Goal: Task Accomplishment & Management: Manage account settings

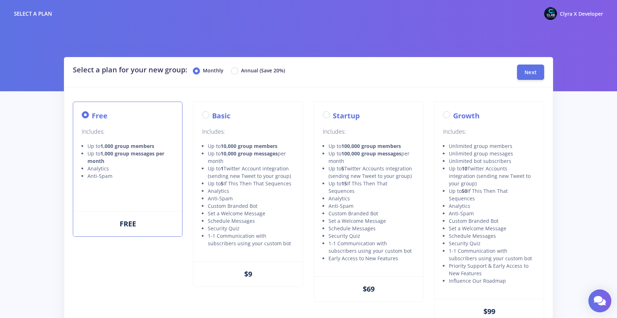
click at [212, 116] on label "Basic" at bounding box center [221, 116] width 18 height 11
click at [212, 115] on input "Basic" at bounding box center [214, 113] width 5 height 5
radio input "true"
click at [523, 73] on button "Next" at bounding box center [530, 71] width 27 height 15
click at [235, 75] on div "Annual (Save 20%)" at bounding box center [258, 71] width 54 height 9
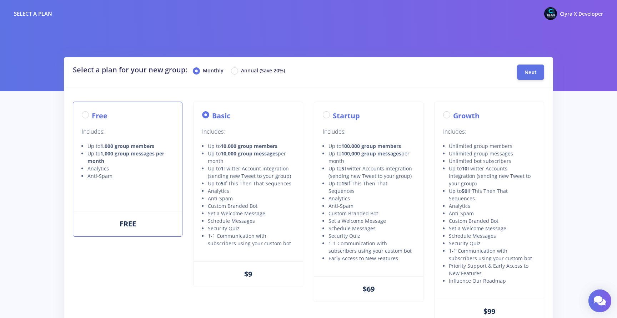
click at [241, 71] on label "Annual (Save 20%)" at bounding box center [263, 71] width 44 height 9
click at [241, 71] on input "Annual (Save 20%)" at bounding box center [243, 69] width 5 height 5
radio input "true"
click at [531, 73] on span "Next" at bounding box center [530, 72] width 12 height 7
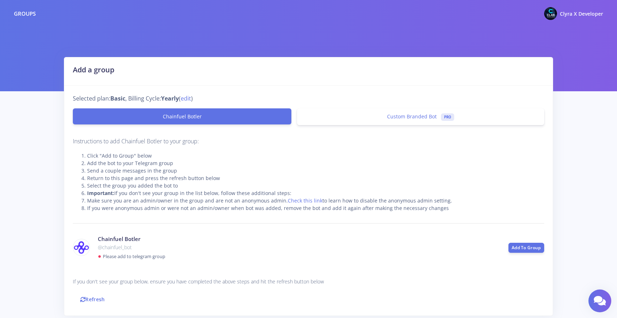
scroll to position [43, 0]
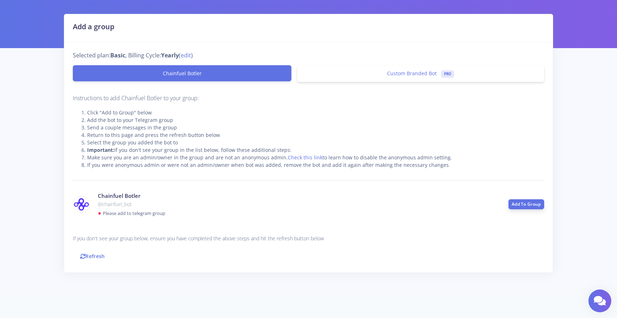
click at [521, 203] on link "Add To Group" at bounding box center [526, 205] width 36 height 10
click at [410, 74] on span "Custom Branded Bot" at bounding box center [412, 73] width 50 height 7
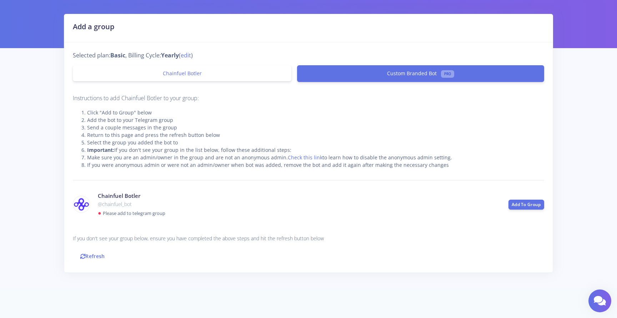
scroll to position [10, 0]
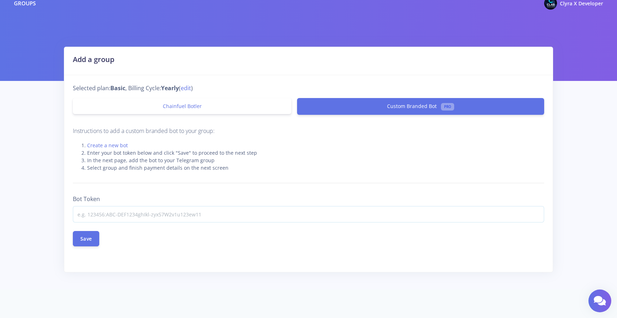
click at [179, 212] on input at bounding box center [308, 214] width 471 height 16
paste input "8375213509:AAFpTAmmjraISY8qKvSHaBLxL36OGj9Lq1c"
type input "8375213509:AAFpTAmmjraISY8qKvSHaBLxL36OGj9Lq1c"
click at [88, 237] on button "Save" at bounding box center [86, 238] width 26 height 15
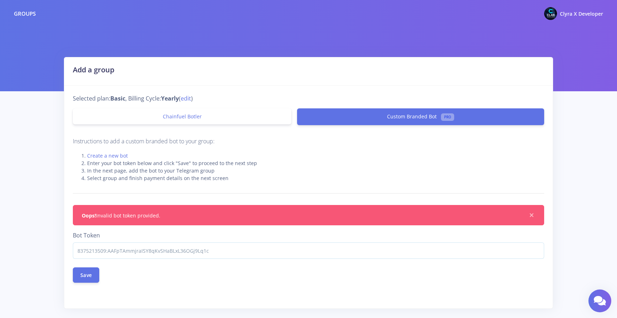
click at [232, 253] on input "8375213509:AAFpTAmmjraISY8qKvSHaBLxL36OGj9Lq1c" at bounding box center [308, 251] width 471 height 16
click at [323, 249] on input "8375213509:AAFpTAmmjraISY8qKvSHaBLxL36OGj9Lq1c" at bounding box center [308, 251] width 471 height 16
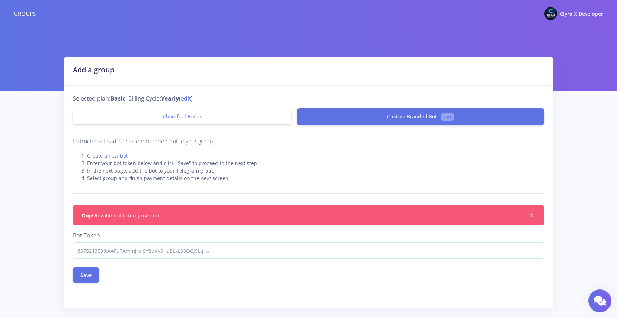
click at [323, 249] on input "8375213509:AAFpTAmmjraISY8qKvSHaBLxL36OGj9Lq1c" at bounding box center [308, 251] width 471 height 16
paste input "7791172:AAH5iyKnKyYbPdwjAxvgB1mkeKL36_8otVw"
type input "8377791172:AAH5iyKnKyYbPdwjAxvgB1mkeKL36_8otVw"
click at [95, 278] on button "Save" at bounding box center [86, 274] width 26 height 15
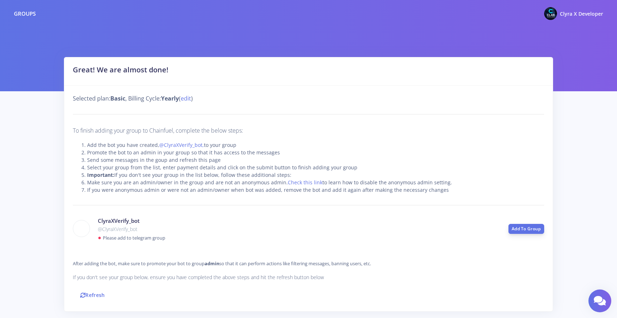
click at [530, 229] on link "Add To Group" at bounding box center [526, 229] width 36 height 10
click at [92, 294] on link "Refresh" at bounding box center [93, 295] width 40 height 15
click at [107, 239] on small "Please add to telegram group" at bounding box center [134, 238] width 62 height 6
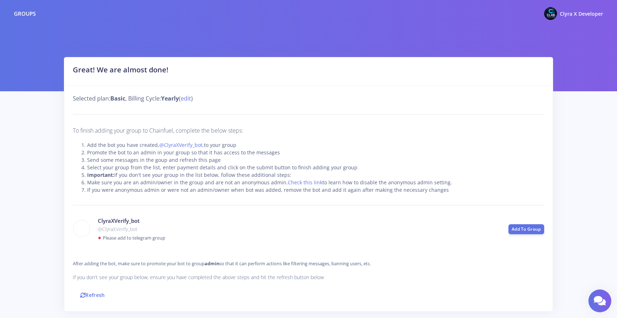
click at [94, 234] on div "ClyraXVerify_bot @ClyraXVerify_bot ● Please add to telegram group" at bounding box center [297, 229] width 411 height 25
click at [89, 230] on img at bounding box center [81, 229] width 16 height 16
click at [89, 291] on link "Refresh" at bounding box center [93, 295] width 40 height 15
click at [136, 229] on p "@ClyraXVerify_bot" at bounding box center [298, 229] width 400 height 9
click at [99, 230] on p "@ClyraXVerify_bot" at bounding box center [298, 229] width 400 height 9
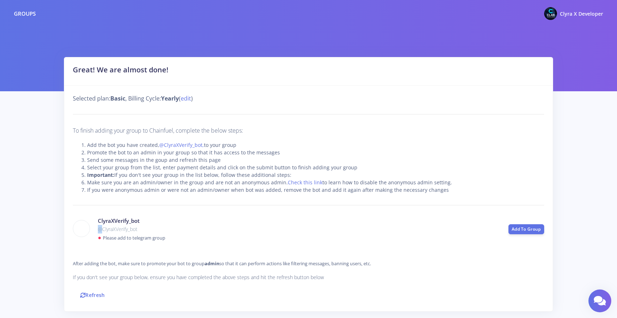
click at [99, 230] on p "@ClyraXVerify_bot" at bounding box center [298, 229] width 400 height 9
click at [96, 291] on link "Refresh" at bounding box center [93, 295] width 40 height 15
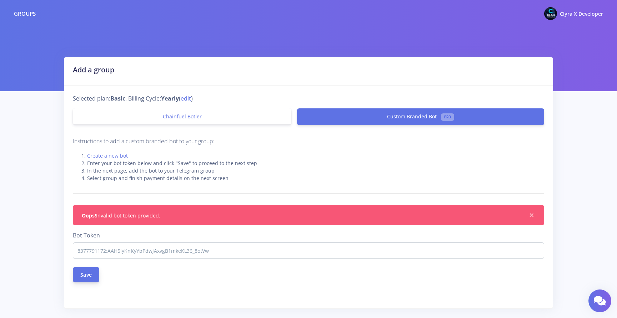
click at [92, 275] on button "Save" at bounding box center [86, 274] width 26 height 15
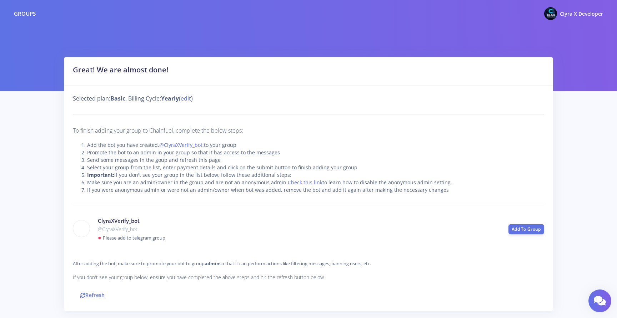
click at [265, 247] on div "Selected plan: Basic , Billing Cycle: Yearly ( edit ) To finish adding your gro…" at bounding box center [308, 199] width 488 height 226
click at [100, 293] on link "Refresh" at bounding box center [93, 295] width 40 height 15
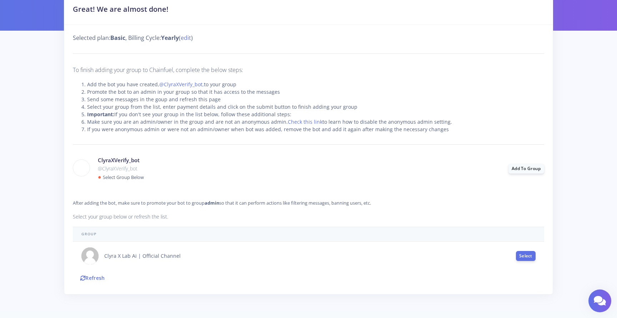
scroll to position [62, 0]
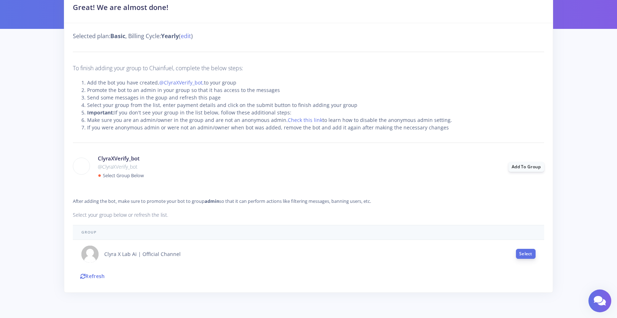
click at [521, 252] on button "Select" at bounding box center [526, 254] width 20 height 10
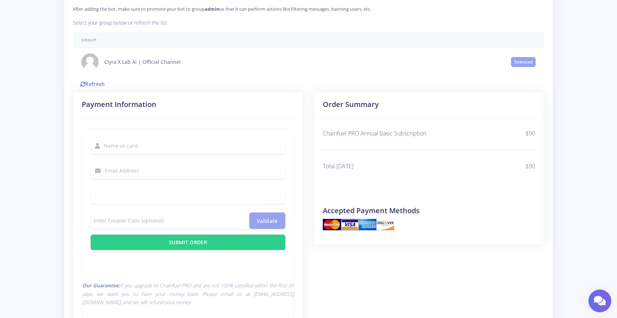
scroll to position [253, 0]
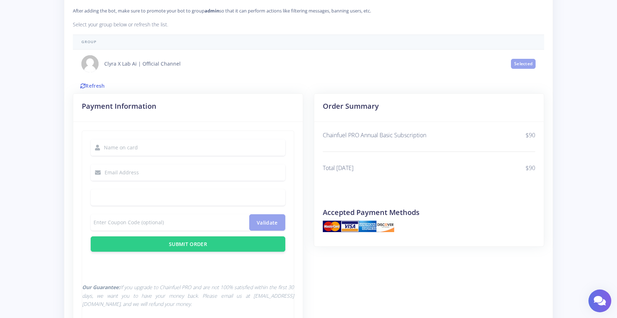
click at [190, 143] on input "text" at bounding box center [194, 148] width 181 height 16
click at [144, 144] on input "Okar" at bounding box center [194, 148] width 181 height 16
click at [108, 145] on input "Okar" at bounding box center [194, 148] width 181 height 16
type input "Oskar"
click at [128, 170] on input "text" at bounding box center [195, 173] width 181 height 16
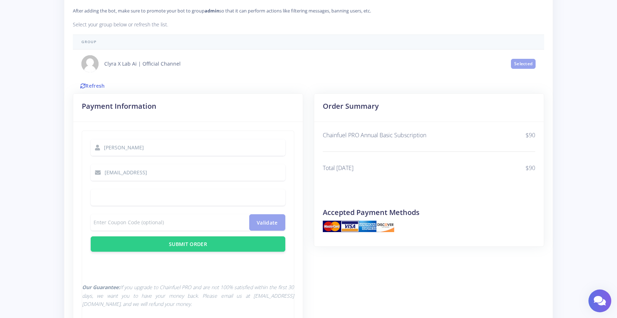
type input "dev@clyrax.ai"
click at [190, 245] on span "Submit Order" at bounding box center [188, 244] width 38 height 7
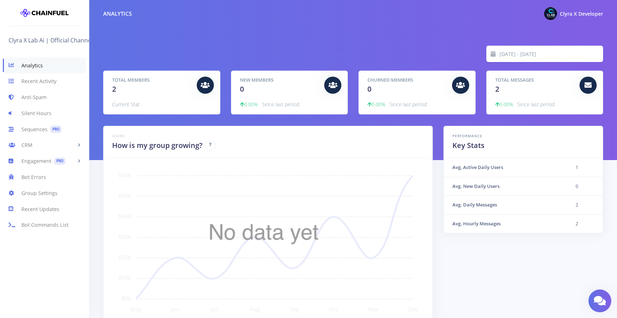
scroll to position [125, 482]
click at [24, 161] on link "Engagement PRO" at bounding box center [44, 162] width 89 height 16
click at [40, 174] on link "Welcome Message PRO" at bounding box center [44, 176] width 89 height 15
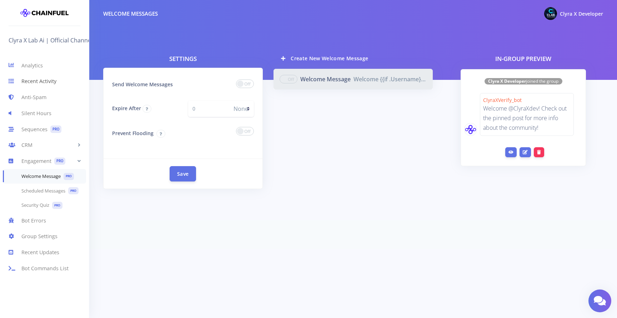
click at [46, 84] on link "Recent Activity" at bounding box center [44, 82] width 89 height 16
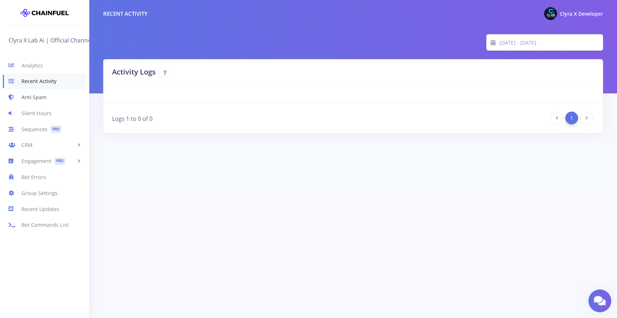
click at [32, 99] on link "Anti-Spam" at bounding box center [44, 98] width 89 height 16
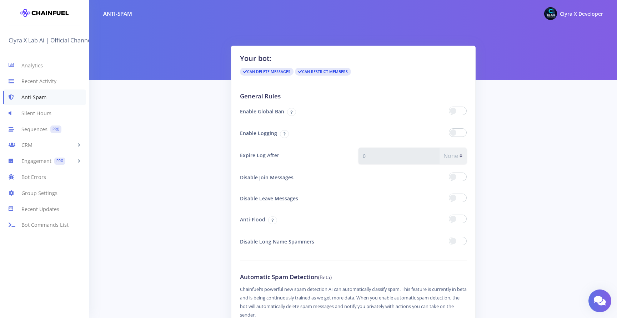
click at [456, 108] on span at bounding box center [458, 111] width 18 height 9
click at [0, 0] on input "checkbox" at bounding box center [0, 0] width 0 height 0
click at [462, 134] on span at bounding box center [458, 133] width 18 height 9
click at [0, 0] on input "checkbox" at bounding box center [0, 0] width 0 height 0
click at [462, 176] on span at bounding box center [458, 177] width 18 height 9
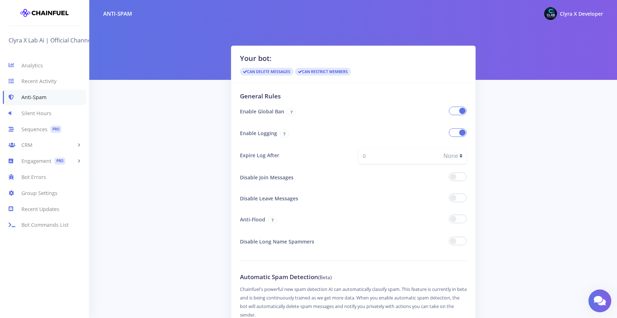
click at [0, 0] on input "checkbox" at bounding box center [0, 0] width 0 height 0
click at [461, 197] on span at bounding box center [458, 198] width 18 height 9
click at [0, 0] on input "checkbox" at bounding box center [0, 0] width 0 height 0
click at [461, 216] on span at bounding box center [458, 219] width 18 height 9
click at [0, 0] on input "checkbox" at bounding box center [0, 0] width 0 height 0
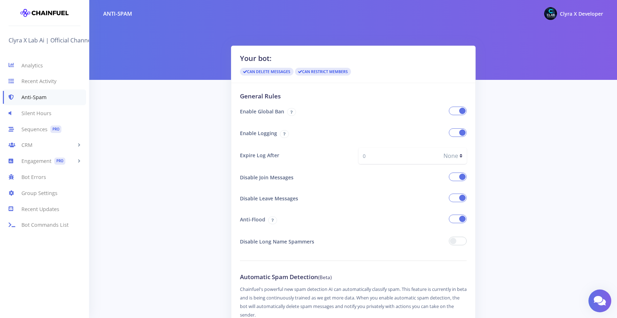
click at [462, 241] on span at bounding box center [458, 241] width 18 height 9
click at [0, 0] on input "checkbox" at bounding box center [0, 0] width 0 height 0
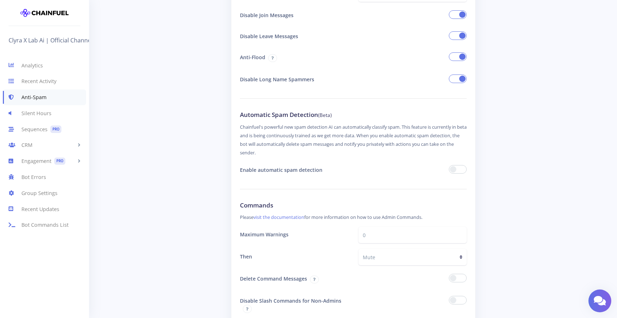
scroll to position [169, 0]
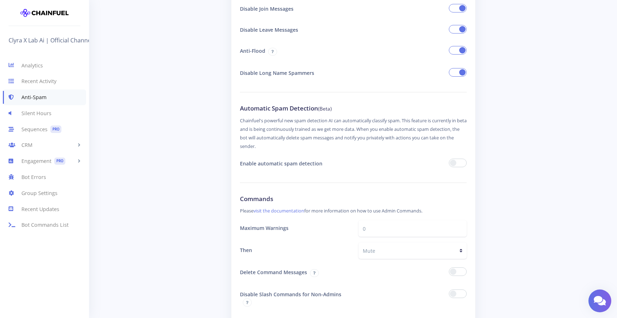
click at [460, 162] on span at bounding box center [458, 163] width 18 height 9
click at [0, 0] on input "checkbox" at bounding box center [0, 0] width 0 height 0
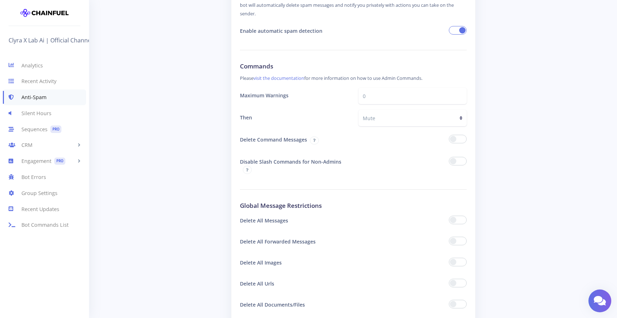
scroll to position [304, 0]
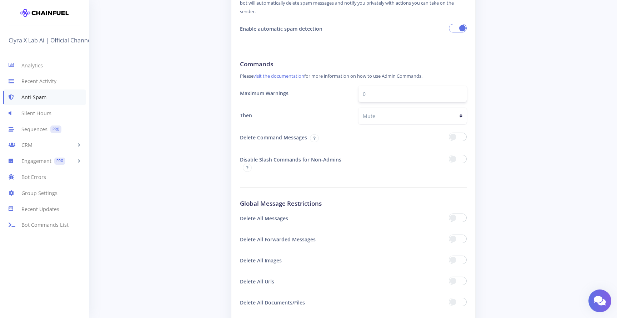
click at [377, 90] on input "0" at bounding box center [412, 94] width 108 height 16
click at [377, 154] on div at bounding box center [412, 164] width 119 height 24
click at [377, 91] on input "10" at bounding box center [412, 94] width 108 height 16
type input "1"
click at [380, 136] on div at bounding box center [412, 138] width 119 height 16
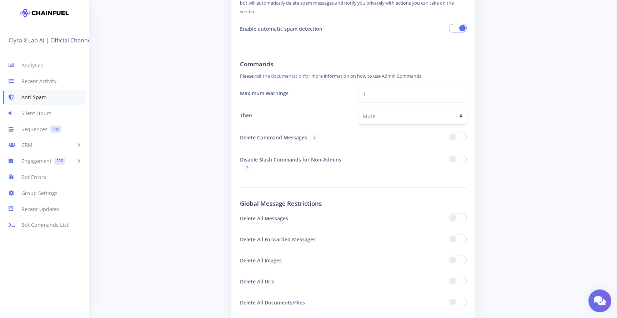
click at [457, 118] on select "Mute Ban" at bounding box center [412, 116] width 108 height 16
click at [358, 108] on select "Mute Ban" at bounding box center [412, 116] width 108 height 16
click at [416, 141] on div at bounding box center [412, 138] width 119 height 16
click at [456, 137] on span at bounding box center [458, 137] width 18 height 9
click at [0, 0] on input "checkbox" at bounding box center [0, 0] width 0 height 0
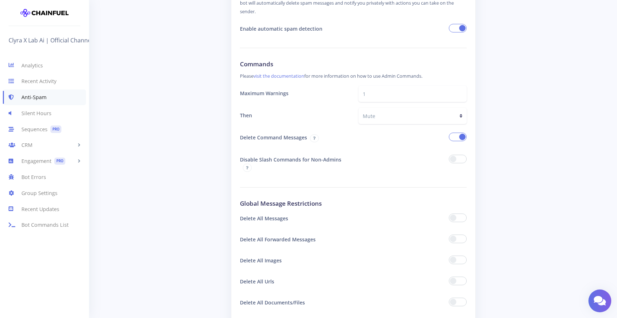
click at [459, 157] on span at bounding box center [458, 159] width 18 height 9
click at [0, 0] on input "checkbox" at bounding box center [0, 0] width 0 height 0
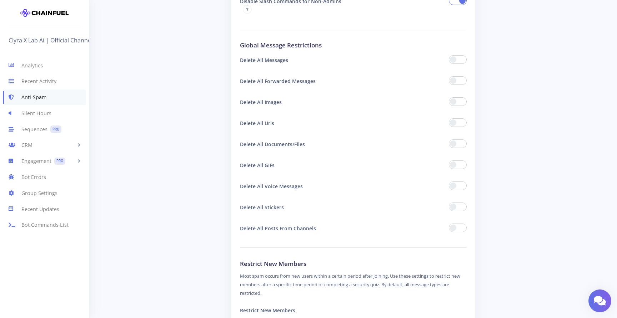
scroll to position [463, 0]
click at [462, 80] on span at bounding box center [458, 80] width 18 height 9
click at [0, 0] on input "checkbox" at bounding box center [0, 0] width 0 height 0
click at [463, 125] on span at bounding box center [458, 122] width 18 height 9
click at [0, 0] on input "checkbox" at bounding box center [0, 0] width 0 height 0
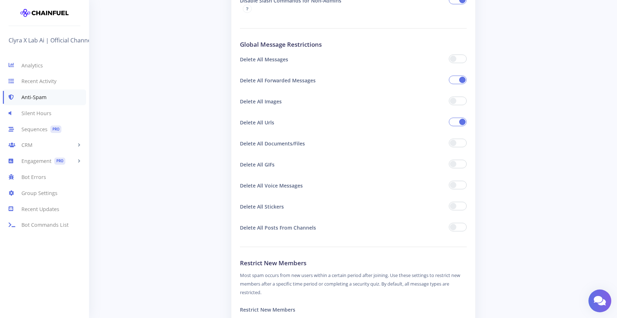
click at [460, 142] on span at bounding box center [458, 143] width 18 height 9
click at [0, 0] on input "checkbox" at bounding box center [0, 0] width 0 height 0
click at [460, 99] on span at bounding box center [458, 101] width 18 height 9
click at [0, 0] on input "checkbox" at bounding box center [0, 0] width 0 height 0
click at [464, 168] on span at bounding box center [458, 164] width 18 height 9
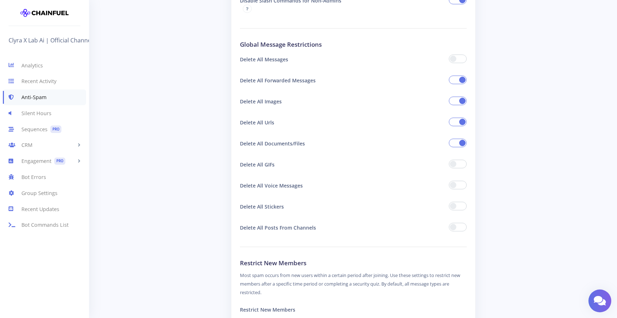
click at [0, 0] on input "checkbox" at bounding box center [0, 0] width 0 height 0
click at [463, 187] on span at bounding box center [458, 185] width 18 height 9
click at [0, 0] on input "checkbox" at bounding box center [0, 0] width 0 height 0
click at [461, 227] on span at bounding box center [458, 227] width 18 height 9
click at [0, 0] on input "checkbox" at bounding box center [0, 0] width 0 height 0
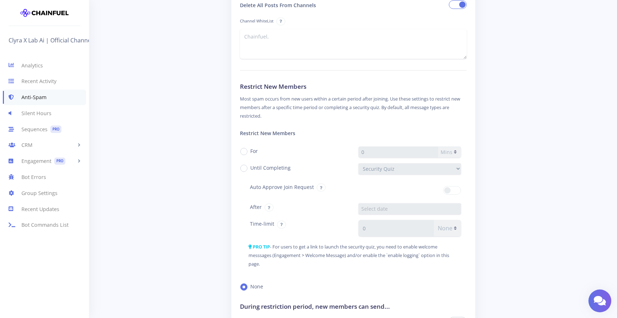
scroll to position [696, 0]
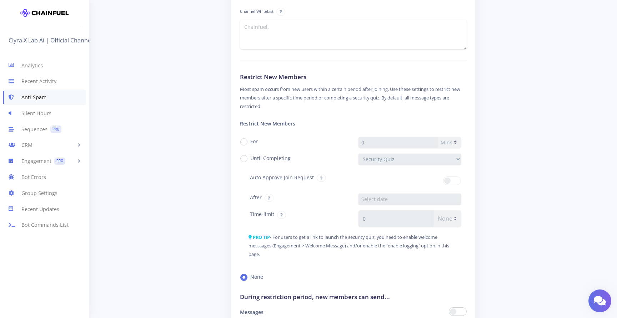
click at [250, 138] on label "For" at bounding box center [253, 141] width 7 height 7
click at [250, 138] on input "For" at bounding box center [252, 139] width 5 height 5
radio input "true"
click at [394, 147] on input "0" at bounding box center [398, 142] width 80 height 11
click at [250, 159] on label "Until Completing" at bounding box center [270, 158] width 40 height 7
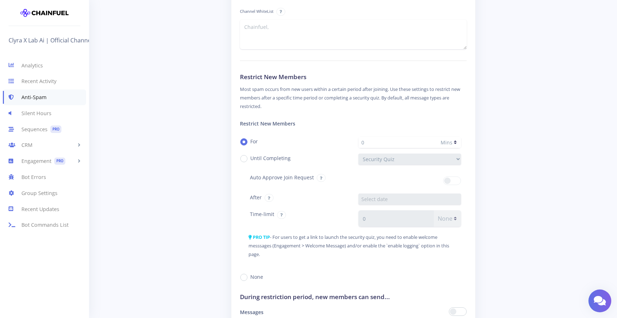
click at [250, 159] on input "Until Completing" at bounding box center [252, 156] width 5 height 5
radio input "true"
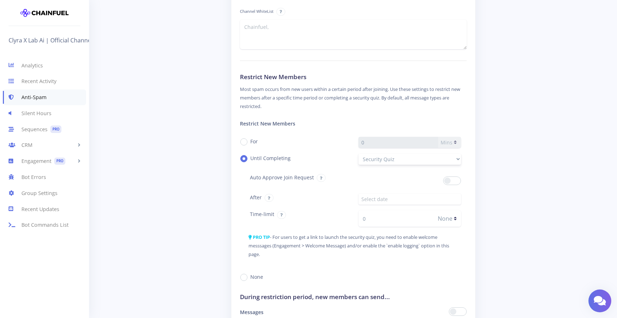
click at [432, 159] on select "Security Quiz" at bounding box center [409, 159] width 102 height 11
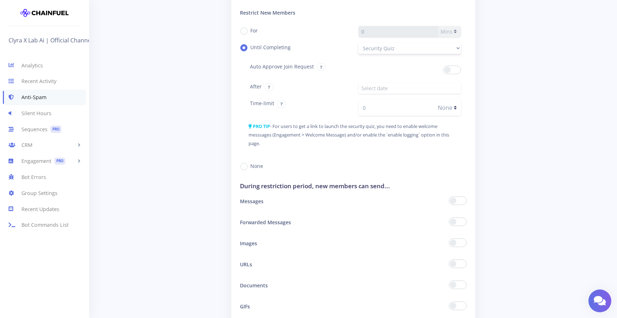
scroll to position [800, 0]
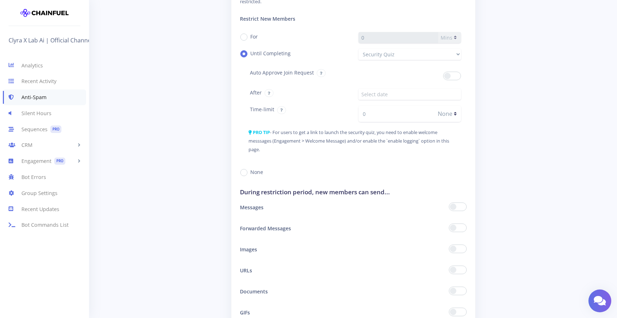
click at [250, 173] on label "None" at bounding box center [256, 172] width 13 height 7
click at [250, 172] on input "None" at bounding box center [252, 170] width 5 height 5
radio input "true"
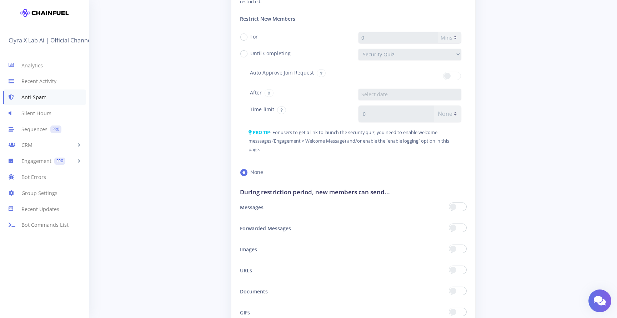
click at [250, 54] on label "Until Completing" at bounding box center [270, 53] width 40 height 7
click at [250, 54] on input "Until Completing" at bounding box center [252, 51] width 5 height 5
radio input "true"
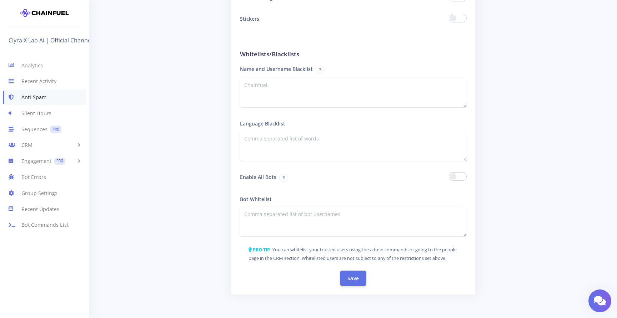
scroll to position [1134, 0]
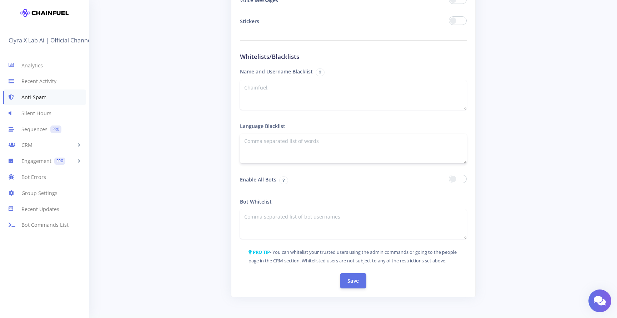
click at [308, 143] on textarea at bounding box center [353, 149] width 227 height 30
paste textarea "fuck fucking fucked shit bullshit asshole dick cock cunt pussy bitch motherfuck…"
paste textarea "damn crap jerk moron idiot loser stupid dumbass prick twat wanker arse arsehole"
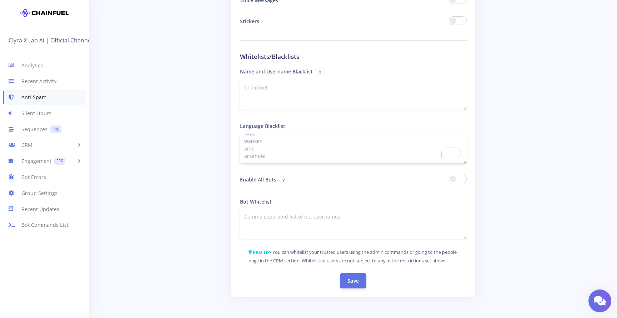
paste textarea "sex porn xxx boobs tits cum blowjob handjob dildo anal suck sucker fap"
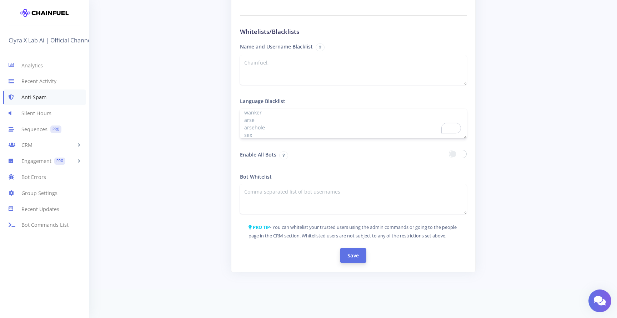
type textarea "fuck fucking fucked shit bullshit asshole dick cock cunt pussy bitch motherfuck…"
click at [351, 255] on button "Save" at bounding box center [353, 255] width 26 height 15
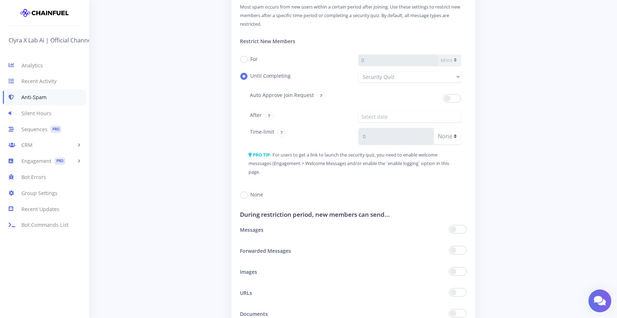
scroll to position [810, 0]
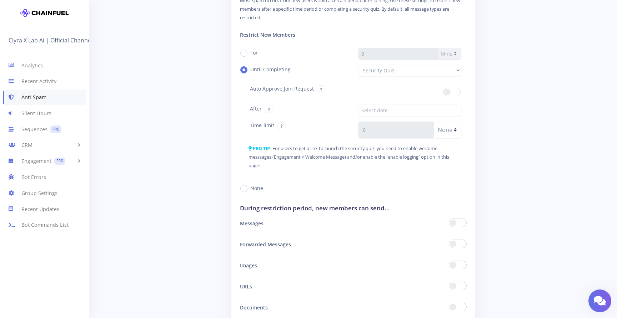
click at [454, 92] on span at bounding box center [452, 92] width 18 height 9
click at [0, 0] on input "checkbox" at bounding box center [0, 0] width 0 height 0
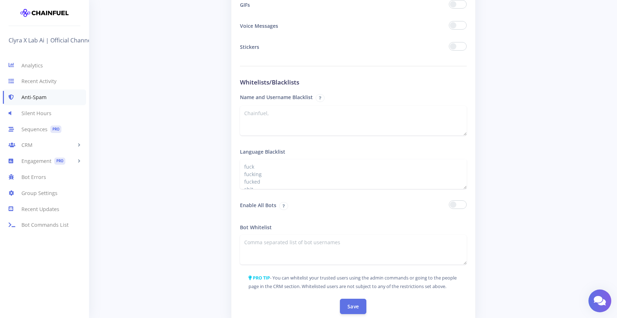
scroll to position [1193, 0]
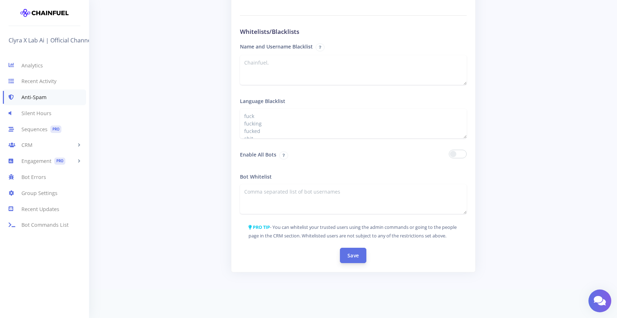
click at [356, 251] on button "Save" at bounding box center [353, 255] width 26 height 15
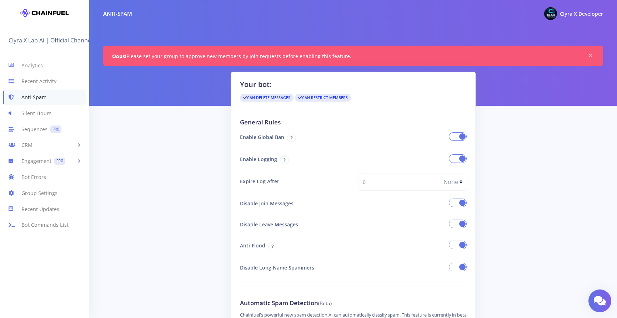
drag, startPoint x: 348, startPoint y: 59, endPoint x: 108, endPoint y: 55, distance: 240.0
click at [108, 55] on div "Oops! Please set your group to approve new members by join requests before enab…" at bounding box center [353, 56] width 500 height 20
copy span "Oops! Please set your group to approve new members by join requests before enab…"
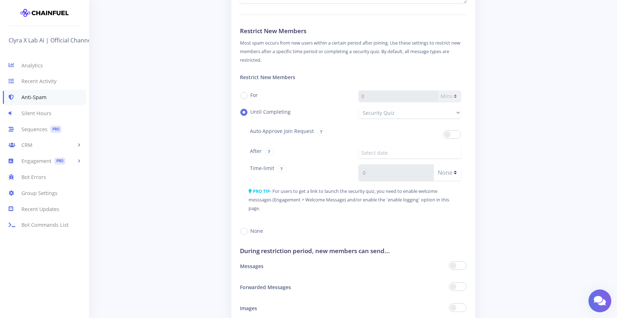
scroll to position [770, 0]
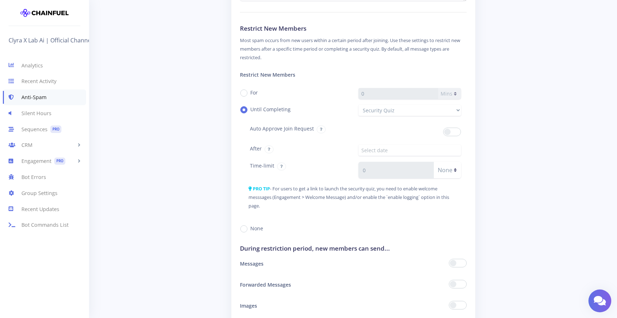
click at [450, 132] on span at bounding box center [452, 132] width 18 height 9
click at [0, 0] on input "checkbox" at bounding box center [0, 0] width 0 height 0
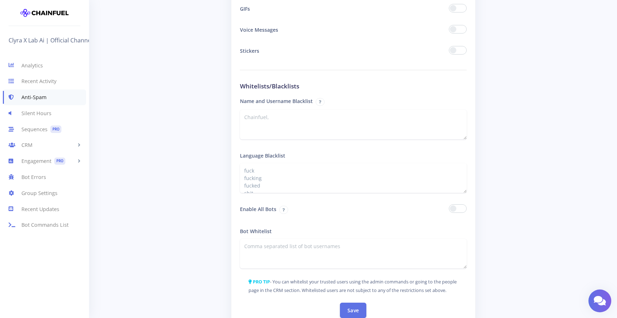
scroll to position [1194, 0]
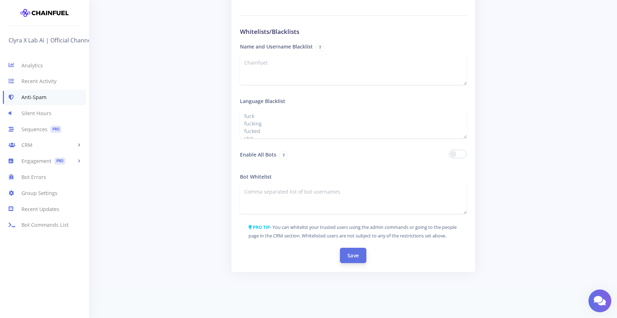
click at [348, 253] on button "Save" at bounding box center [353, 255] width 26 height 15
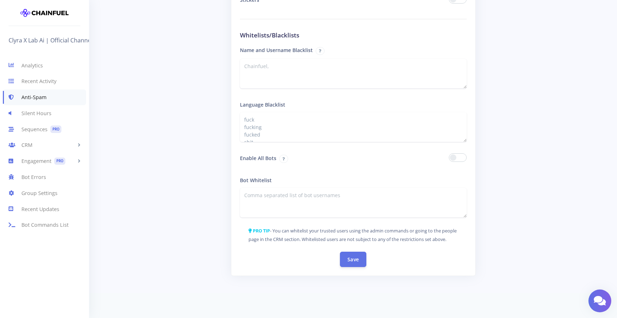
scroll to position [1194, 0]
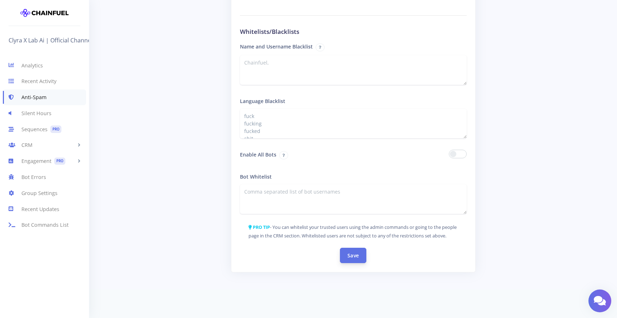
click at [357, 252] on button "Save" at bounding box center [353, 255] width 26 height 15
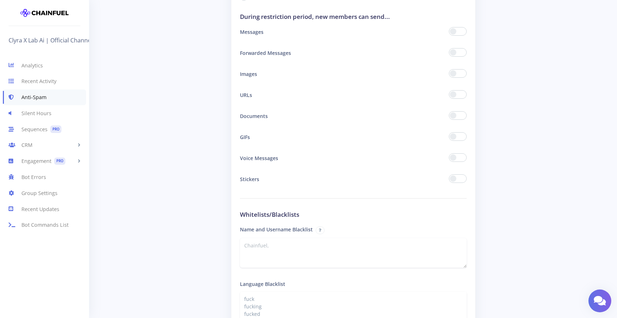
scroll to position [1009, 0]
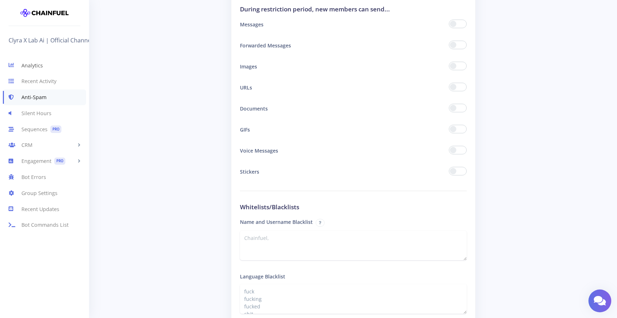
click at [30, 66] on link "Analytics" at bounding box center [44, 65] width 89 height 16
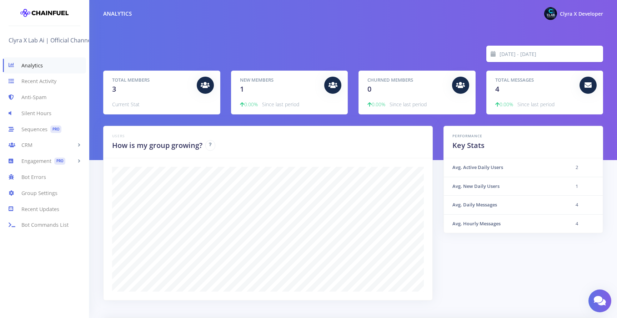
scroll to position [125, 482]
click at [36, 94] on link "Anti-Spam" at bounding box center [44, 98] width 89 height 16
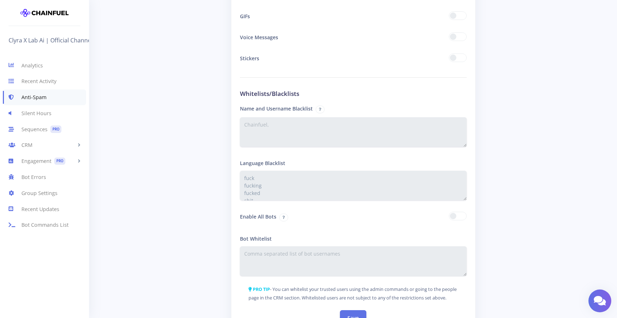
scroll to position [1232, 0]
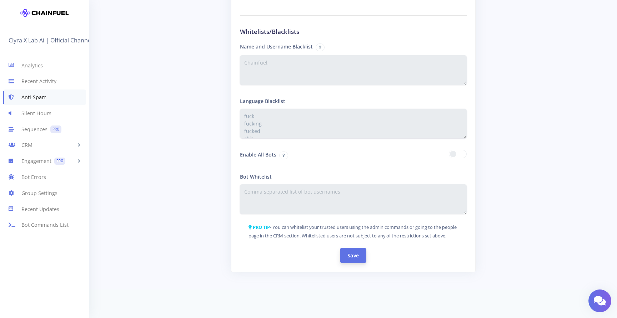
click at [348, 260] on button "Save" at bounding box center [353, 255] width 26 height 15
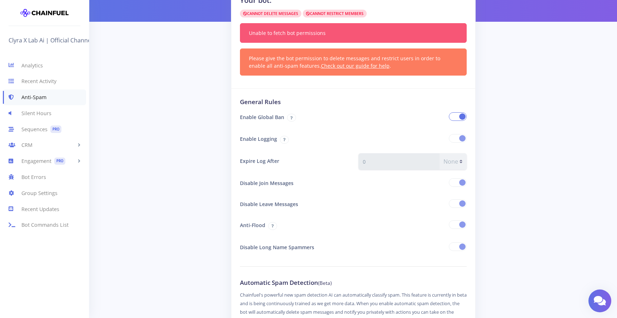
scroll to position [59, 0]
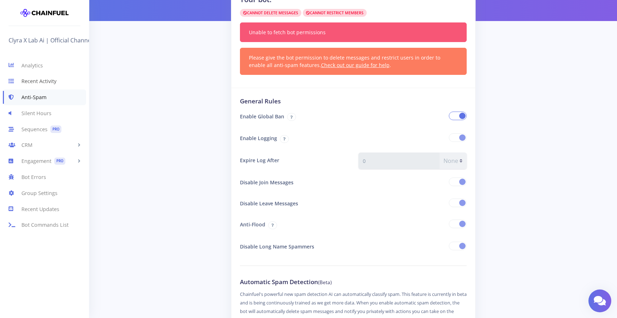
click at [29, 78] on link "Recent Activity" at bounding box center [44, 82] width 89 height 16
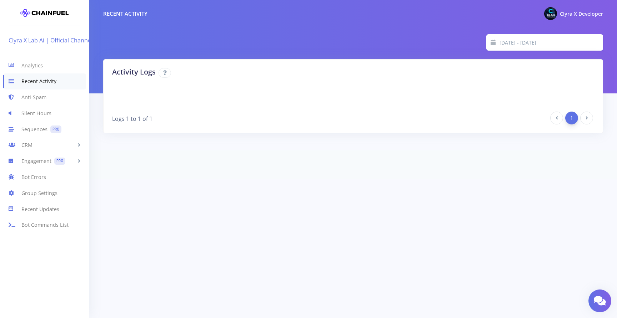
click at [55, 42] on link "Clyra X Lab Ai | Official Channel" at bounding box center [53, 40] width 88 height 11
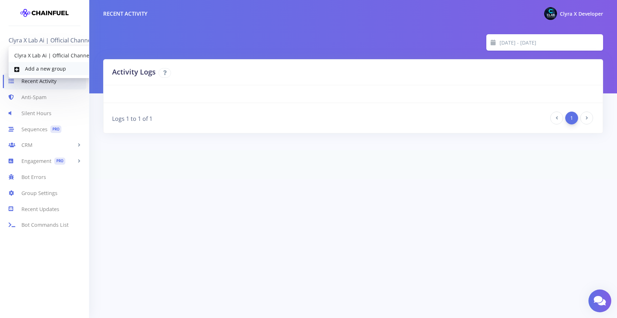
click at [61, 65] on link "Add a new group" at bounding box center [53, 68] width 88 height 13
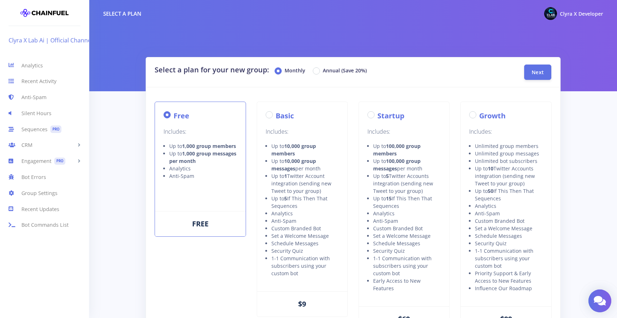
click at [59, 44] on link "Clyra X Lab Ai | Official Channel" at bounding box center [53, 40] width 88 height 11
click at [59, 40] on link "Clyra X Lab Ai | Official Channel" at bounding box center [53, 40] width 88 height 11
click at [111, 92] on div "Select a plan for your new group: Monthly Annual (Save 20%) Next Free Includes:…" at bounding box center [353, 210] width 511 height 307
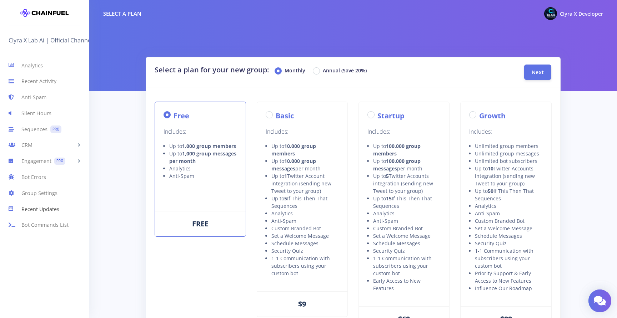
click at [52, 208] on link "Recent Updates" at bounding box center [44, 209] width 89 height 16
click at [37, 224] on link "Bot Commands List" at bounding box center [44, 225] width 89 height 16
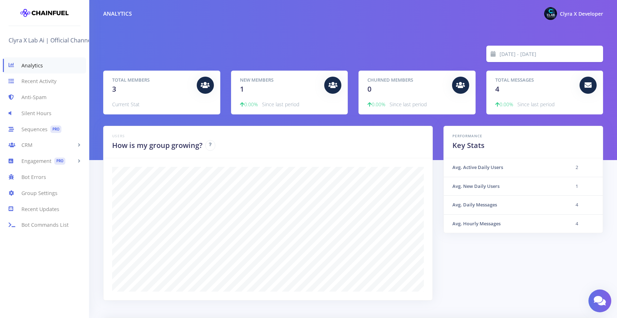
scroll to position [125, 482]
click at [42, 197] on link "Group Settings" at bounding box center [44, 193] width 89 height 16
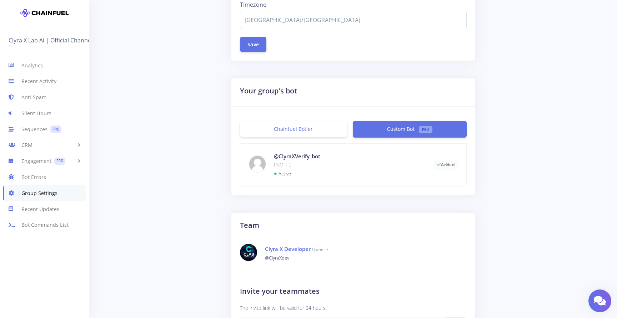
scroll to position [84, 0]
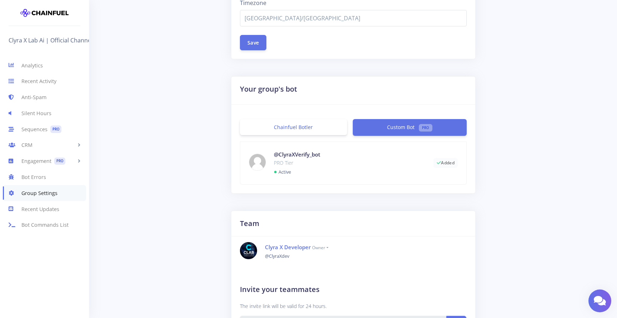
click at [302, 130] on link "Chainfuel Botler" at bounding box center [293, 127] width 107 height 16
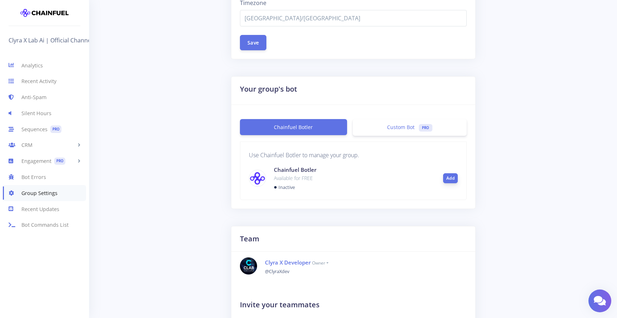
click at [451, 176] on button "Add" at bounding box center [450, 179] width 15 height 10
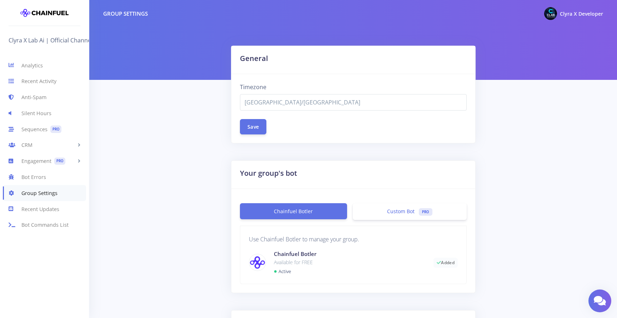
click at [391, 212] on span "Custom Bot" at bounding box center [400, 211] width 27 height 7
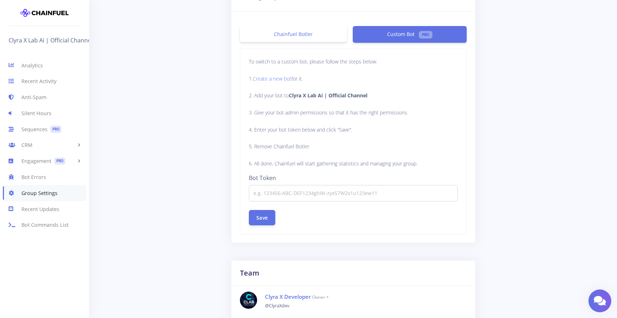
scroll to position [180, 0]
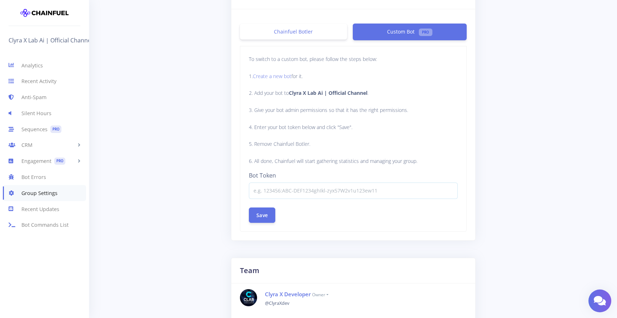
click at [318, 189] on input at bounding box center [353, 191] width 209 height 16
paste input "8035132757:AAHgugL0qHA-wG-TmicUDOQIq0fNHfEnm54"
type input "8035132757:AAHgugL0qHA-wG-TmicUDOQIq0fNHfEnm54"
click at [269, 216] on button "Save" at bounding box center [262, 214] width 26 height 15
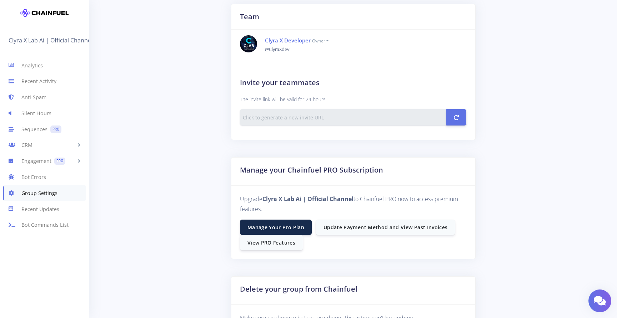
scroll to position [335, 0]
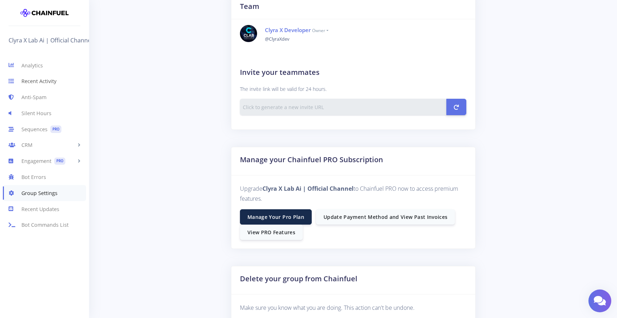
click at [47, 82] on link "Recent Activity" at bounding box center [44, 82] width 89 height 16
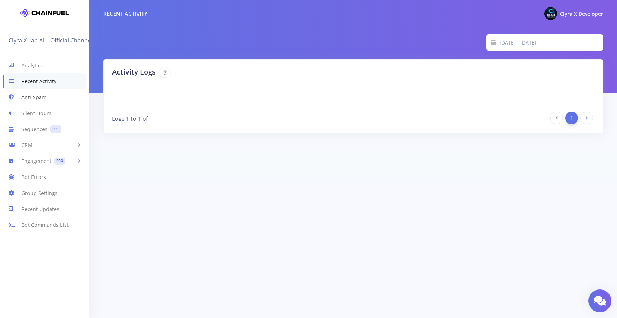
click at [35, 95] on link "Anti-Spam" at bounding box center [44, 98] width 89 height 16
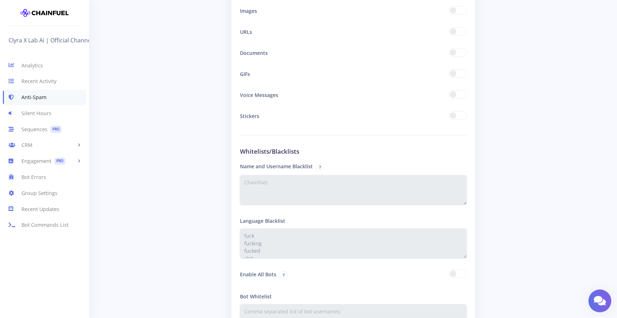
scroll to position [1232, 0]
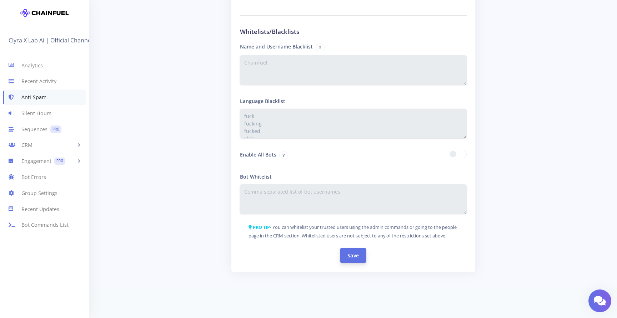
click at [353, 256] on button "Save" at bounding box center [353, 255] width 26 height 15
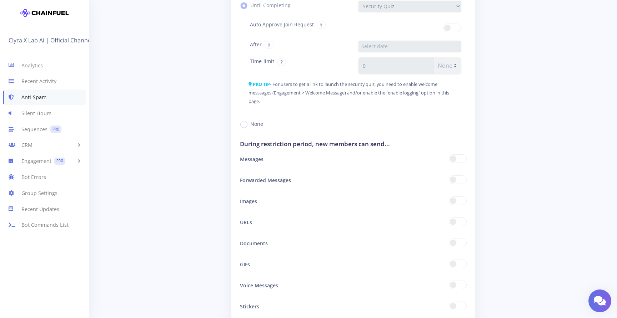
scroll to position [1232, 0]
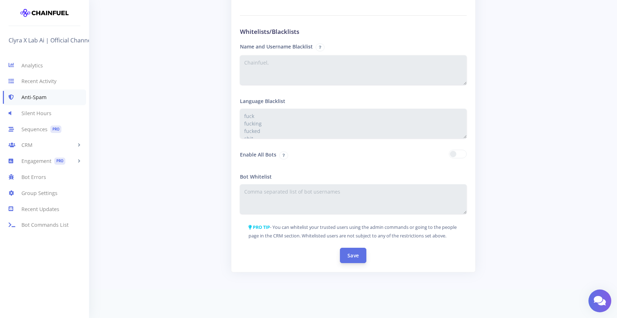
click at [346, 259] on button "Save" at bounding box center [353, 255] width 26 height 15
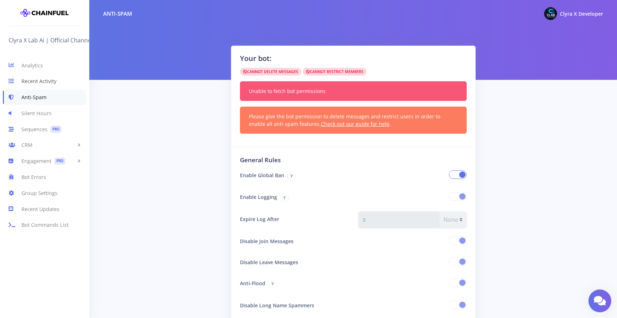
click at [36, 77] on link "Recent Activity" at bounding box center [44, 82] width 89 height 16
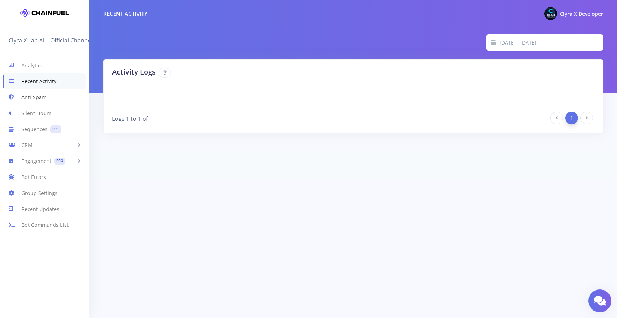
click at [34, 93] on link "Anti-Spam" at bounding box center [44, 98] width 89 height 16
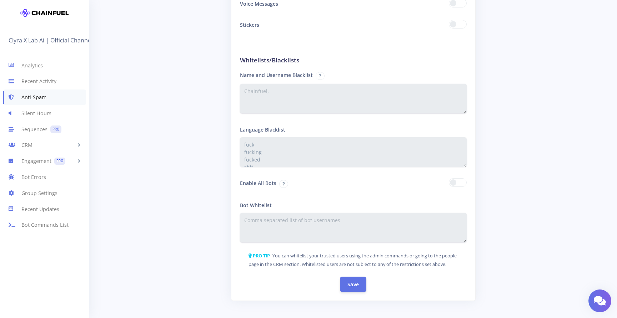
scroll to position [1232, 0]
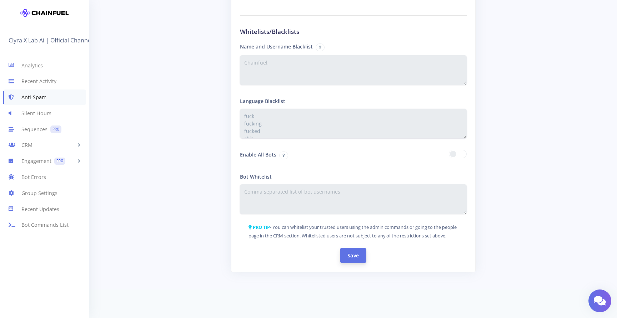
click at [352, 253] on button "Save" at bounding box center [353, 255] width 26 height 15
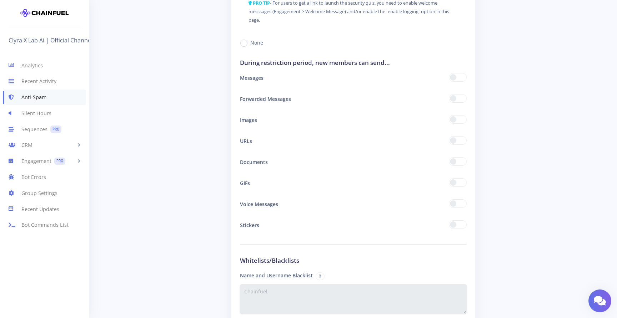
scroll to position [1232, 0]
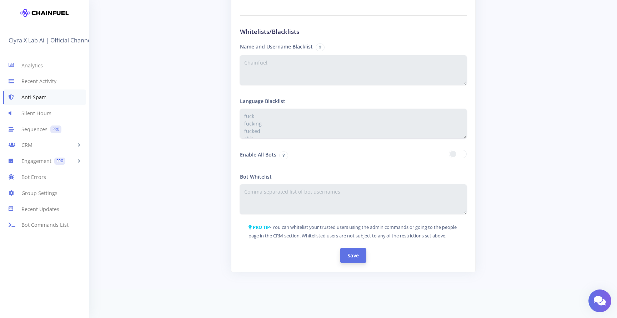
click at [351, 250] on button "Save" at bounding box center [353, 255] width 26 height 15
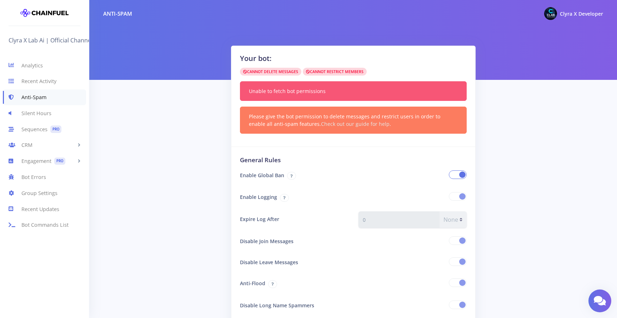
click at [328, 126] on link "Check out our guide for help" at bounding box center [355, 124] width 69 height 7
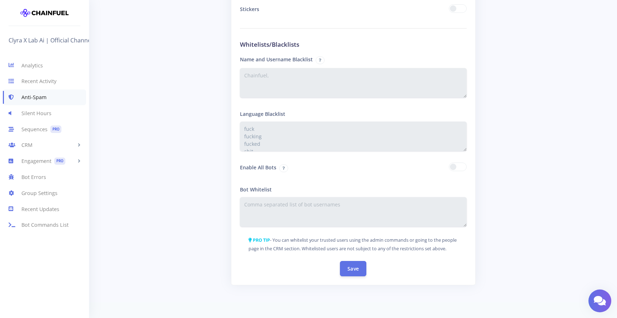
scroll to position [1232, 0]
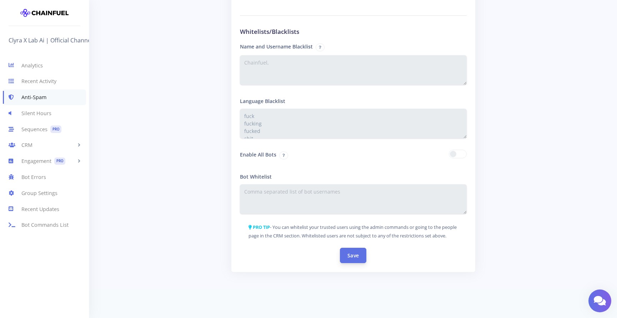
click at [353, 249] on button "Save" at bounding box center [353, 255] width 26 height 15
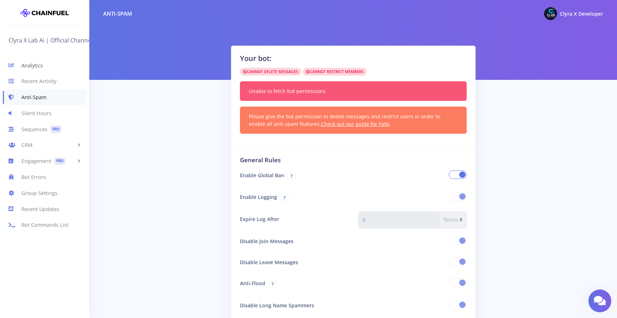
click at [31, 69] on link "Analytics" at bounding box center [44, 65] width 89 height 16
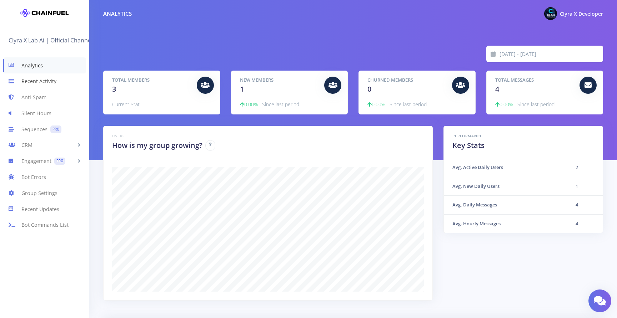
scroll to position [125, 482]
click at [35, 80] on link "Recent Activity" at bounding box center [44, 82] width 89 height 16
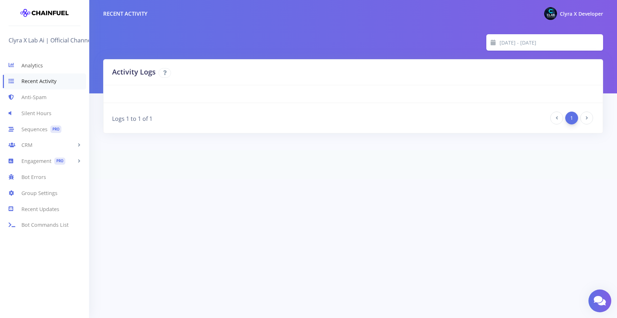
click at [35, 62] on link "Analytics" at bounding box center [44, 65] width 89 height 16
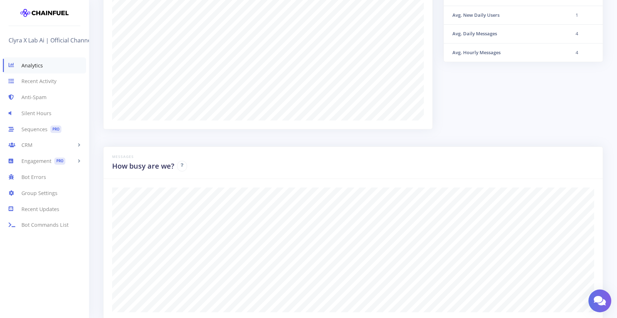
scroll to position [203, 0]
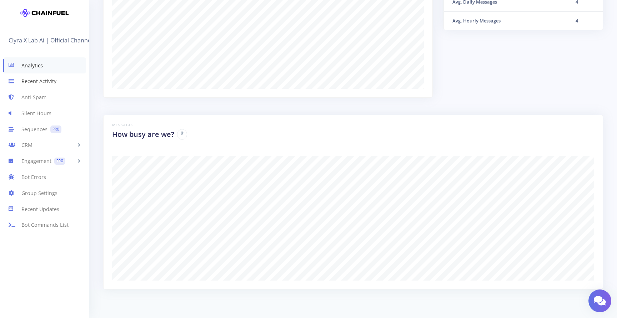
click at [45, 79] on link "Recent Activity" at bounding box center [44, 82] width 89 height 16
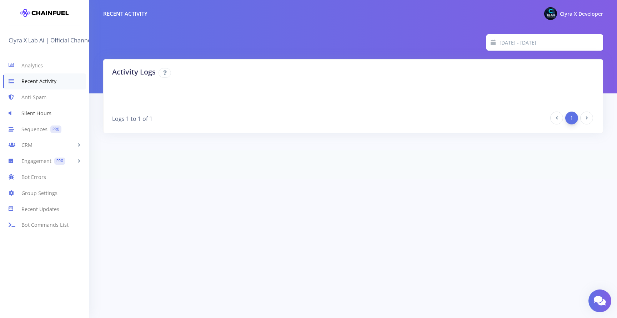
click at [36, 115] on link "Silent Hours" at bounding box center [44, 113] width 89 height 16
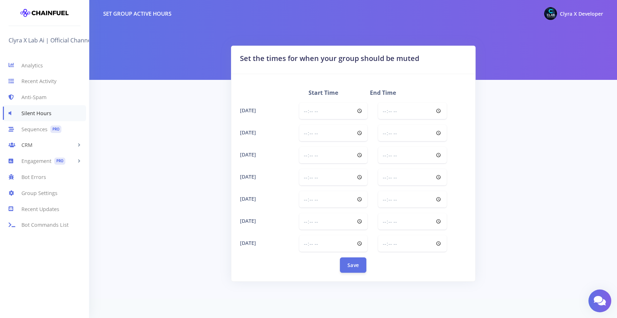
click at [35, 148] on link "CRM" at bounding box center [44, 145] width 89 height 16
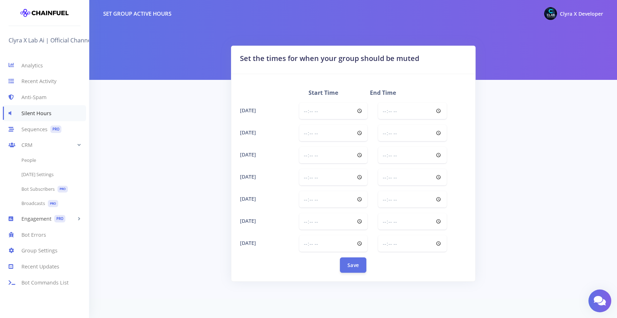
click at [46, 220] on link "Engagement PRO" at bounding box center [44, 219] width 89 height 16
click at [41, 181] on link "Welcome Message PRO" at bounding box center [44, 176] width 89 height 15
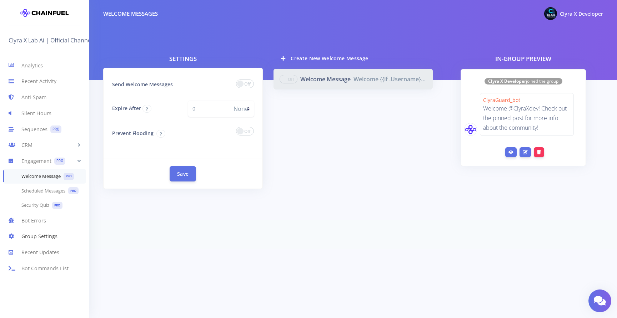
click at [42, 238] on link "Group Settings" at bounding box center [44, 237] width 89 height 16
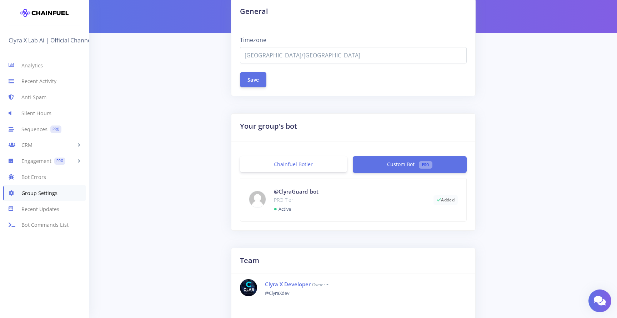
scroll to position [50, 0]
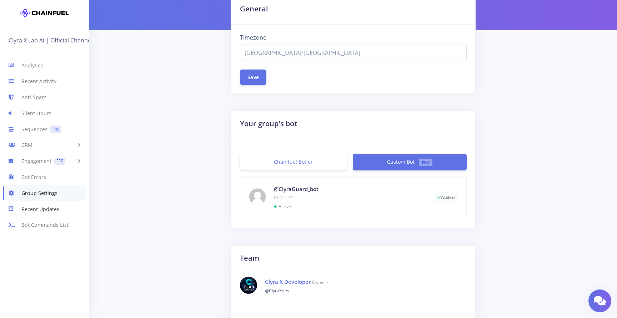
click at [48, 209] on link "Recent Updates" at bounding box center [44, 209] width 89 height 16
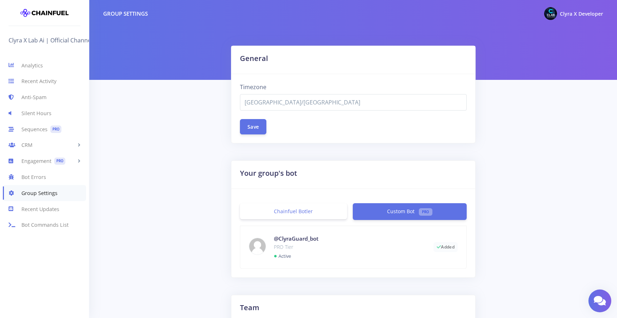
scroll to position [50, 0]
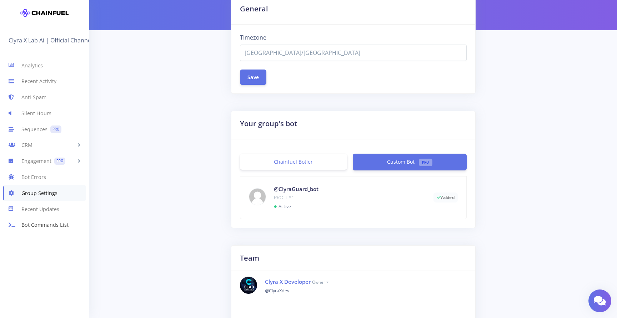
click at [53, 227] on link "Bot Commands List" at bounding box center [44, 225] width 89 height 16
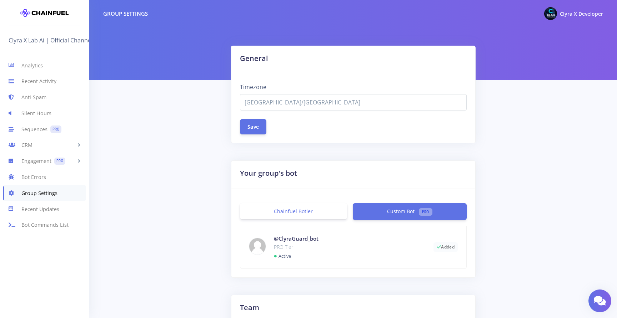
scroll to position [50, 0]
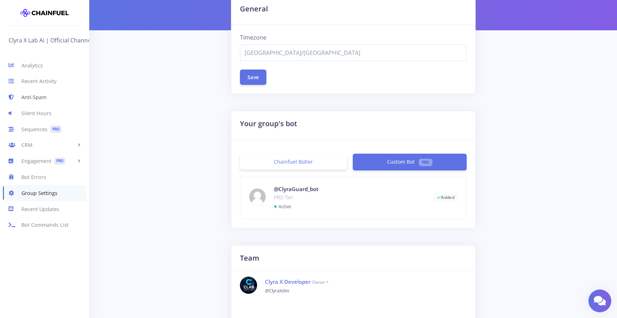
click at [27, 96] on link "Anti-Spam" at bounding box center [44, 98] width 89 height 16
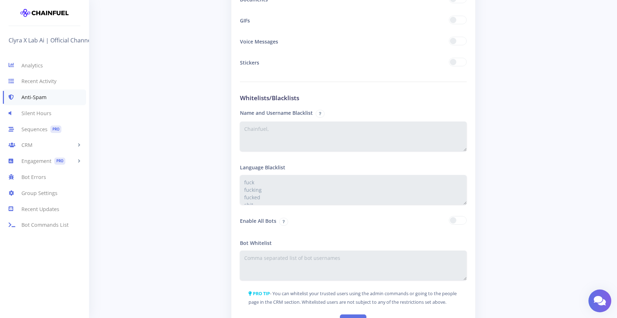
scroll to position [1171, 0]
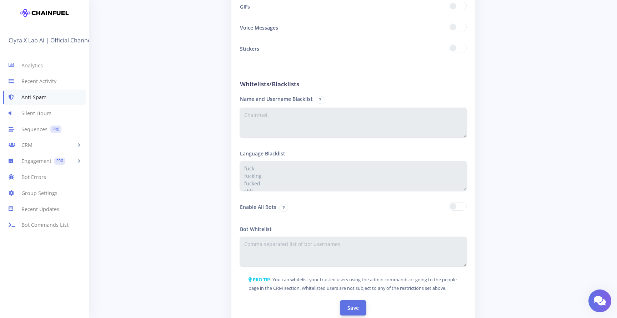
click at [348, 314] on button "Save" at bounding box center [353, 308] width 26 height 15
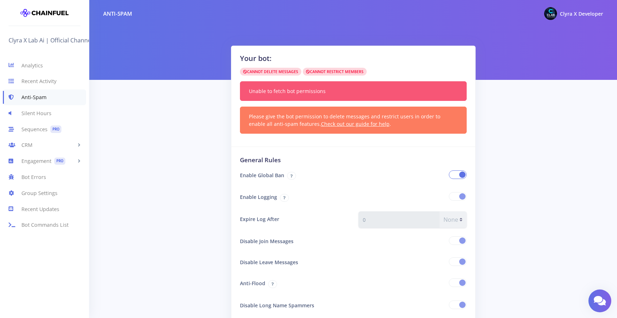
click at [458, 172] on span at bounding box center [458, 175] width 18 height 9
click at [0, 0] on input "checkbox" at bounding box center [0, 0] width 0 height 0
click at [458, 172] on span at bounding box center [458, 175] width 18 height 9
click at [0, 0] on input "checkbox" at bounding box center [0, 0] width 0 height 0
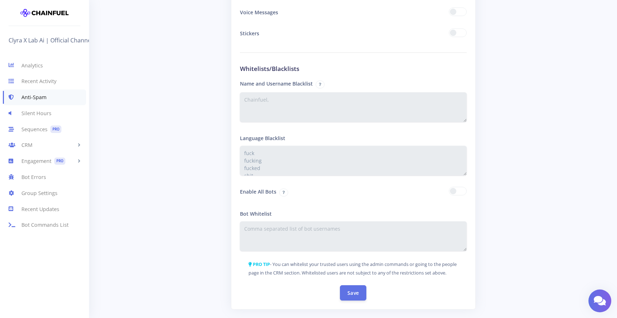
scroll to position [1232, 0]
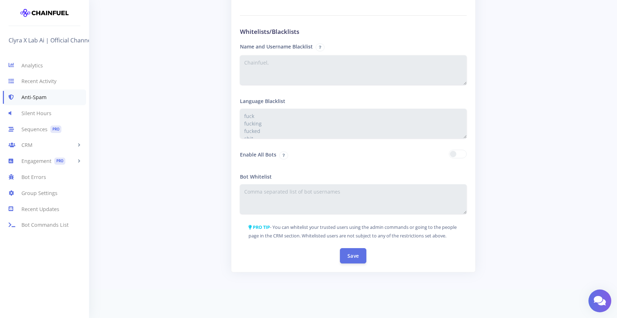
click at [366, 248] on div "Save" at bounding box center [353, 255] width 237 height 15
click at [360, 255] on button "Save" at bounding box center [353, 255] width 26 height 15
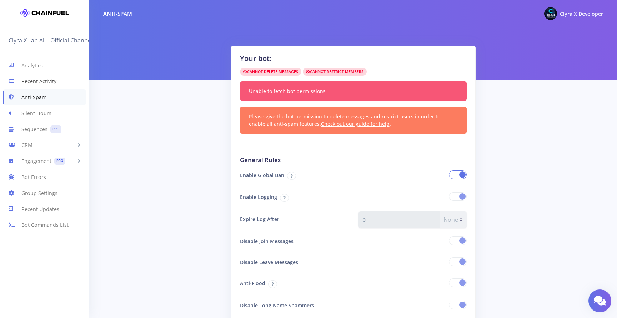
click at [34, 74] on link "Recent Activity" at bounding box center [44, 82] width 89 height 16
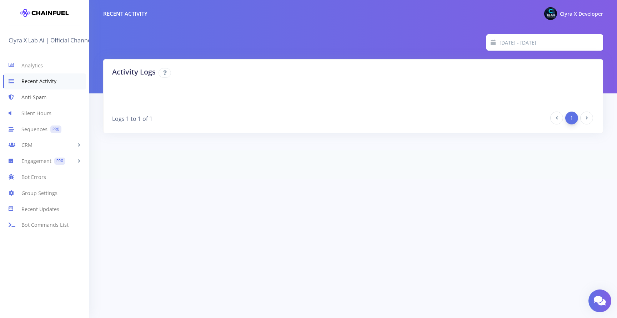
click at [37, 94] on link "Anti-Spam" at bounding box center [44, 98] width 89 height 16
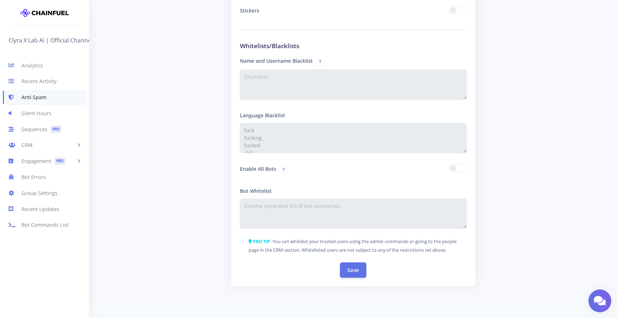
scroll to position [1232, 0]
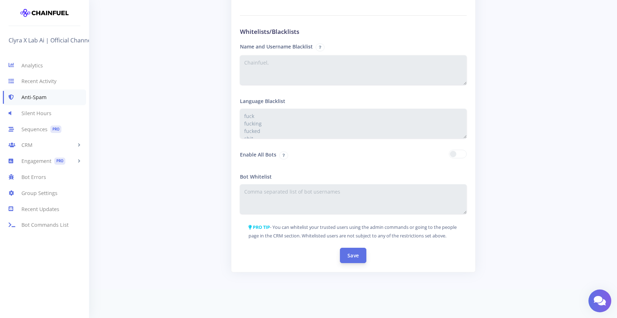
click at [350, 255] on button "Save" at bounding box center [353, 255] width 26 height 15
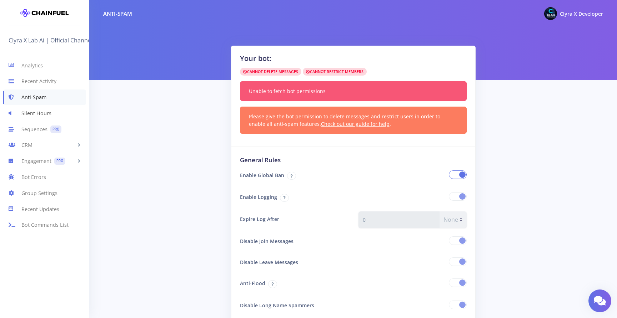
click at [42, 112] on link "Silent Hours" at bounding box center [44, 113] width 89 height 16
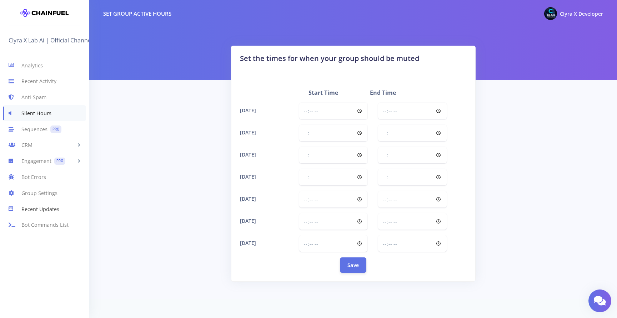
click at [39, 212] on link "Recent Updates" at bounding box center [44, 209] width 89 height 16
click at [40, 177] on link "Bot Errors" at bounding box center [44, 177] width 89 height 16
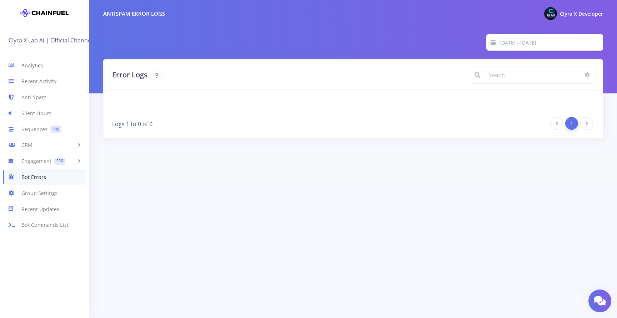
click at [31, 69] on link "Analytics" at bounding box center [44, 65] width 89 height 16
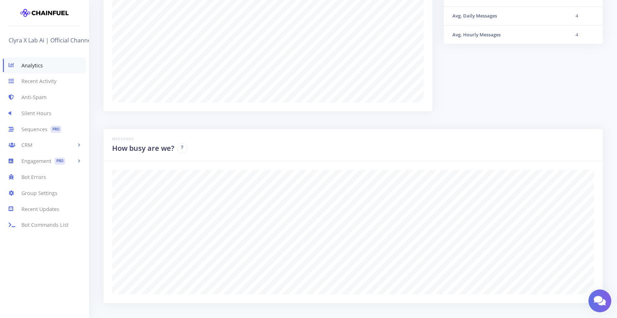
scroll to position [203, 0]
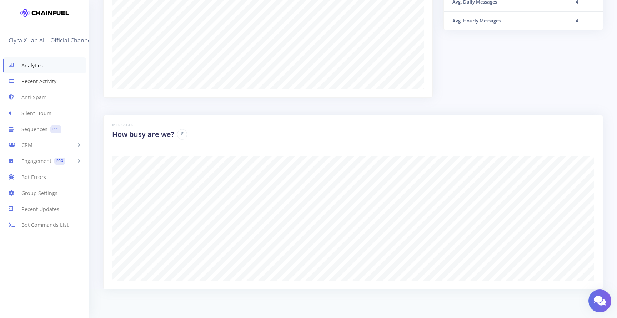
click at [45, 86] on link "Recent Activity" at bounding box center [44, 82] width 89 height 16
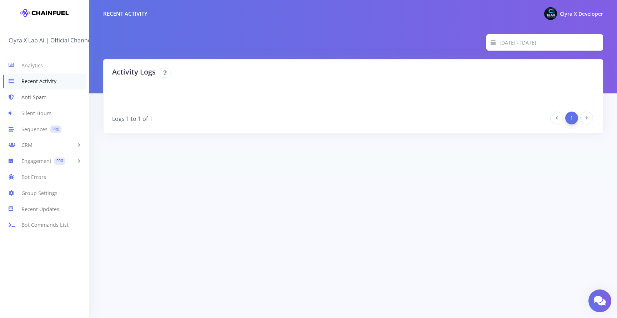
click at [34, 99] on link "Anti-Spam" at bounding box center [44, 98] width 89 height 16
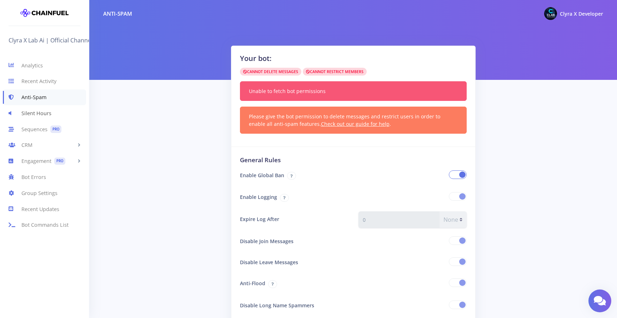
click at [49, 111] on link "Silent Hours" at bounding box center [44, 113] width 89 height 16
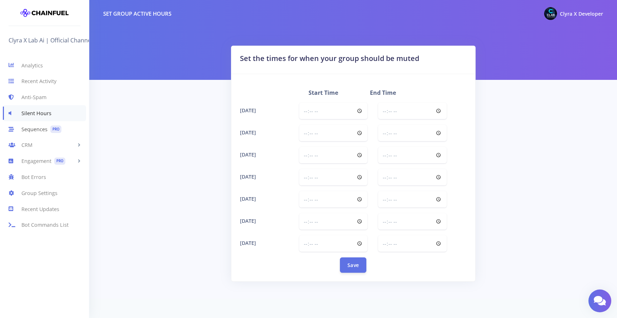
click at [33, 130] on link "Sequences PRO" at bounding box center [44, 129] width 89 height 16
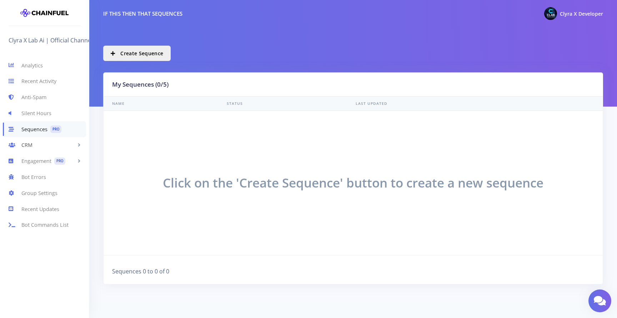
click at [31, 145] on link "CRM" at bounding box center [44, 145] width 89 height 16
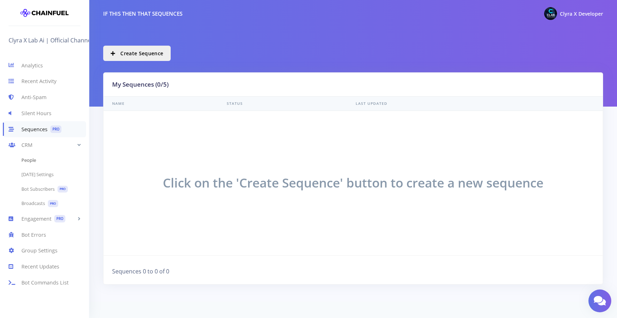
click at [35, 162] on link "People" at bounding box center [44, 161] width 89 height 14
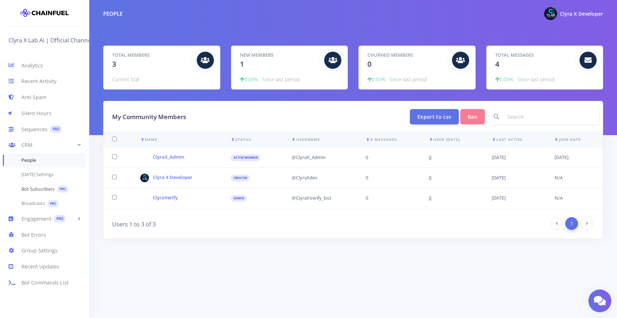
click at [37, 192] on link "Bot Subscribers PRO" at bounding box center [44, 189] width 89 height 15
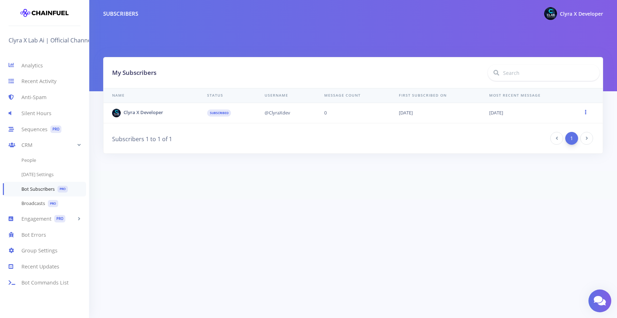
click at [39, 202] on link "Broadcasts PRO" at bounding box center [44, 204] width 89 height 15
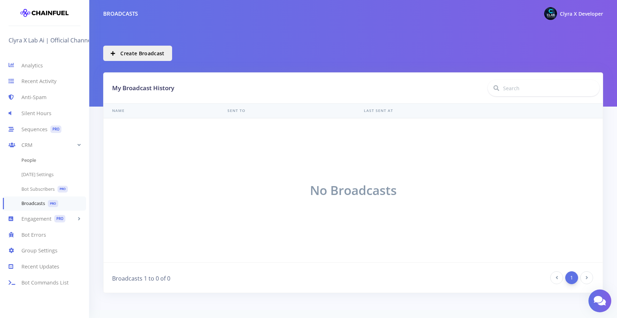
click at [32, 161] on link "People" at bounding box center [44, 161] width 89 height 14
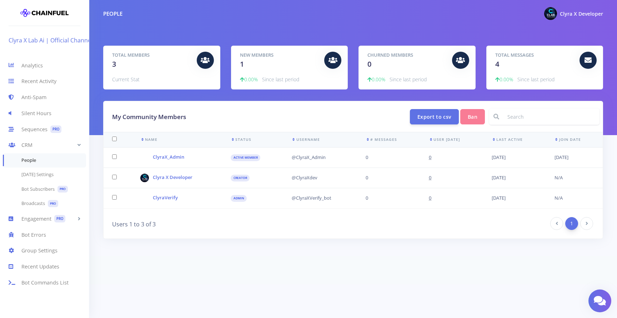
click at [46, 39] on link "Clyra X Lab Ai | Official Channel" at bounding box center [53, 40] width 88 height 11
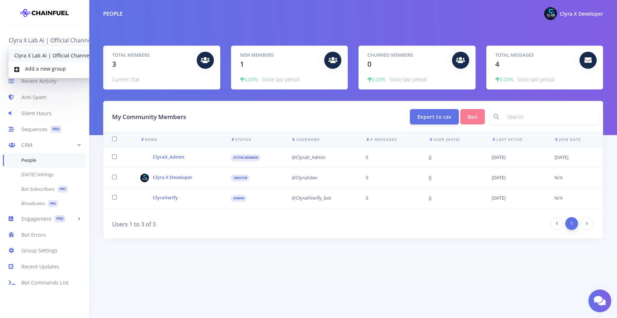
click at [41, 52] on link "Clyra X Lab Ai | Official Channel" at bounding box center [53, 55] width 88 height 13
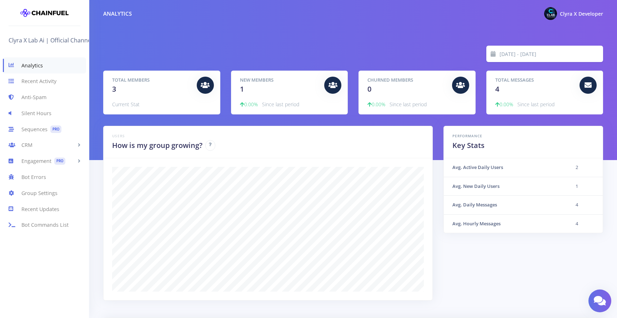
scroll to position [125, 482]
click at [35, 83] on link "Recent Activity" at bounding box center [44, 82] width 89 height 16
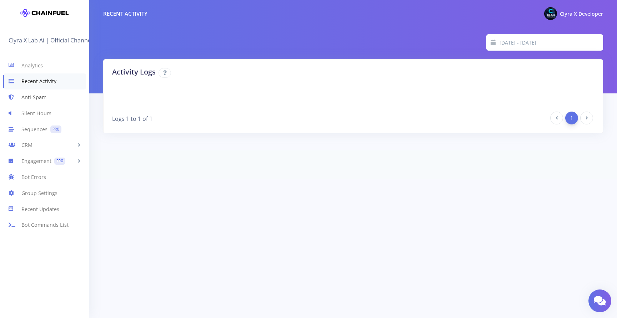
click at [35, 99] on link "Anti-Spam" at bounding box center [44, 98] width 89 height 16
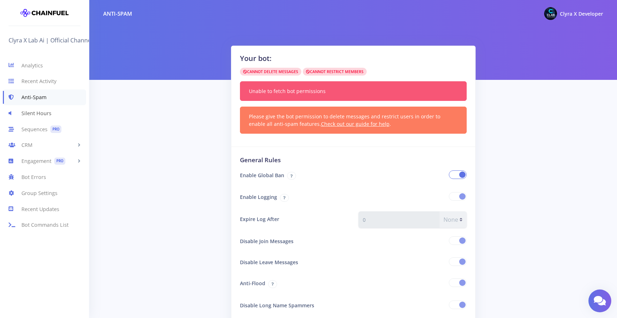
click at [35, 114] on link "Silent Hours" at bounding box center [44, 113] width 89 height 16
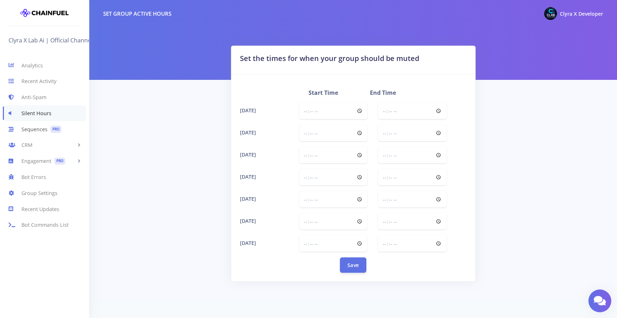
click at [36, 131] on link "Sequences PRO" at bounding box center [44, 129] width 89 height 16
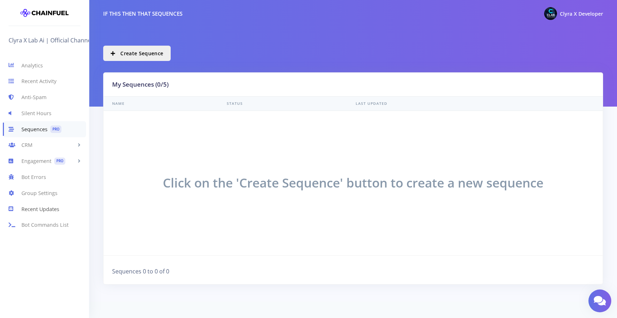
click at [43, 210] on link "Recent Updates" at bounding box center [44, 209] width 89 height 16
click at [36, 195] on link "Group Settings" at bounding box center [44, 193] width 89 height 16
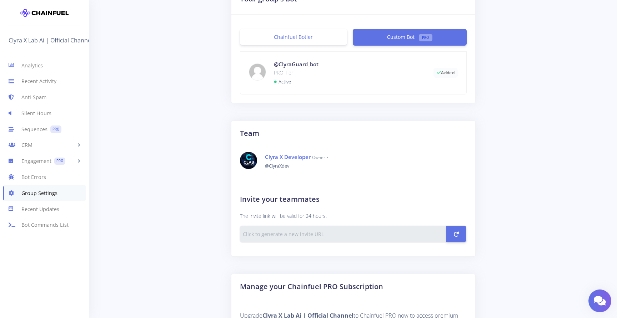
scroll to position [175, 0]
click at [328, 157] on small "owner" at bounding box center [320, 157] width 16 height 6
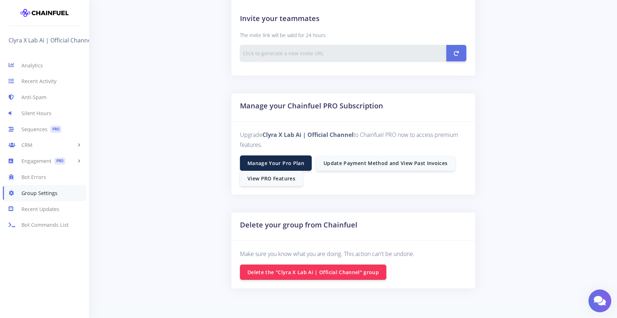
scroll to position [357, 0]
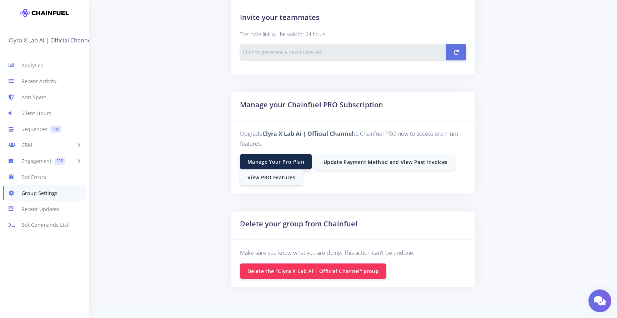
click at [293, 165] on link "Manage Your Pro Plan" at bounding box center [276, 161] width 72 height 15
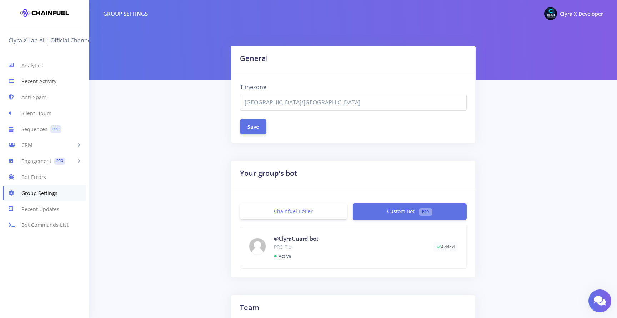
click at [31, 84] on link "Recent Activity" at bounding box center [44, 82] width 89 height 16
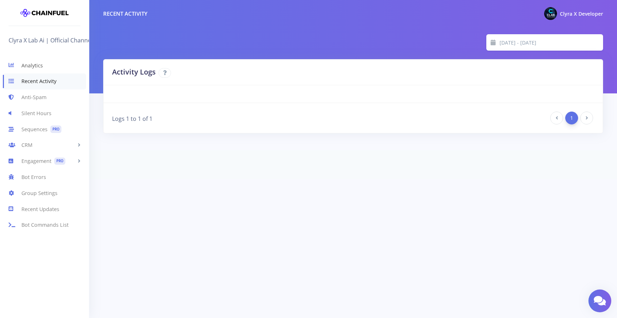
click at [30, 67] on link "Analytics" at bounding box center [44, 65] width 89 height 16
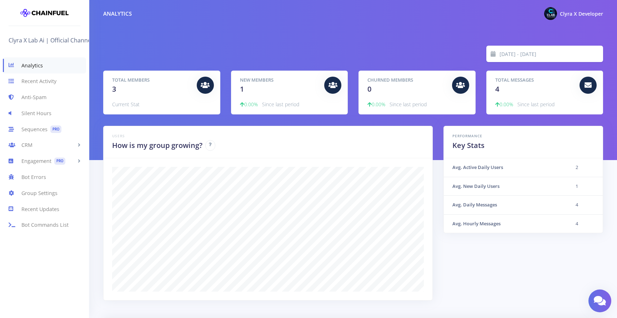
scroll to position [125, 482]
click at [530, 95] on div "Total Messages 4 0.00% Since last period" at bounding box center [545, 92] width 116 height 43
click at [586, 86] on icon at bounding box center [587, 85] width 7 height 7
click at [40, 96] on link "Anti-Spam" at bounding box center [44, 98] width 89 height 16
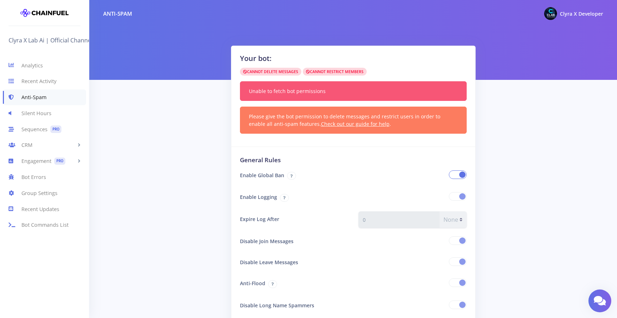
click at [455, 178] on span at bounding box center [458, 175] width 18 height 9
click at [0, 0] on input "checkbox" at bounding box center [0, 0] width 0 height 0
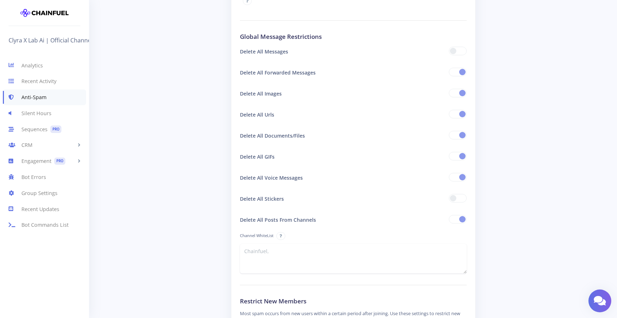
scroll to position [337, 0]
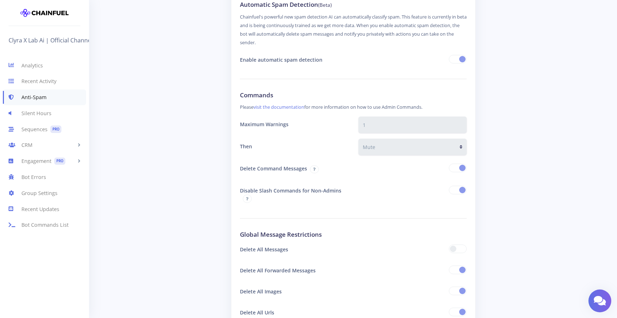
click at [456, 167] on span at bounding box center [458, 168] width 18 height 9
click at [458, 185] on div at bounding box center [412, 195] width 119 height 24
click at [459, 188] on span at bounding box center [458, 190] width 18 height 9
click at [458, 57] on span at bounding box center [458, 59] width 18 height 9
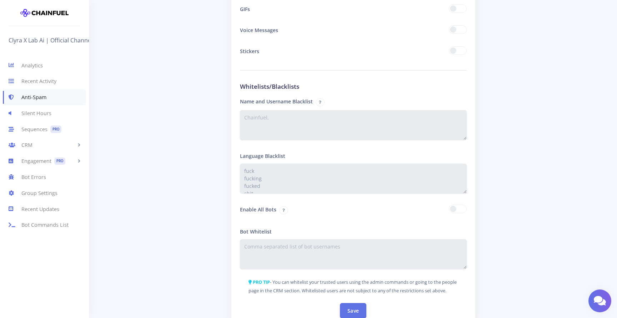
scroll to position [1232, 0]
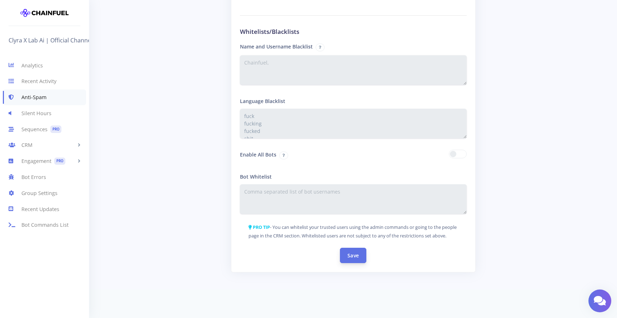
click at [350, 251] on button "Save" at bounding box center [353, 255] width 26 height 15
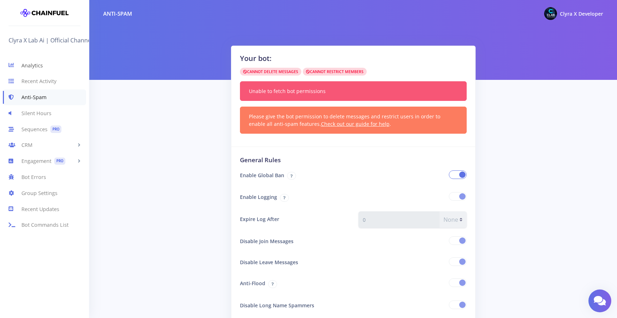
click at [27, 65] on link "Analytics" at bounding box center [44, 65] width 89 height 16
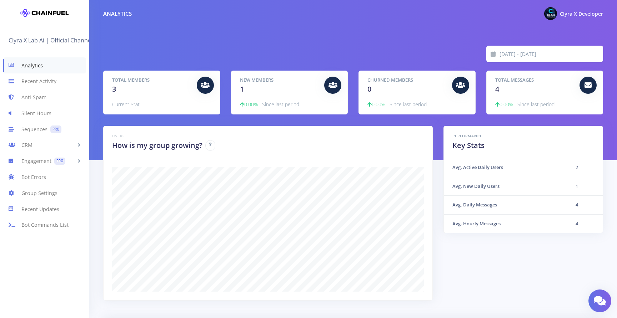
scroll to position [125, 482]
click at [39, 82] on link "Recent Activity" at bounding box center [44, 82] width 89 height 16
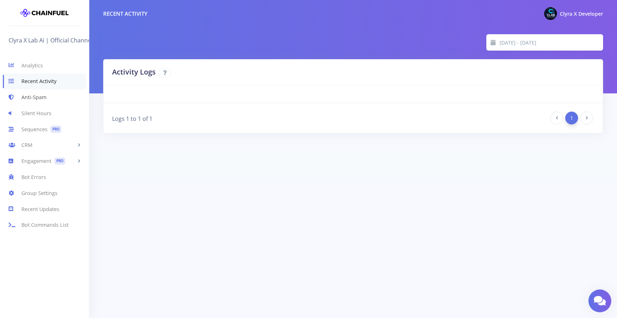
click at [41, 94] on link "Anti-Spam" at bounding box center [44, 98] width 89 height 16
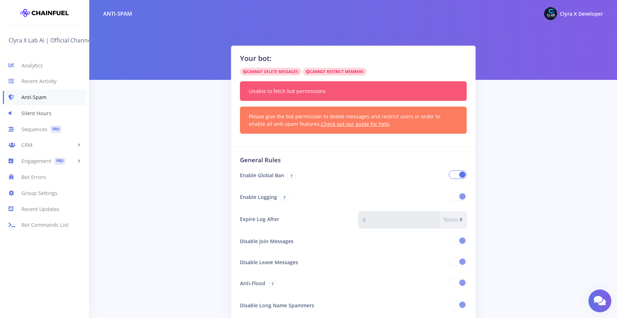
click at [40, 110] on link "Silent Hours" at bounding box center [44, 113] width 89 height 16
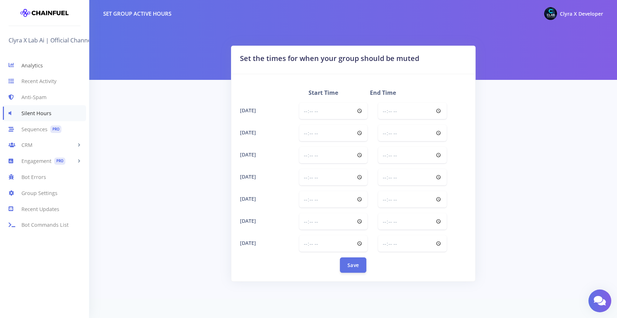
click at [35, 60] on link "Analytics" at bounding box center [44, 65] width 89 height 16
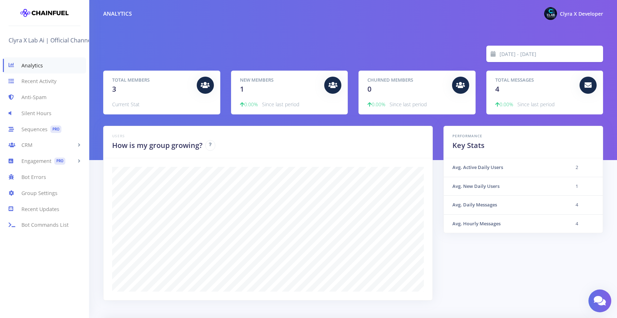
scroll to position [125, 482]
click at [45, 224] on link "Bot Commands List" at bounding box center [44, 225] width 89 height 16
click at [33, 114] on link "Silent Hours" at bounding box center [44, 113] width 89 height 16
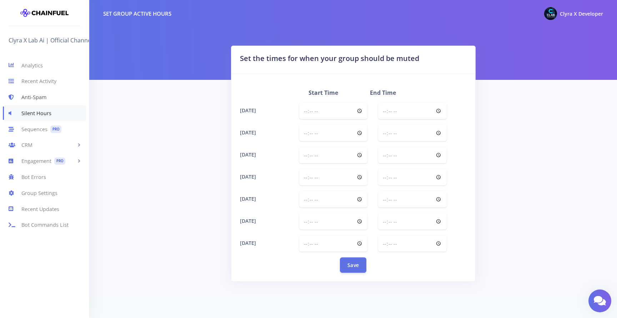
click at [32, 99] on link "Anti-Spam" at bounding box center [44, 98] width 89 height 16
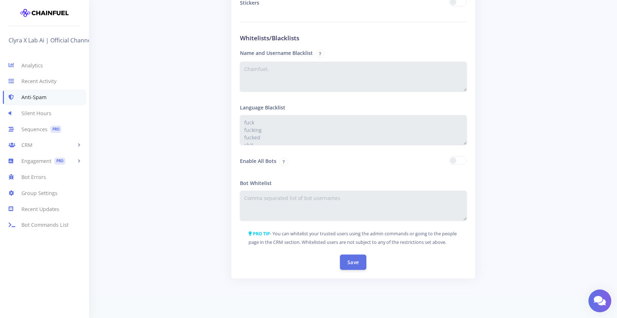
scroll to position [1232, 0]
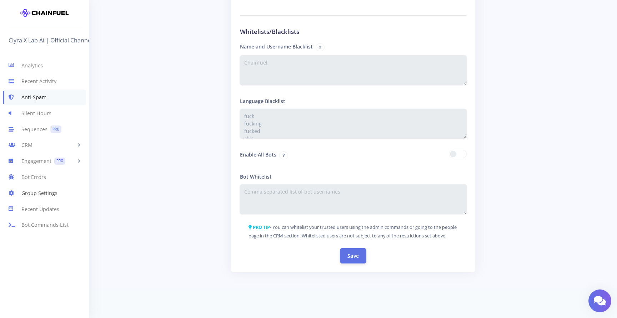
click at [40, 192] on link "Group Settings" at bounding box center [44, 193] width 89 height 16
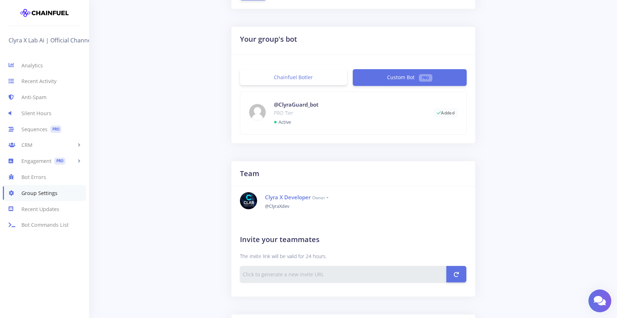
scroll to position [114, 0]
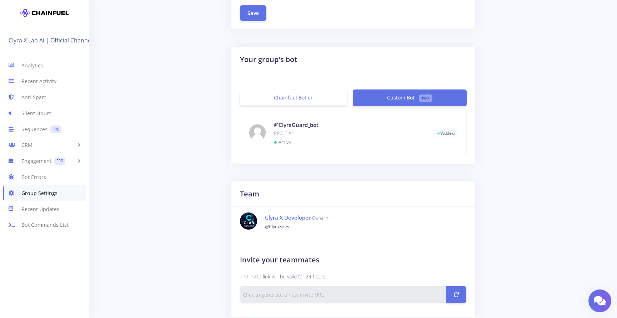
click at [323, 130] on p "PRO Tier" at bounding box center [348, 133] width 149 height 9
click at [314, 96] on link "Chainfuel Botler" at bounding box center [293, 98] width 107 height 16
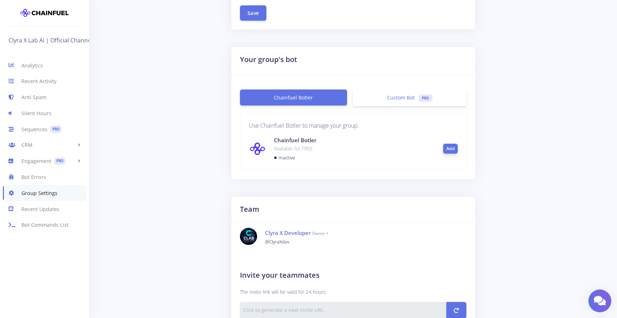
click at [447, 149] on button "Add" at bounding box center [450, 149] width 15 height 10
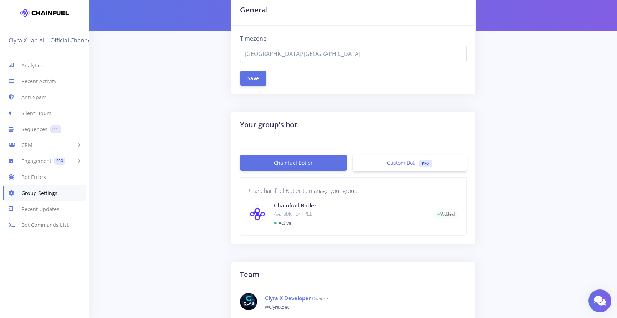
scroll to position [52, 0]
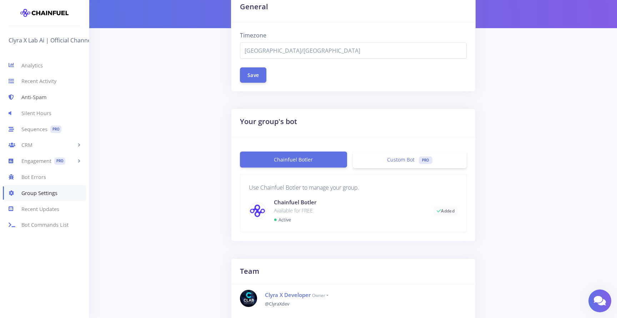
click at [36, 95] on link "Anti-Spam" at bounding box center [44, 98] width 89 height 16
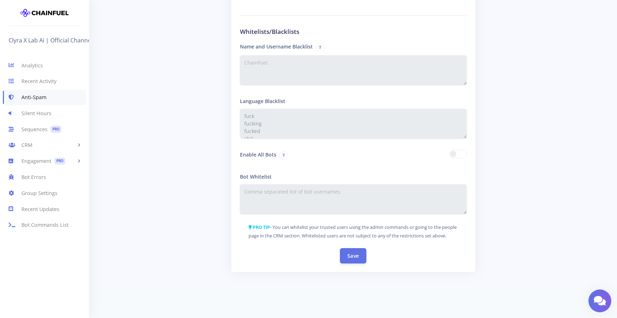
scroll to position [1232, 0]
click at [352, 256] on button "Save" at bounding box center [353, 255] width 26 height 15
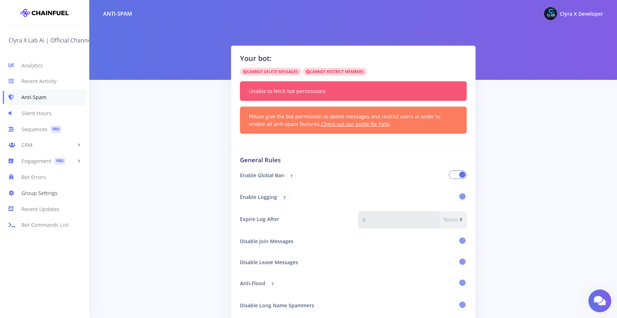
click at [38, 199] on link "Group Settings" at bounding box center [44, 193] width 89 height 16
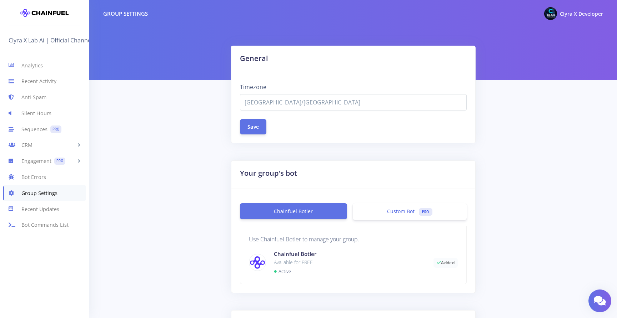
click at [399, 217] on link "Custom Bot PRO" at bounding box center [410, 212] width 114 height 17
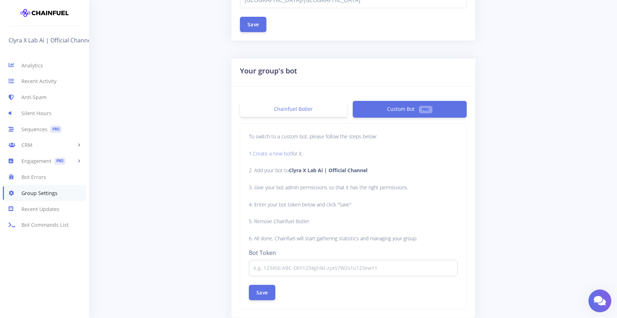
scroll to position [106, 0]
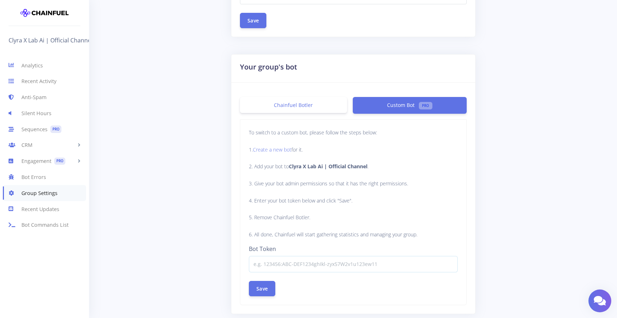
click at [298, 262] on input at bounding box center [353, 264] width 209 height 16
paste input "8035132757:AAHgugL0qHA-wG-TmicUDOQIq0fNHfEnm54"
type input "8035132757:AAHgugL0qHA-wG-TmicUDOQIq0fNHfEnm54"
click at [271, 289] on button "Save" at bounding box center [262, 288] width 26 height 15
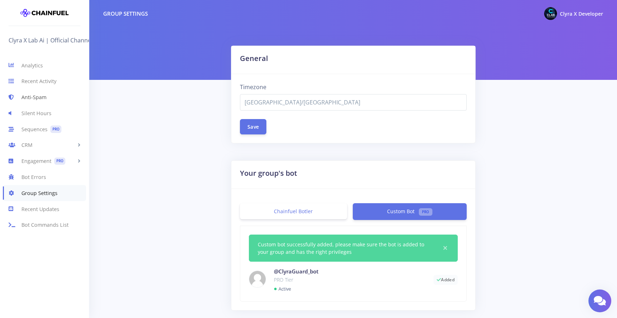
click at [39, 95] on link "Anti-Spam" at bounding box center [44, 98] width 89 height 16
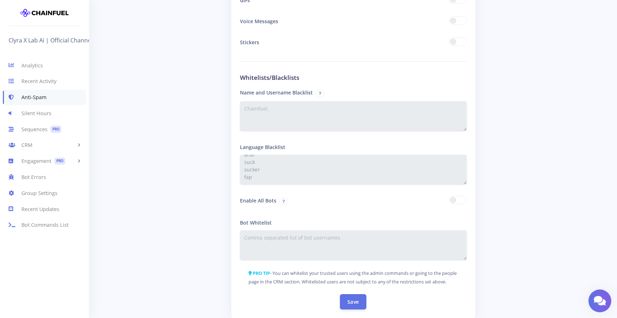
scroll to position [1232, 0]
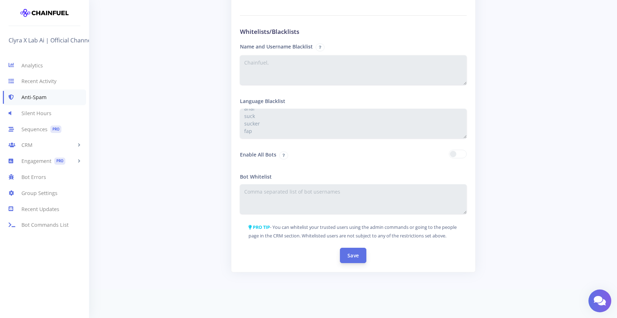
click at [357, 254] on button "Save" at bounding box center [353, 255] width 26 height 15
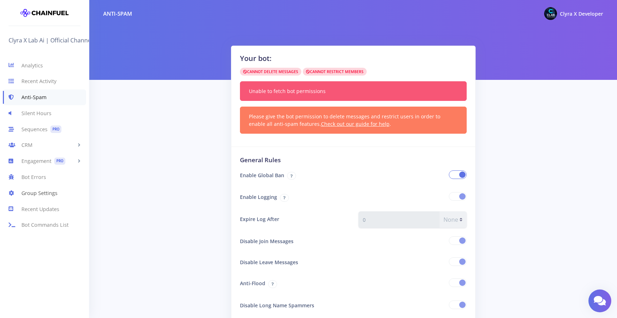
click at [27, 194] on link "Group Settings" at bounding box center [44, 193] width 89 height 16
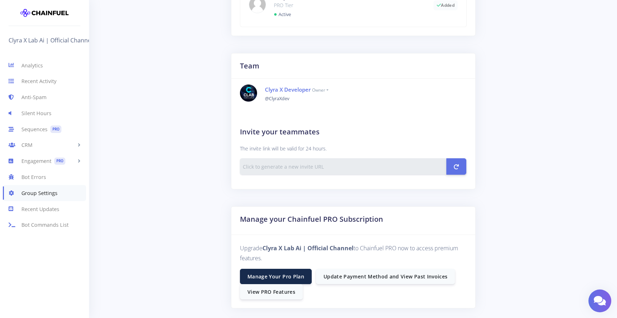
scroll to position [240, 0]
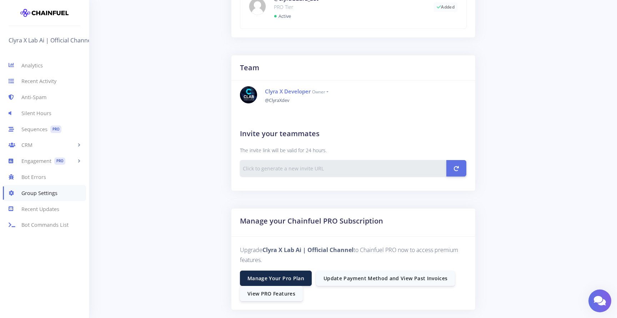
click at [327, 91] on small "owner" at bounding box center [320, 92] width 16 height 6
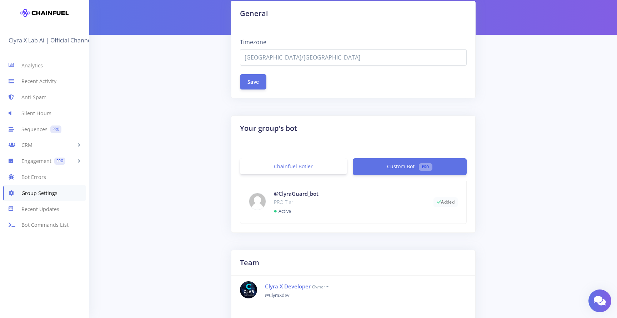
scroll to position [0, 0]
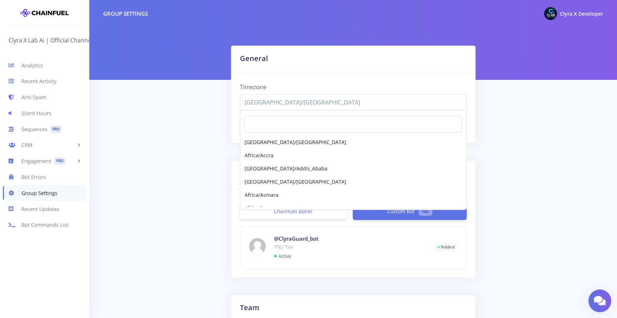
click at [300, 104] on span "Africa/Abidjan" at bounding box center [353, 102] width 217 height 9
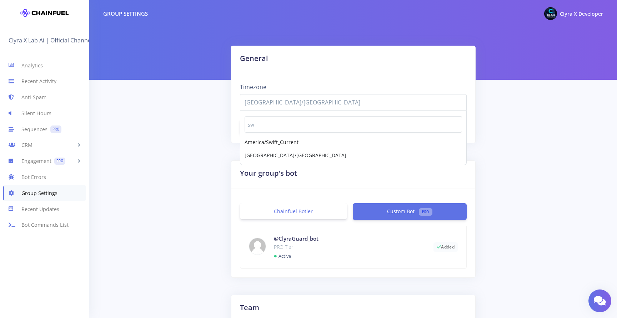
type input "s"
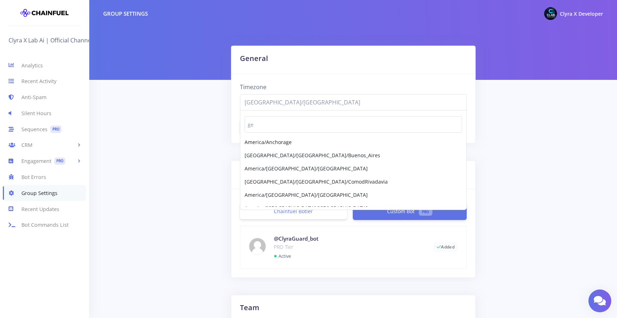
type input "g"
type input "europ"
select select "Europe/[GEOGRAPHIC_DATA]"
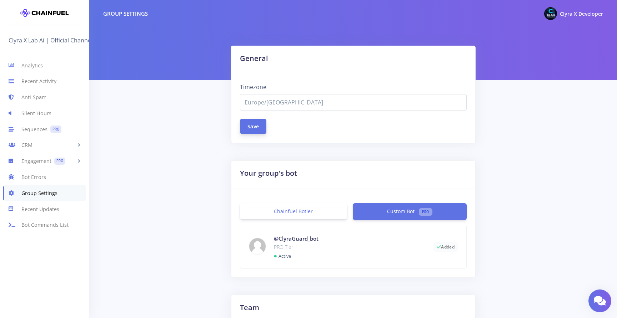
click at [259, 130] on button "Save" at bounding box center [253, 126] width 26 height 15
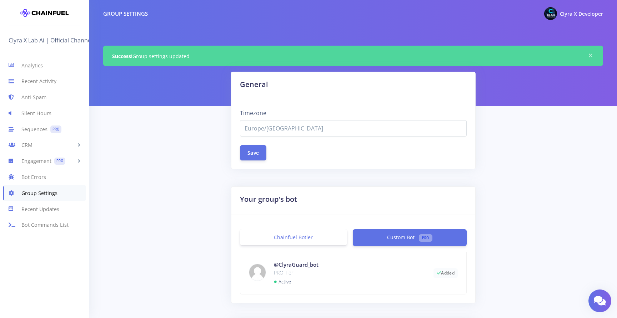
select select "Europe/[GEOGRAPHIC_DATA]"
click at [573, 11] on span "Clyra X Developer" at bounding box center [581, 13] width 43 height 7
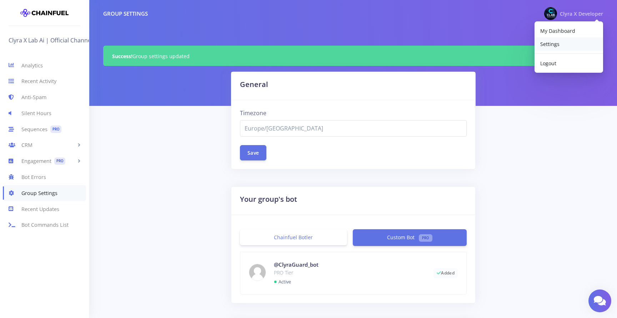
click at [554, 41] on span "Settings" at bounding box center [549, 44] width 19 height 7
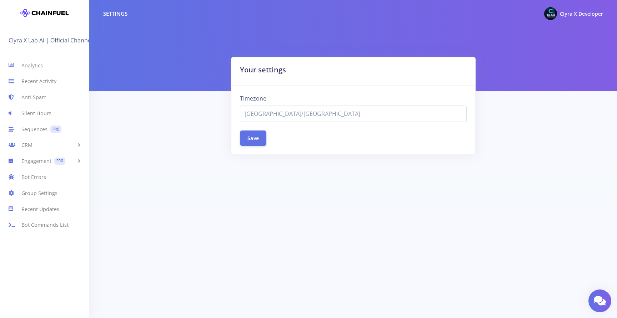
select select "[GEOGRAPHIC_DATA]/[GEOGRAPHIC_DATA]"
click at [252, 137] on button "Save" at bounding box center [253, 137] width 26 height 15
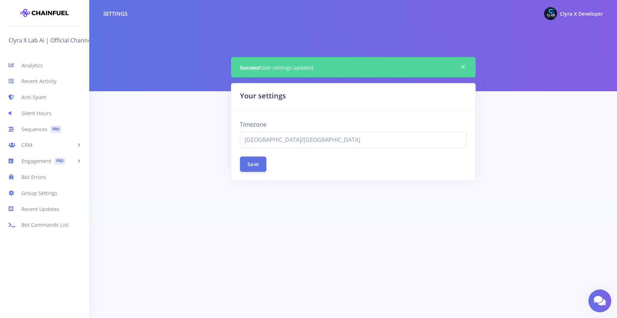
select select "Europe/Oslo"
click at [26, 68] on link "Analytics" at bounding box center [44, 65] width 89 height 16
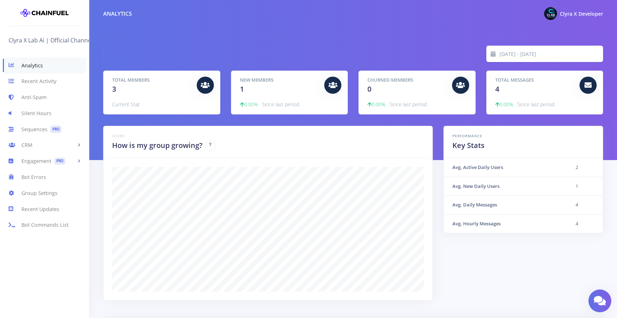
scroll to position [125, 482]
click at [507, 92] on div "Total Messages 4" at bounding box center [535, 86] width 90 height 18
click at [285, 96] on div "New Members 1 0.00% Since last period" at bounding box center [289, 92] width 116 height 43
click at [40, 99] on link "Anti-Spam" at bounding box center [44, 98] width 89 height 16
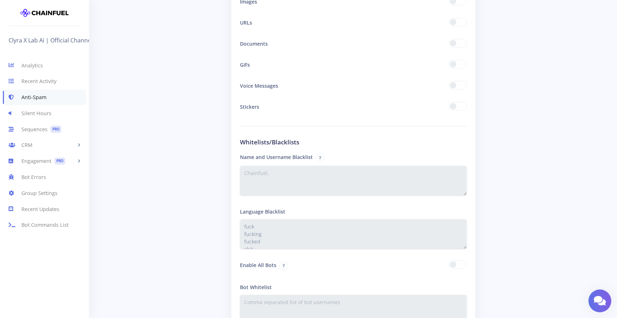
scroll to position [1232, 0]
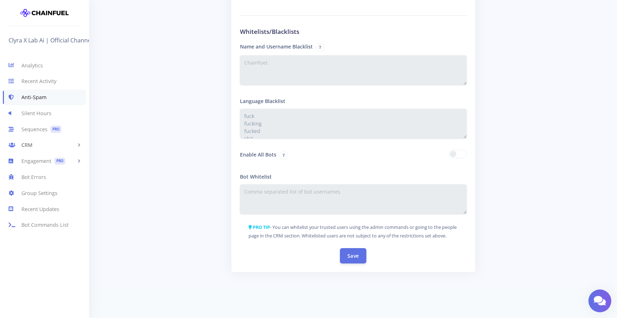
click at [30, 146] on link "CRM" at bounding box center [44, 145] width 89 height 16
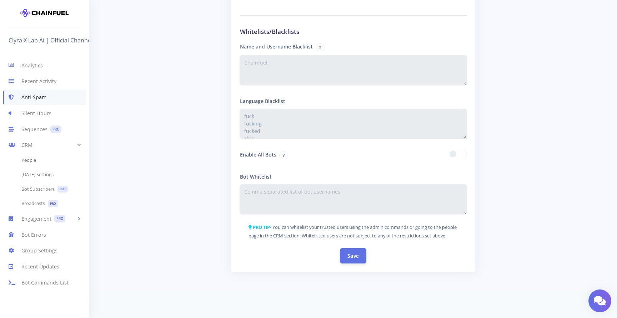
click at [31, 158] on link "People" at bounding box center [44, 161] width 89 height 14
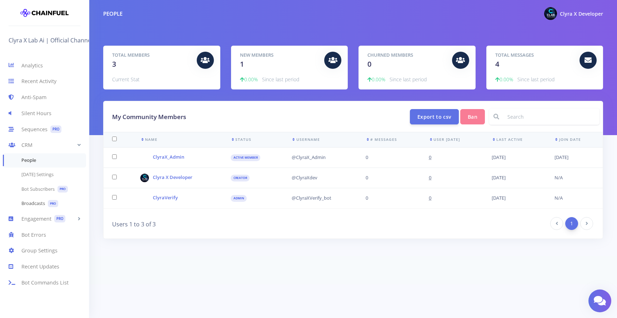
click at [38, 204] on link "Broadcasts PRO" at bounding box center [44, 204] width 89 height 15
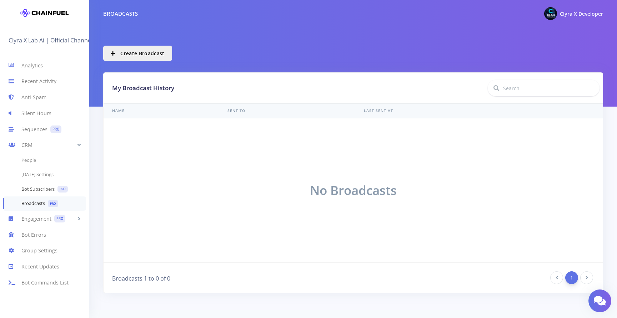
click at [41, 188] on link "Bot Subscribers PRO" at bounding box center [44, 189] width 89 height 15
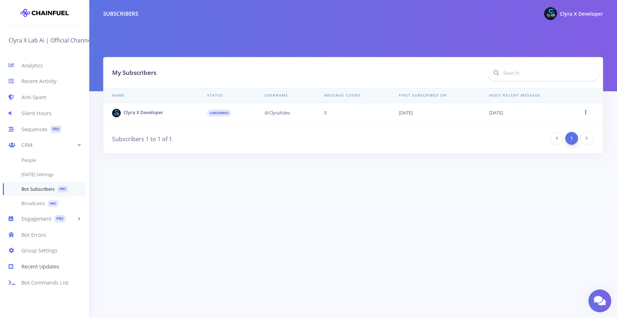
click at [43, 266] on link "Recent Updates" at bounding box center [44, 267] width 89 height 16
click at [48, 282] on link "Bot Commands List" at bounding box center [44, 283] width 89 height 16
click at [35, 96] on link "Anti-Spam" at bounding box center [44, 98] width 89 height 16
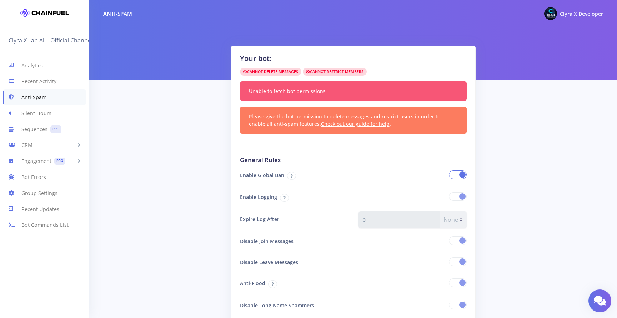
click at [452, 176] on span at bounding box center [458, 175] width 18 height 9
click at [0, 0] on input "checkbox" at bounding box center [0, 0] width 0 height 0
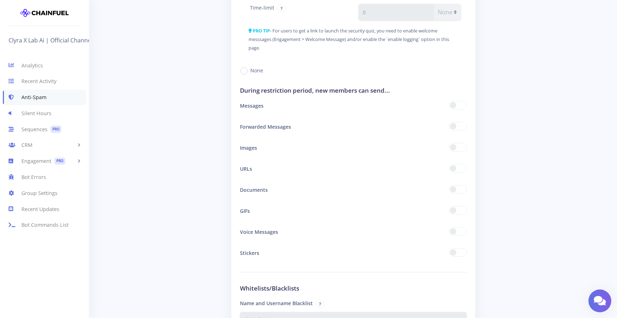
scroll to position [1232, 0]
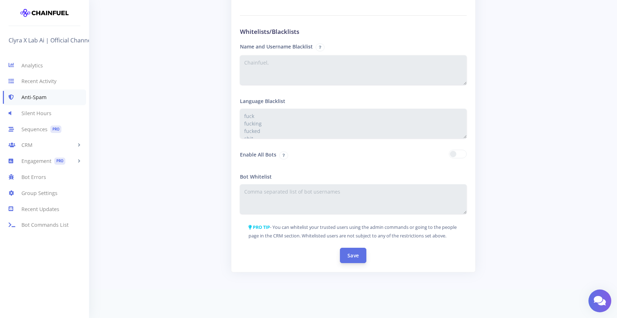
click at [352, 258] on button "Save" at bounding box center [353, 255] width 26 height 15
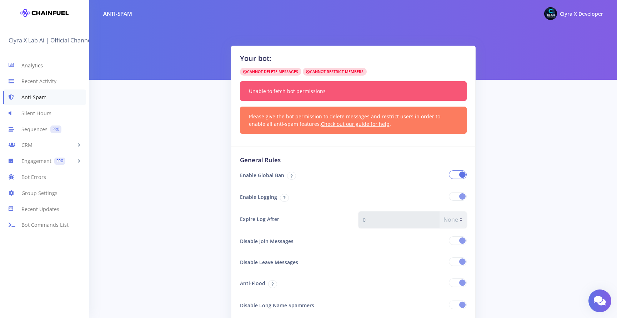
click at [32, 67] on link "Analytics" at bounding box center [44, 65] width 89 height 16
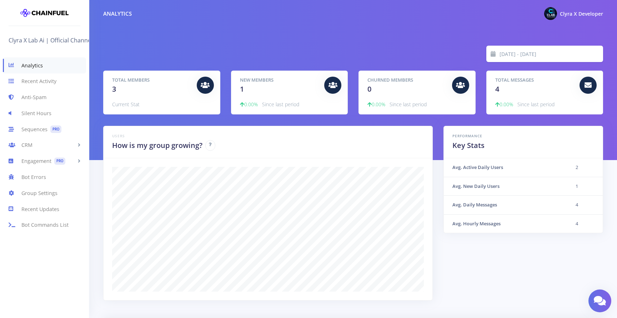
scroll to position [125, 482]
click at [37, 79] on link "Recent Activity" at bounding box center [44, 82] width 89 height 16
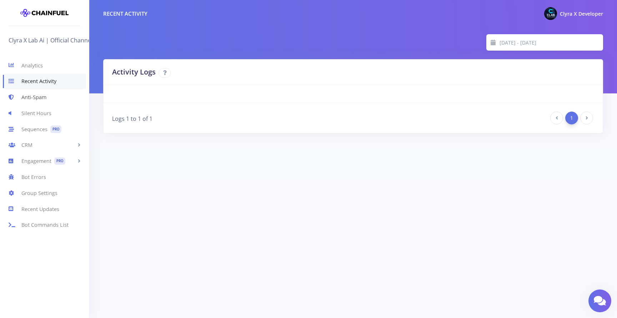
click at [50, 100] on link "Anti-Spam" at bounding box center [44, 98] width 89 height 16
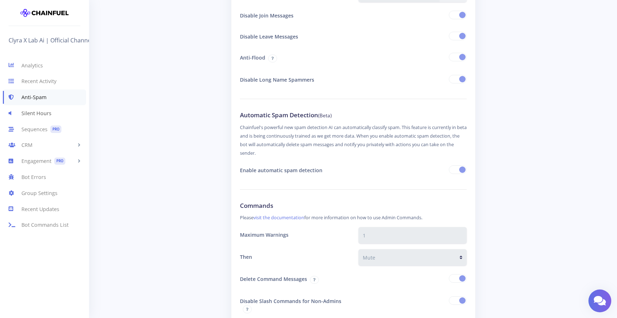
scroll to position [225, 0]
click at [54, 113] on link "Silent Hours" at bounding box center [44, 113] width 89 height 16
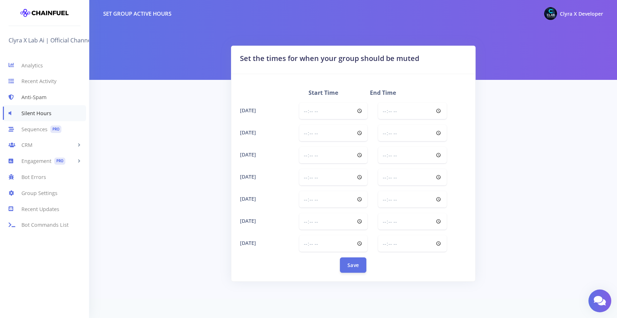
click at [34, 96] on link "Anti-Spam" at bounding box center [44, 98] width 89 height 16
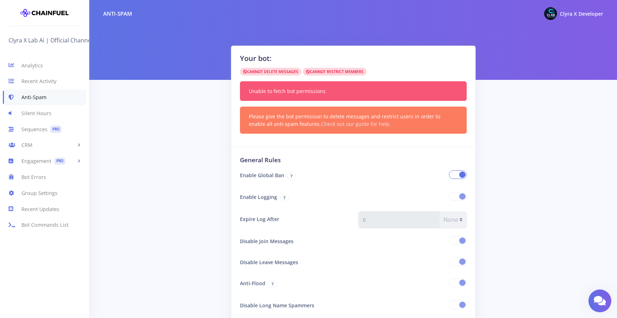
click at [349, 126] on link "Check out our guide for help" at bounding box center [355, 124] width 69 height 7
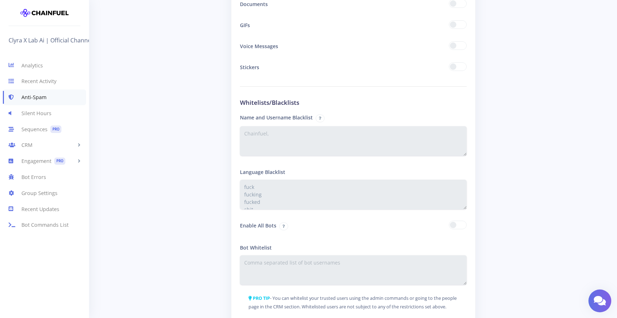
scroll to position [1232, 0]
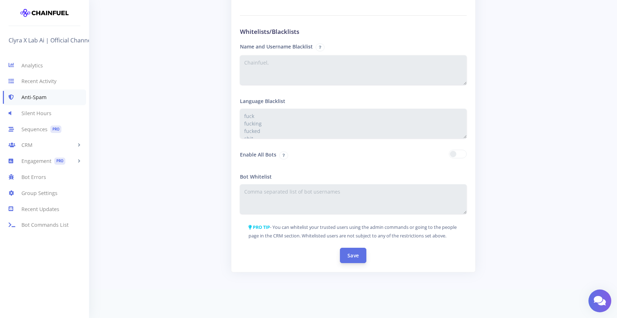
click at [357, 256] on button "Save" at bounding box center [353, 255] width 26 height 15
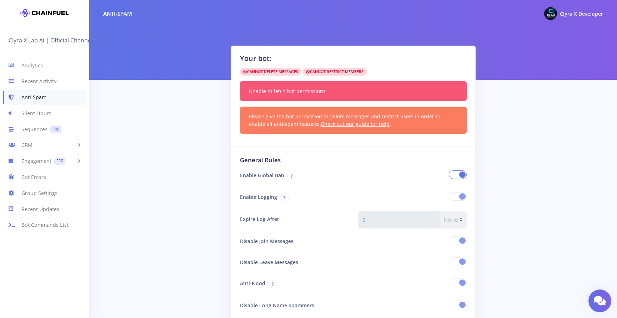
click at [371, 138] on div "Your bot: Cannot Delete Messages Cannot Restrict Members Unable to fetch bot pe…" at bounding box center [353, 96] width 244 height 101
click at [44, 81] on link "Recent Activity" at bounding box center [44, 82] width 89 height 16
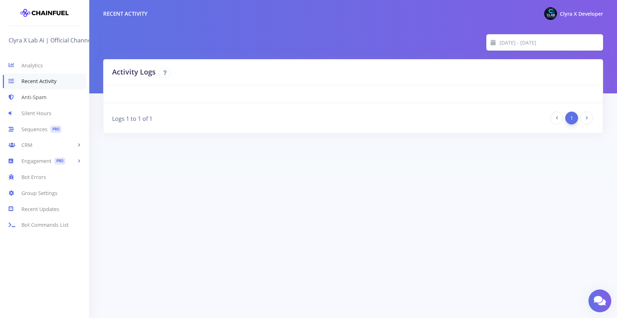
click at [40, 96] on link "Anti-Spam" at bounding box center [44, 98] width 89 height 16
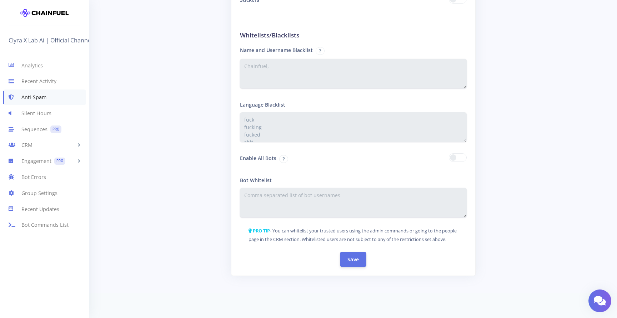
scroll to position [1232, 0]
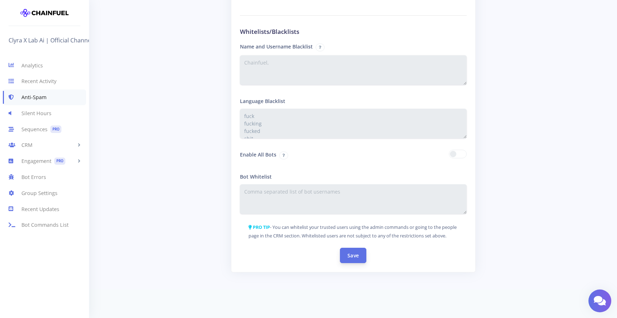
click at [350, 252] on button "Save" at bounding box center [353, 255] width 26 height 15
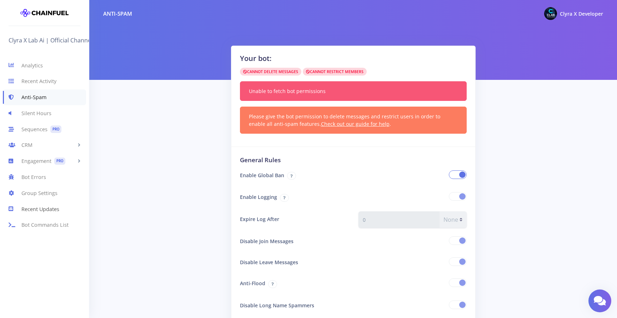
click at [31, 209] on link "Recent Updates" at bounding box center [44, 209] width 89 height 16
click at [36, 190] on link "Group Settings" at bounding box center [44, 193] width 89 height 16
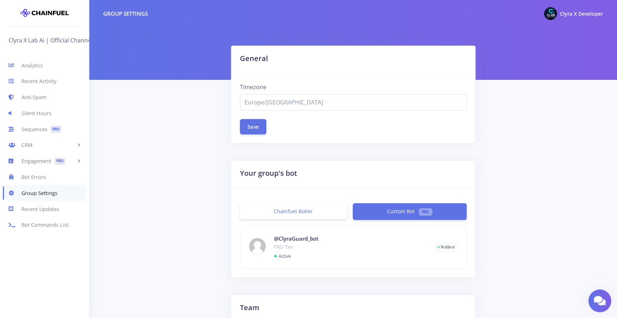
select select "Europe/[GEOGRAPHIC_DATA]"
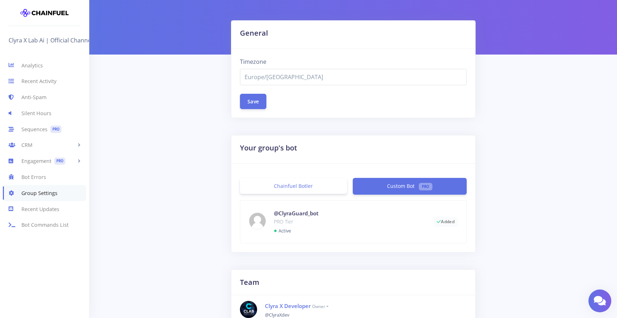
scroll to position [26, 0]
click at [389, 219] on p "PRO Tier" at bounding box center [348, 221] width 149 height 9
click at [321, 182] on link "Chainfuel Botler" at bounding box center [293, 186] width 107 height 16
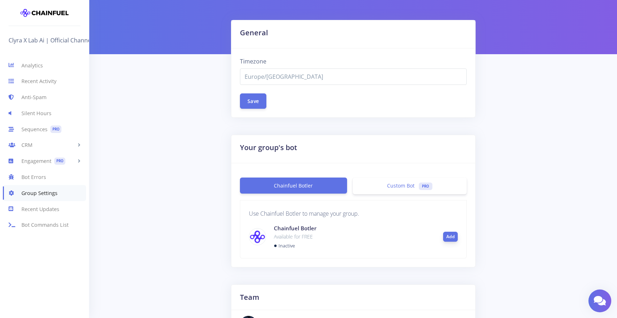
click at [453, 236] on button "Add" at bounding box center [450, 237] width 15 height 10
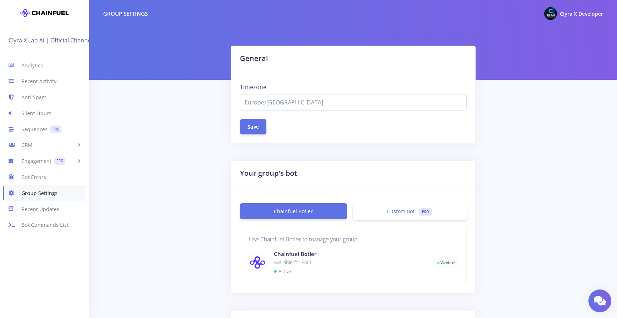
select select "Europe/Amsterdam"
click at [259, 263] on img at bounding box center [257, 263] width 16 height 14
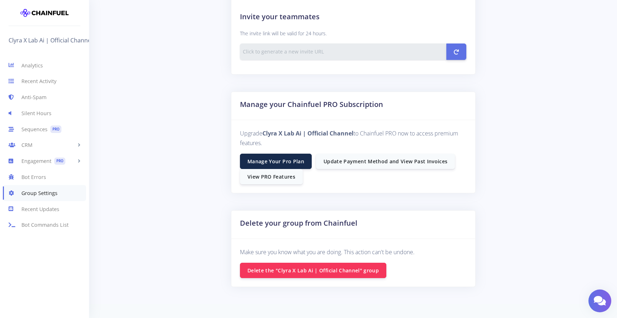
scroll to position [387, 0]
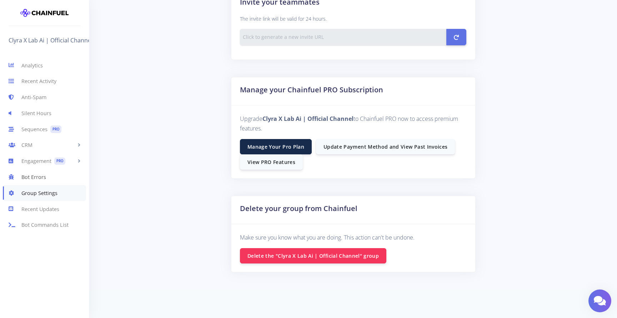
click at [45, 180] on link "Bot Errors" at bounding box center [44, 177] width 89 height 16
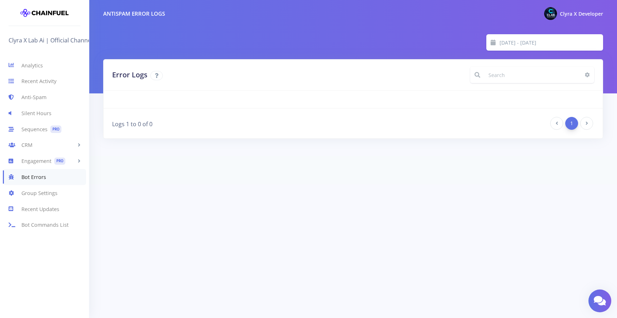
click at [585, 119] on li at bounding box center [586, 123] width 15 height 13
click at [29, 71] on link "Analytics" at bounding box center [44, 65] width 89 height 16
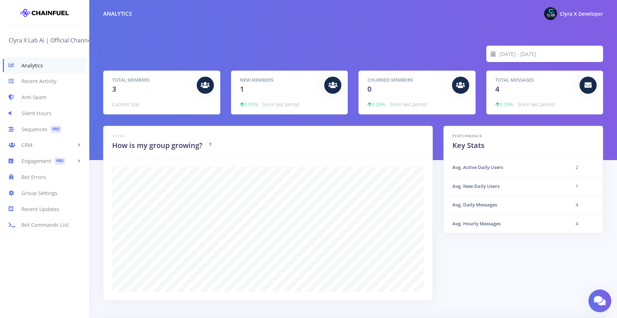
scroll to position [125, 482]
click at [50, 39] on link "Clyra X Lab Ai | Official Channel" at bounding box center [53, 40] width 88 height 11
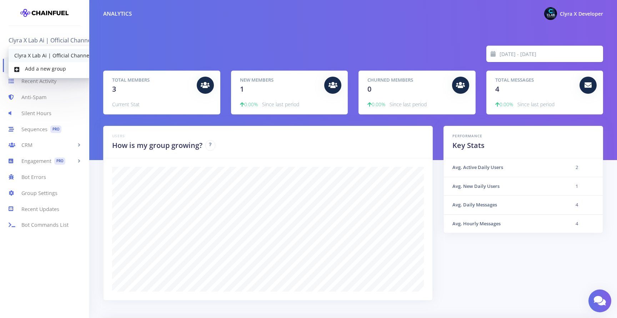
click at [47, 55] on link "Clyra X Lab Ai | Official Channel" at bounding box center [53, 55] width 88 height 13
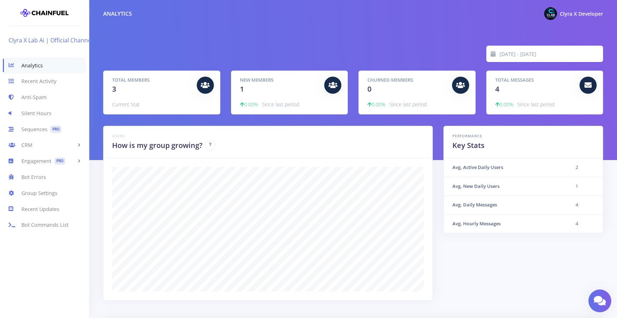
scroll to position [125, 482]
click at [594, 15] on span "Clyra X Developer" at bounding box center [581, 13] width 43 height 7
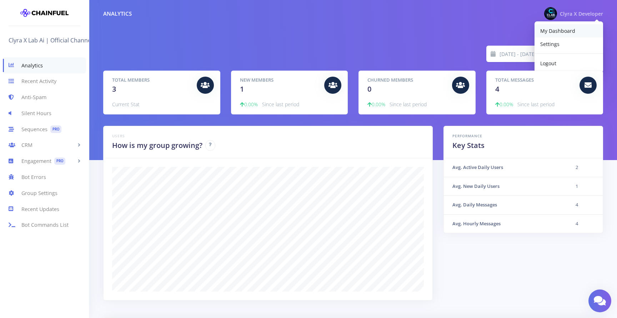
click at [576, 32] on link "My Dashboard" at bounding box center [568, 30] width 69 height 13
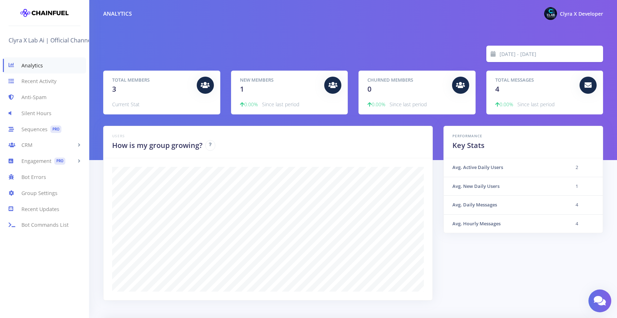
scroll to position [125, 482]
click at [580, 11] on span "Clyra X Developer" at bounding box center [581, 13] width 43 height 7
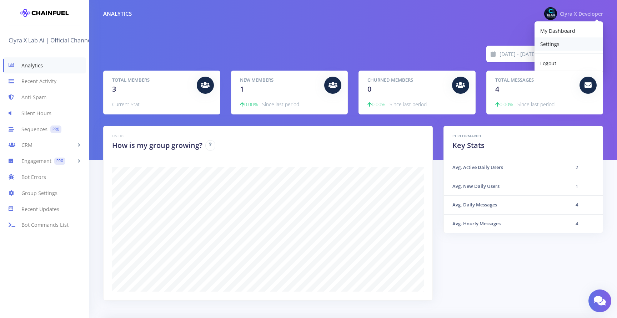
click at [563, 43] on link "Settings" at bounding box center [568, 43] width 69 height 13
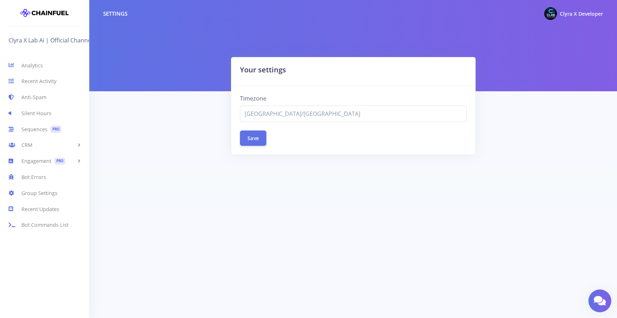
select select "[GEOGRAPHIC_DATA]/[GEOGRAPHIC_DATA]"
click at [120, 16] on div "Settings" at bounding box center [115, 14] width 24 height 8
click at [35, 65] on link "Analytics" at bounding box center [44, 65] width 89 height 16
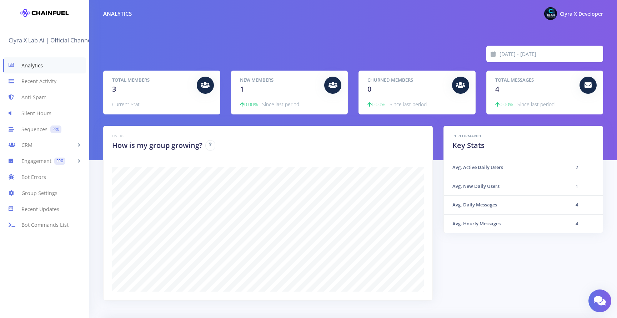
scroll to position [125, 482]
click at [117, 14] on div "Analytics" at bounding box center [117, 14] width 29 height 8
click at [41, 194] on link "Group Settings" at bounding box center [44, 193] width 89 height 16
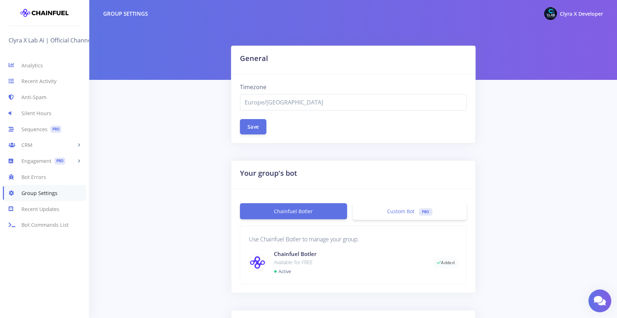
select select "Europe/[GEOGRAPHIC_DATA]"
click at [122, 14] on div "Group Settings" at bounding box center [125, 14] width 45 height 8
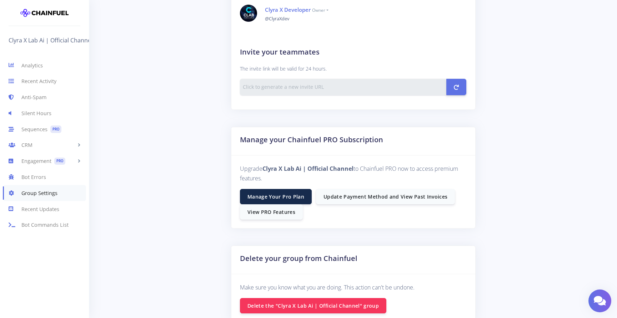
scroll to position [339, 0]
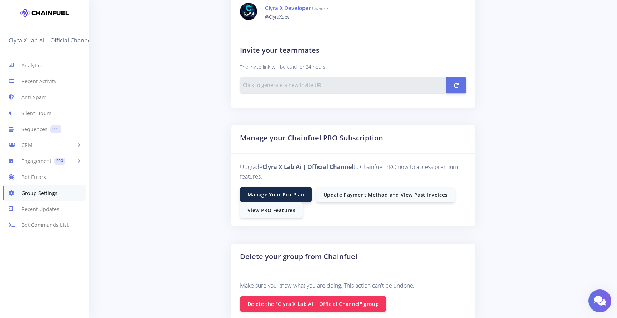
click at [286, 192] on link "Manage Your Pro Plan" at bounding box center [276, 194] width 72 height 15
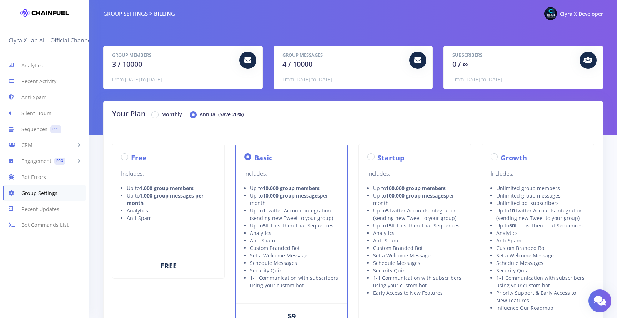
scroll to position [94, 0]
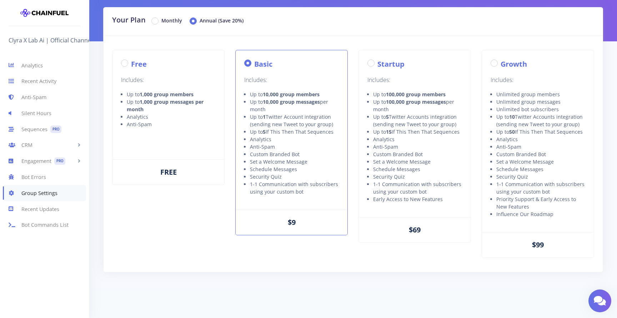
click at [161, 24] on label "Monthly" at bounding box center [171, 21] width 21 height 9
click at [161, 21] on input "Monthly" at bounding box center [163, 19] width 5 height 5
radio input "true"
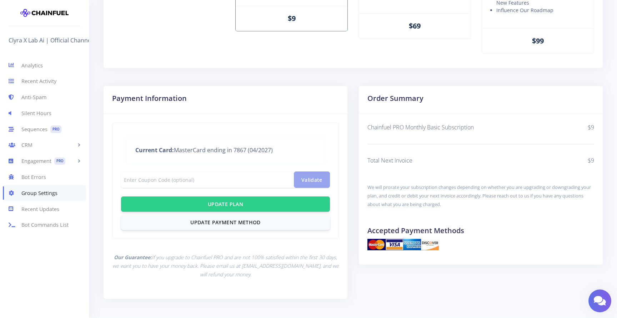
scroll to position [325, 0]
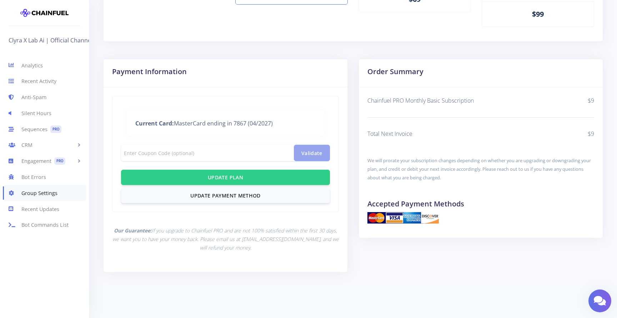
click at [253, 238] on p "Our Guarantee: If you upgrade to Chainfuel PRO and are not 100% satisfied withi…" at bounding box center [225, 239] width 227 height 25
drag, startPoint x: 251, startPoint y: 239, endPoint x: 301, endPoint y: 240, distance: 50.7
click at [301, 240] on p "Our Guarantee: If you upgrade to Chainfuel PRO and are not 100% satisfied withi…" at bounding box center [225, 239] width 227 height 25
click at [253, 240] on p "Our Guarantee: If you upgrade to Chainfuel PRO and are not 100% satisfied withi…" at bounding box center [225, 239] width 227 height 25
drag, startPoint x: 250, startPoint y: 240, endPoint x: 302, endPoint y: 240, distance: 52.1
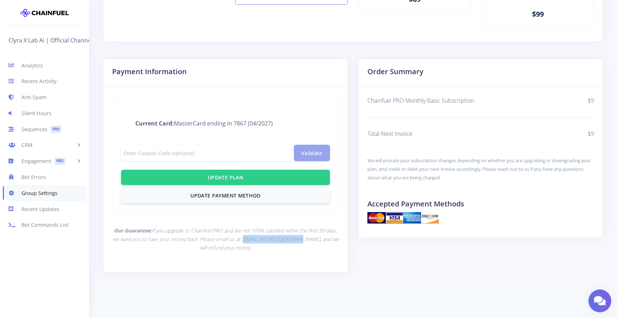
click at [302, 240] on p "Our Guarantee: If you upgrade to Chainfuel PRO and are not 100% satisfied withi…" at bounding box center [225, 239] width 227 height 25
copy p "[EMAIL_ADDRESS][DOMAIN_NAME]"
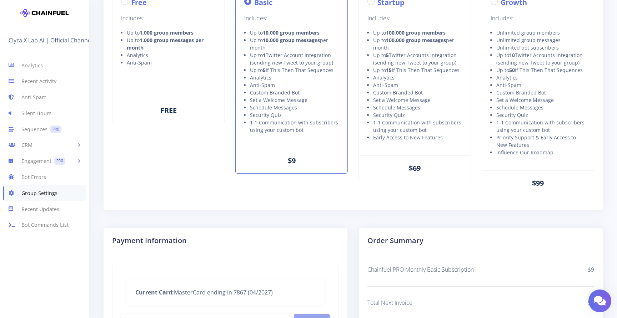
scroll to position [0, 0]
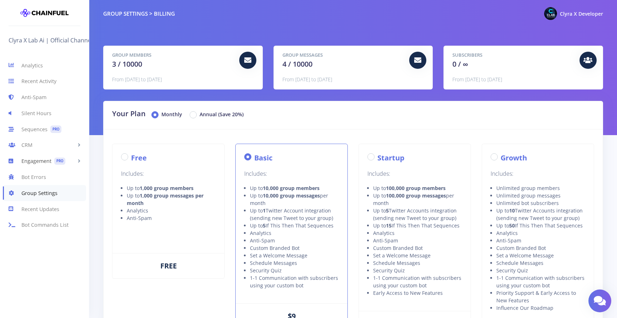
click at [41, 159] on link "Engagement PRO" at bounding box center [44, 162] width 89 height 16
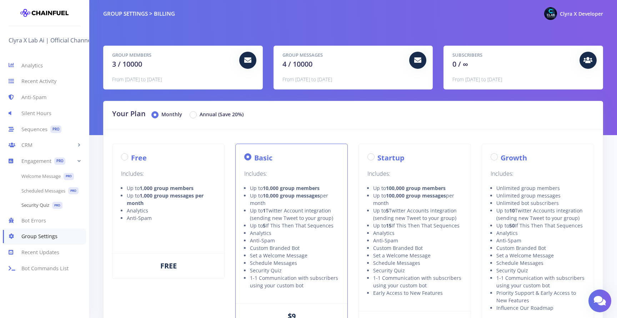
click at [42, 205] on link "Security Quiz PRO" at bounding box center [44, 206] width 89 height 15
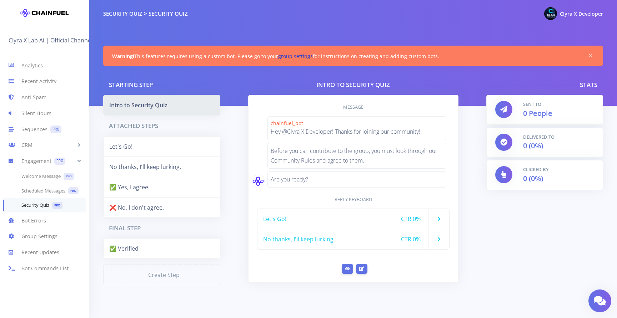
click at [299, 56] on link "group settings" at bounding box center [295, 56] width 35 height 7
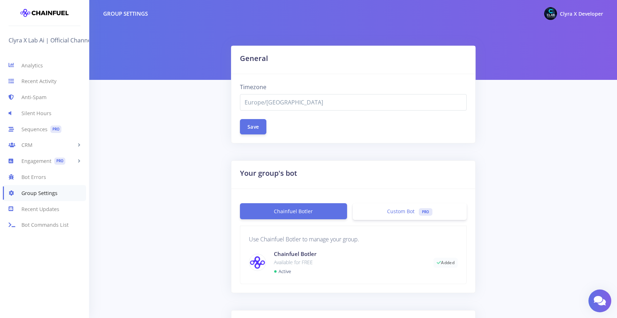
select select "Europe/Amsterdam"
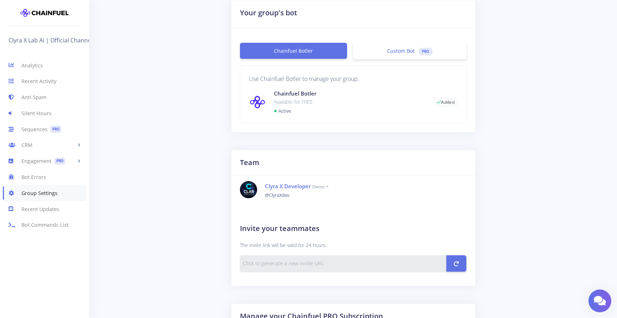
click at [406, 49] on span "Custom Bot" at bounding box center [400, 50] width 27 height 7
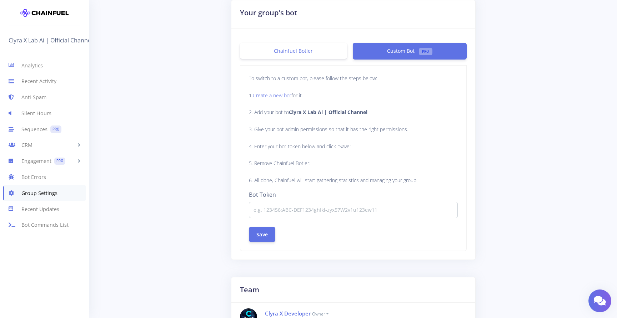
click at [327, 111] on b "Clyra X Lab Ai | Official Channel" at bounding box center [328, 112] width 79 height 7
click at [282, 95] on link "Create a new bot" at bounding box center [272, 95] width 39 height 7
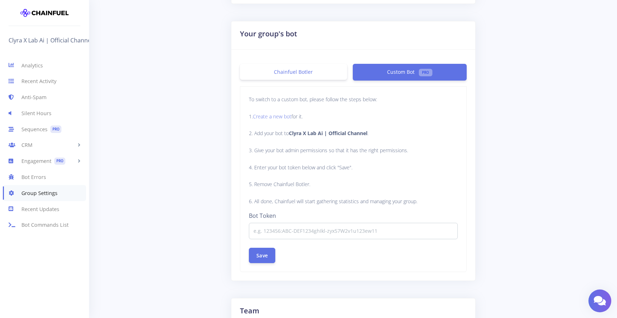
scroll to position [137, 0]
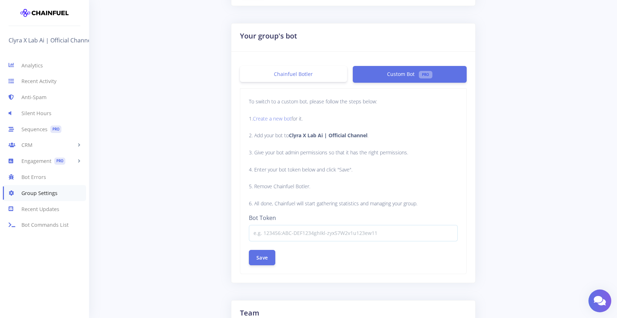
click at [353, 236] on input at bounding box center [353, 233] width 209 height 16
paste input "8464293189:AAHC6b4ZMqUXx5SMTPj95esSSqqJNaBFdoc"
type input "8464293189:AAHC6b4ZMqUXx5SMTPj95esSSqqJNaBFdoc"
click at [265, 261] on button "Save" at bounding box center [262, 257] width 26 height 15
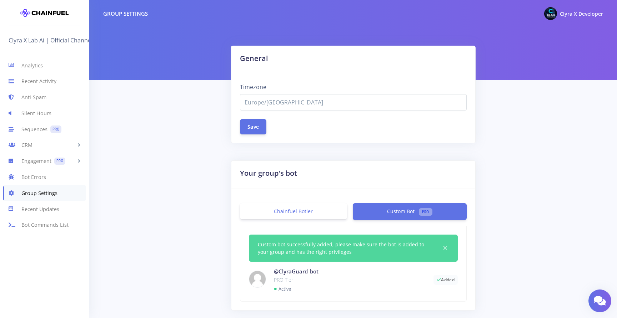
select select "Europe/[GEOGRAPHIC_DATA]"
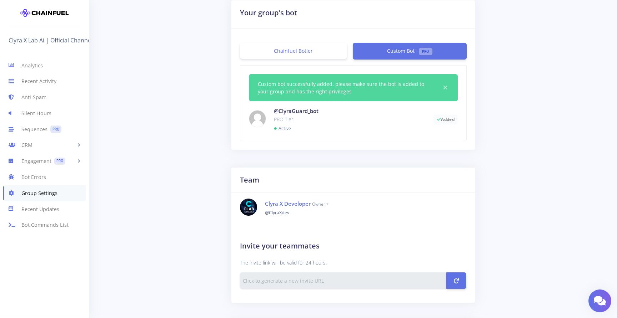
click at [357, 94] on span "Custom bot successfully added, please make sure the bot is added to your group …" at bounding box center [345, 87] width 174 height 15
click at [33, 66] on link "Analytics" at bounding box center [44, 65] width 89 height 16
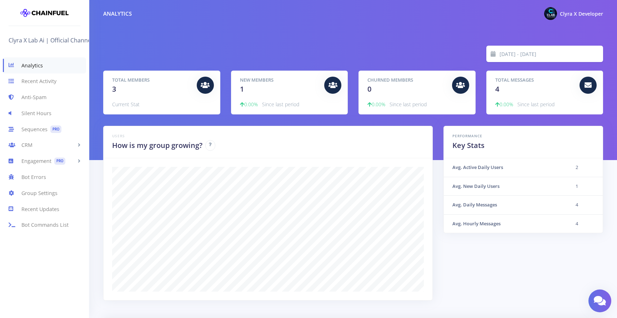
scroll to position [125, 482]
click at [34, 78] on link "Recent Activity" at bounding box center [44, 82] width 89 height 16
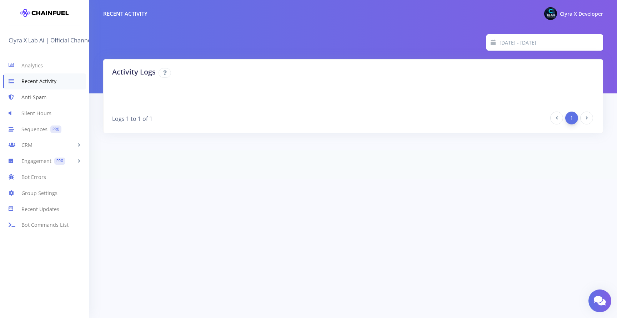
click at [36, 100] on link "Anti-Spam" at bounding box center [44, 98] width 89 height 16
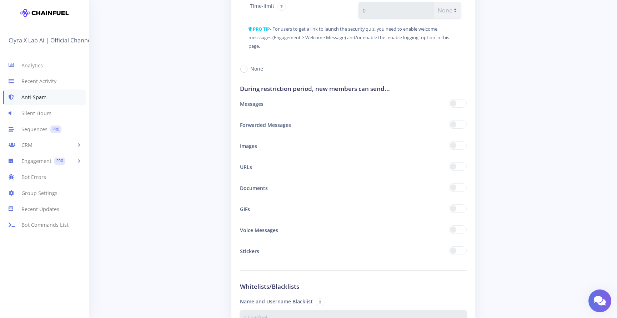
scroll to position [1232, 0]
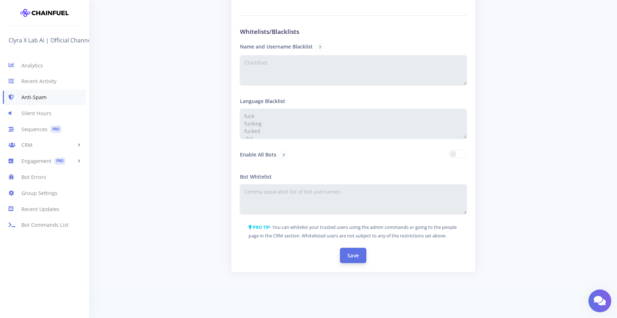
click at [359, 249] on button "Save" at bounding box center [353, 255] width 26 height 15
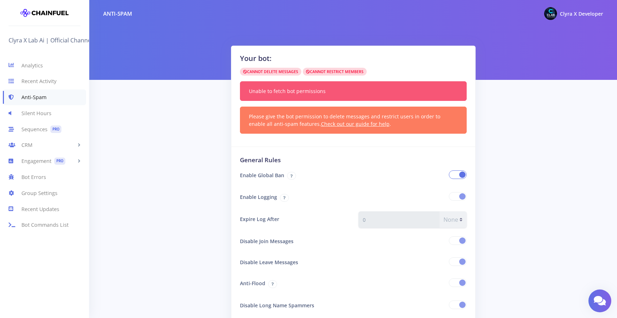
scroll to position [19, 0]
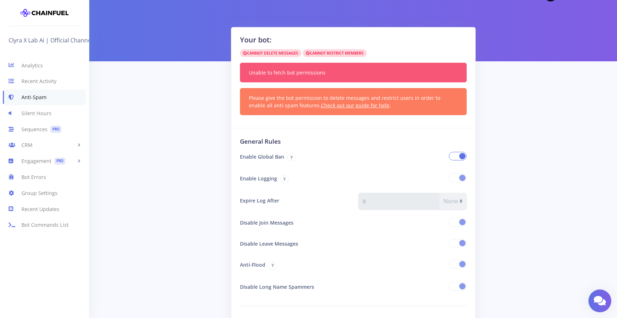
click at [454, 152] on span at bounding box center [458, 156] width 18 height 9
click at [0, 0] on input "checkbox" at bounding box center [0, 0] width 0 height 0
click at [42, 194] on link "Group Settings" at bounding box center [44, 193] width 89 height 16
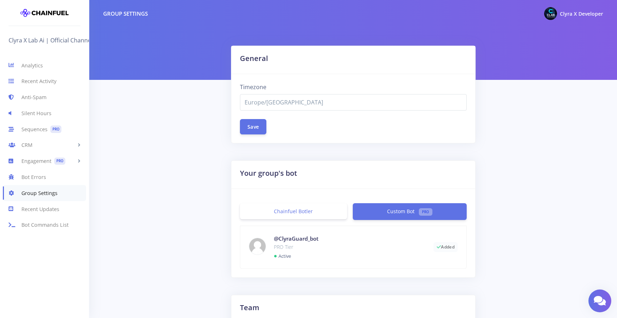
select select "Europe/[GEOGRAPHIC_DATA]"
click at [302, 220] on li "Chainfuel Botler" at bounding box center [296, 212] width 113 height 17
click at [324, 216] on link "Chainfuel Botler" at bounding box center [293, 212] width 107 height 16
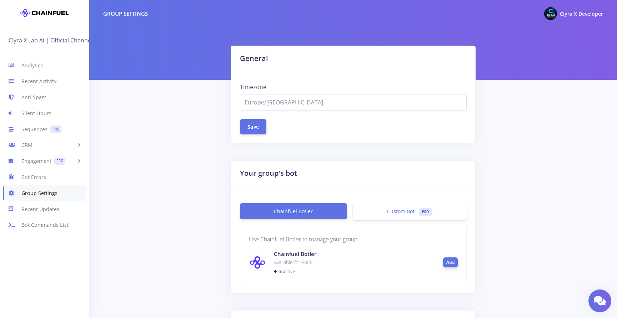
click at [453, 262] on button "Add" at bounding box center [450, 263] width 15 height 10
select select "Europe/[GEOGRAPHIC_DATA]"
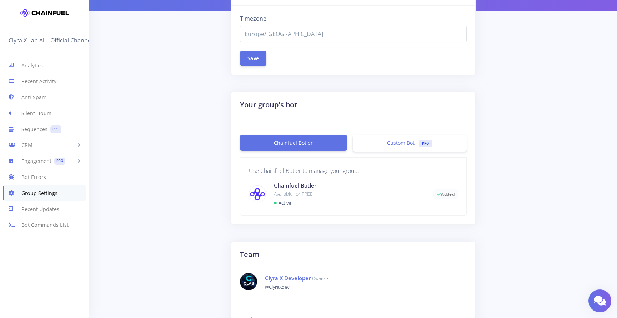
scroll to position [76, 0]
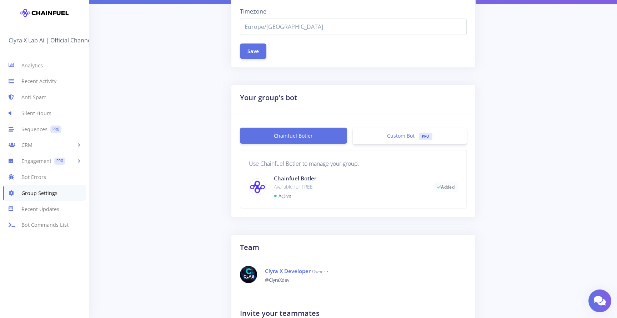
click at [288, 179] on h4 "Chainfuel Botler" at bounding box center [348, 179] width 149 height 8
click at [38, 96] on link "Anti-Spam" at bounding box center [44, 98] width 89 height 16
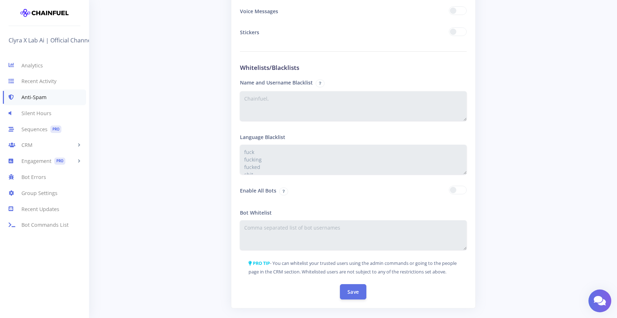
scroll to position [1232, 0]
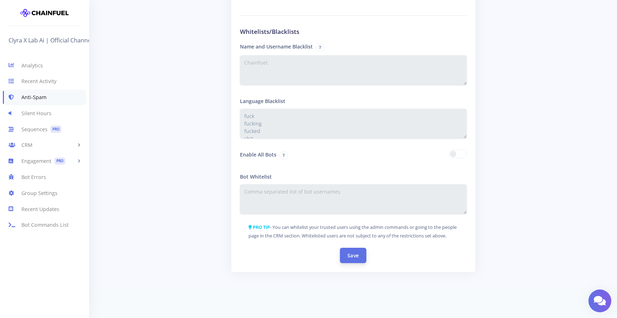
click at [347, 255] on button "Save" at bounding box center [353, 255] width 26 height 15
click at [359, 251] on button "Save" at bounding box center [353, 255] width 26 height 15
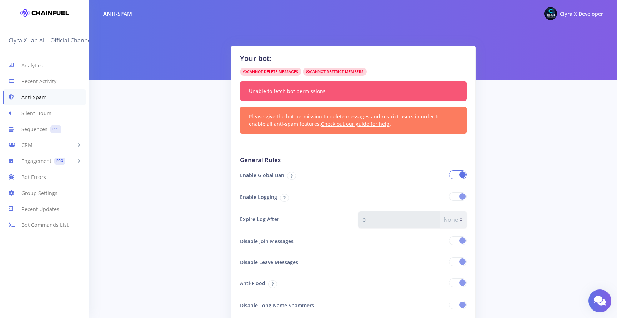
click at [454, 175] on span at bounding box center [458, 175] width 18 height 9
click at [0, 0] on input "checkbox" at bounding box center [0, 0] width 0 height 0
click at [453, 194] on span at bounding box center [458, 196] width 18 height 9
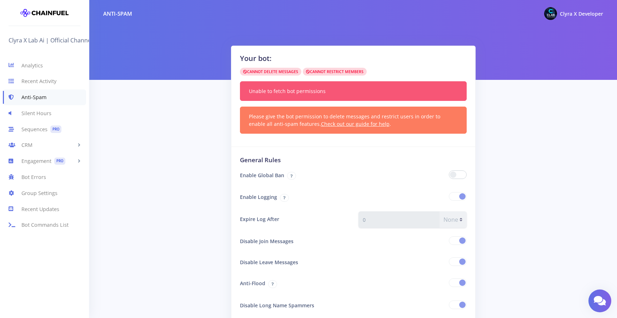
click at [453, 194] on span at bounding box center [458, 196] width 18 height 9
click at [452, 194] on span at bounding box center [458, 196] width 18 height 9
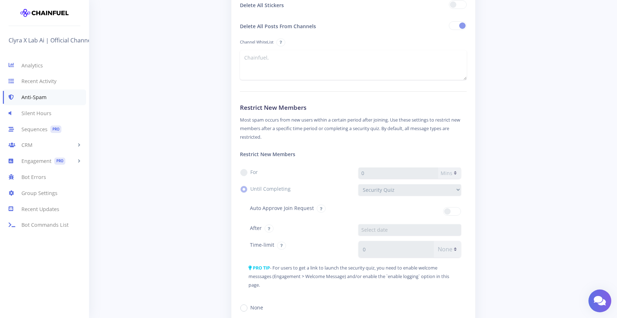
scroll to position [731, 0]
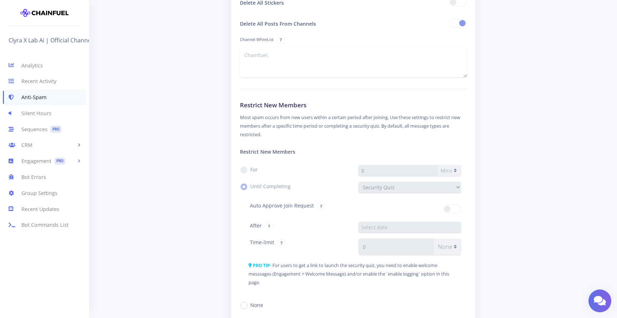
click at [250, 169] on label "For" at bounding box center [253, 169] width 7 height 7
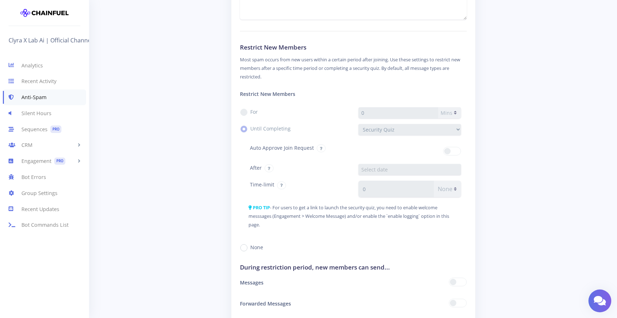
scroll to position [789, 0]
click at [250, 248] on label "None" at bounding box center [256, 246] width 13 height 7
click at [250, 247] on input "None" at bounding box center [252, 245] width 5 height 5
radio input "true"
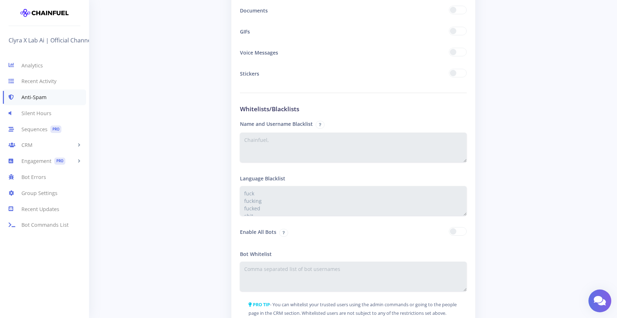
scroll to position [1232, 0]
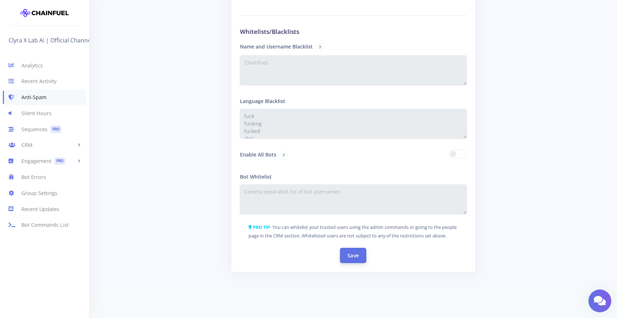
click at [361, 250] on button "Save" at bounding box center [353, 255] width 26 height 15
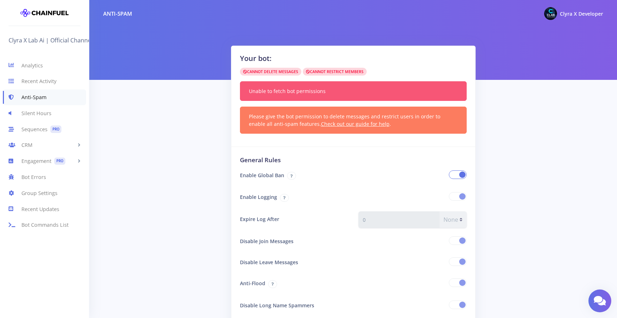
click at [451, 176] on span at bounding box center [458, 175] width 18 height 9
click at [0, 0] on input "checkbox" at bounding box center [0, 0] width 0 height 0
click at [452, 200] on span at bounding box center [458, 196] width 18 height 9
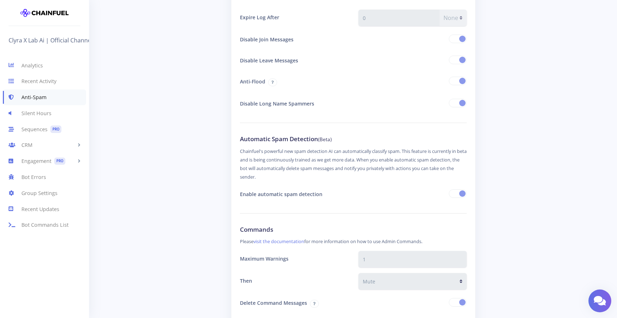
click at [453, 196] on span at bounding box center [458, 194] width 18 height 9
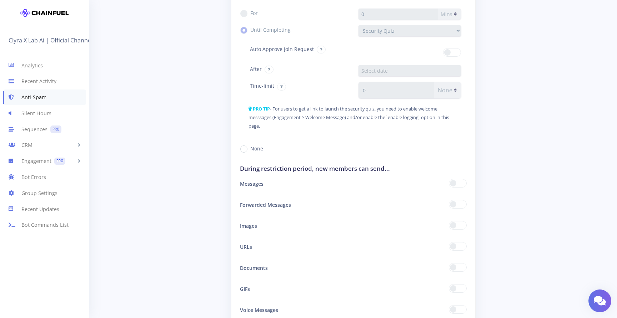
scroll to position [885, 0]
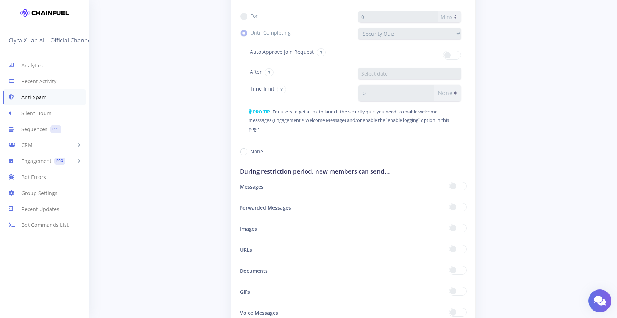
click at [250, 154] on label "None" at bounding box center [256, 151] width 13 height 7
click at [250, 152] on input "None" at bounding box center [252, 149] width 5 height 5
radio input "true"
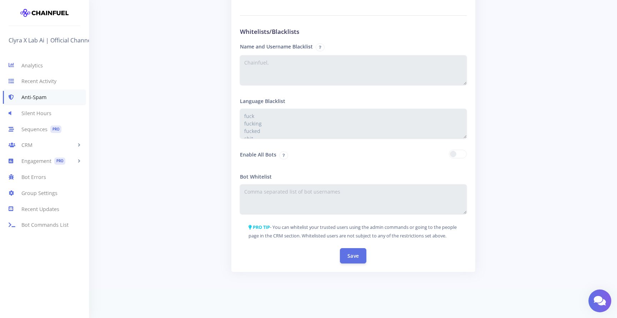
scroll to position [1232, 0]
click at [359, 259] on button "Save" at bounding box center [353, 255] width 26 height 15
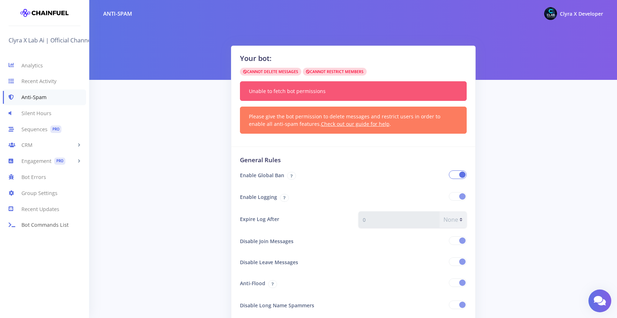
click at [64, 224] on link "Bot Commands List" at bounding box center [44, 225] width 89 height 16
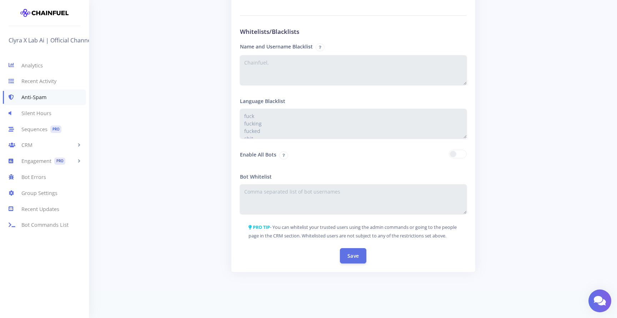
scroll to position [1232, 0]
click at [354, 261] on button "Save" at bounding box center [353, 255] width 26 height 15
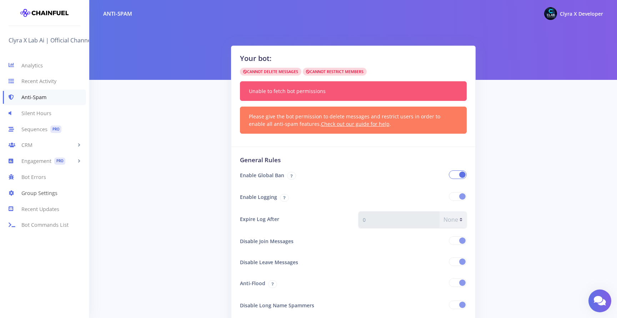
click at [43, 196] on link "Group Settings" at bounding box center [44, 193] width 89 height 16
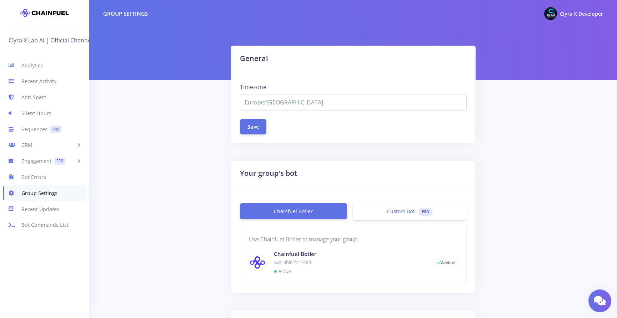
select select "Europe/[GEOGRAPHIC_DATA]"
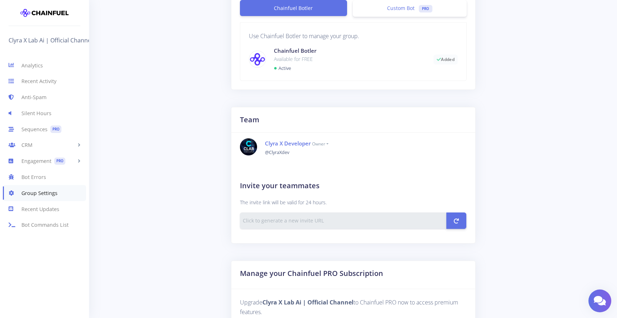
scroll to position [387, 0]
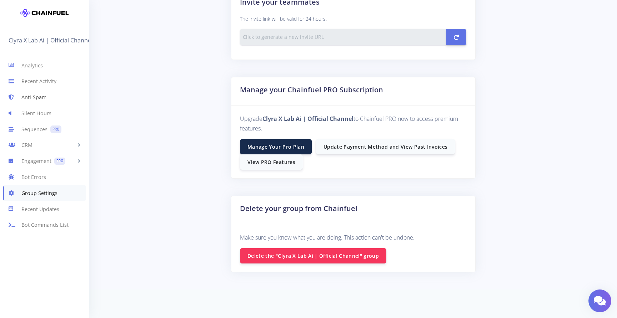
click at [41, 100] on link "Anti-Spam" at bounding box center [44, 98] width 89 height 16
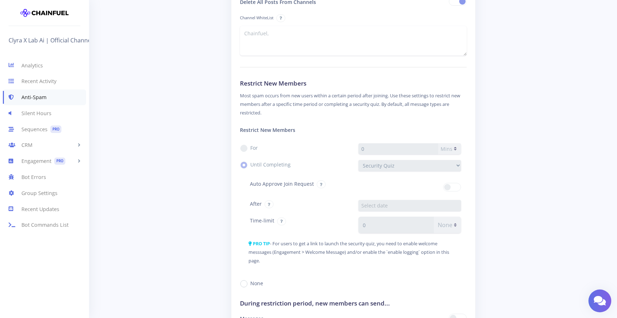
scroll to position [1232, 0]
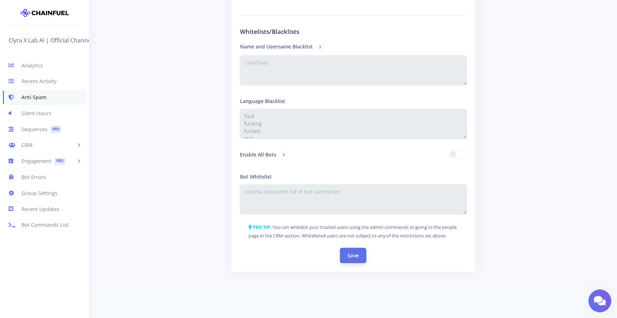
click at [361, 263] on button "Save" at bounding box center [353, 255] width 26 height 15
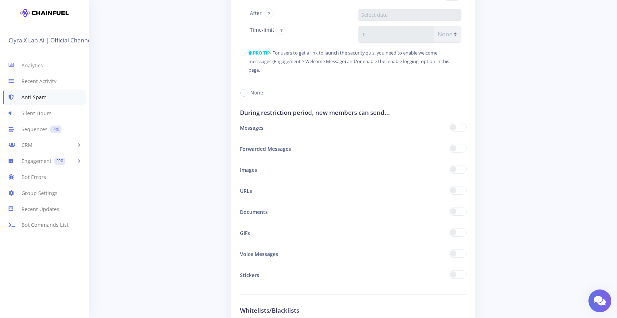
scroll to position [933, 0]
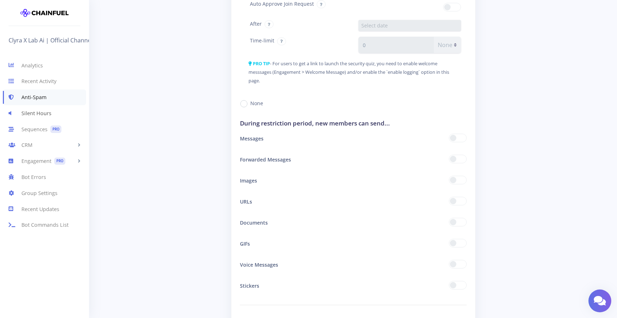
click at [32, 112] on link "Silent Hours" at bounding box center [44, 113] width 89 height 16
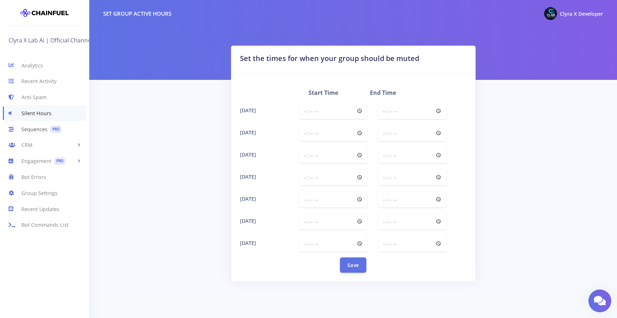
click at [33, 134] on link "Sequences PRO" at bounding box center [44, 129] width 89 height 16
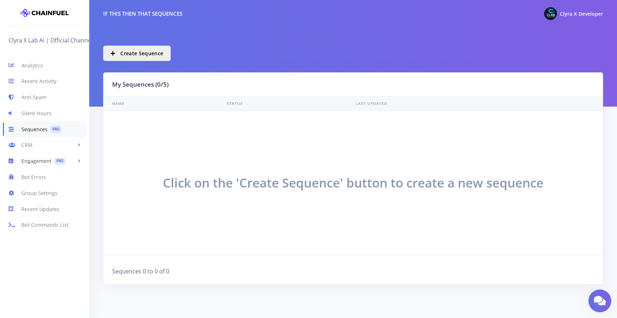
click at [36, 160] on link "Engagement PRO" at bounding box center [44, 162] width 89 height 16
click at [28, 142] on link "CRM" at bounding box center [44, 145] width 89 height 16
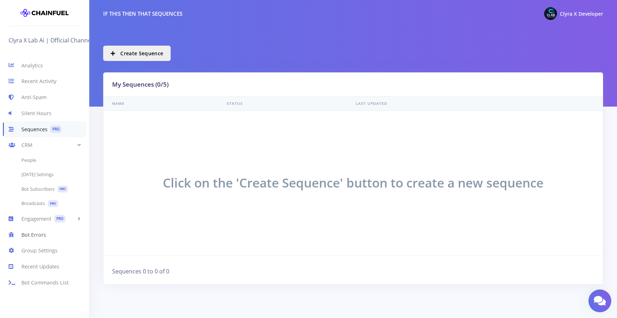
click at [36, 238] on link "Bot Errors" at bounding box center [44, 235] width 89 height 16
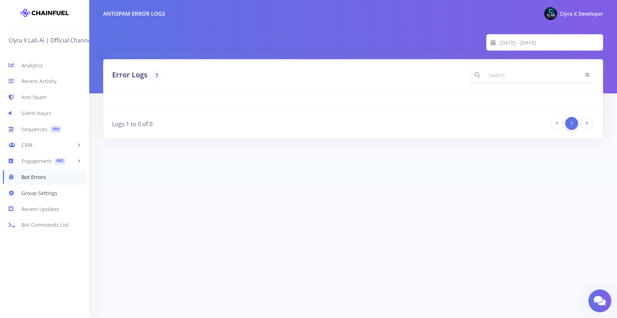
click at [37, 196] on link "Group Settings" at bounding box center [44, 193] width 89 height 16
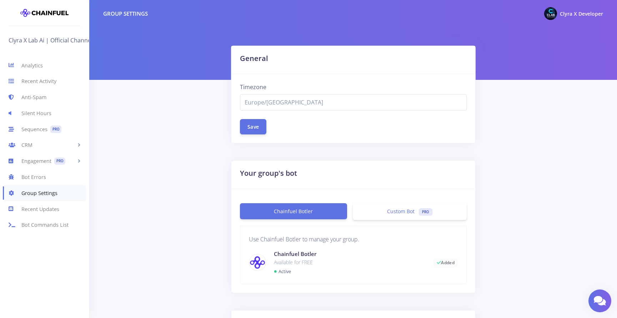
select select "Europe/[GEOGRAPHIC_DATA]"
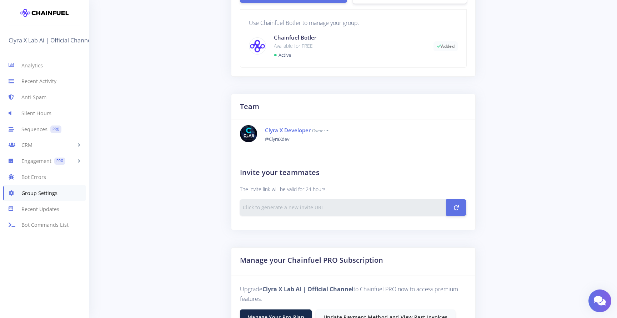
scroll to position [135, 0]
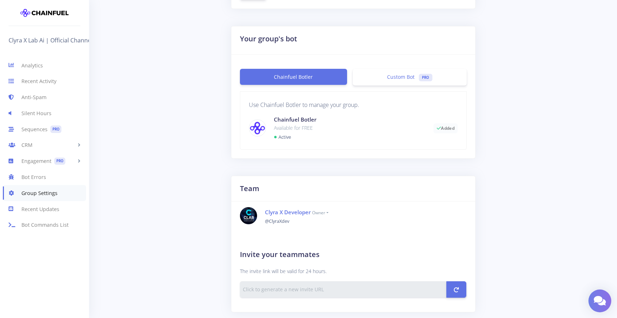
click at [604, 300] on icon at bounding box center [600, 301] width 12 height 11
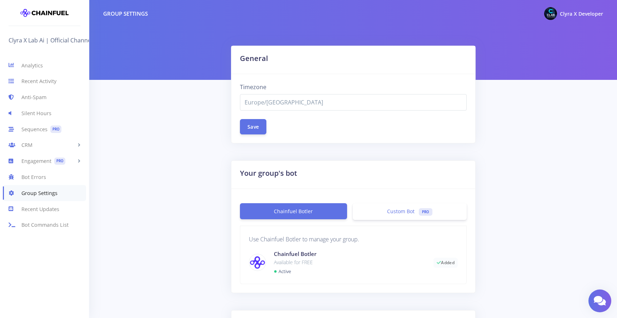
select select "Europe/Amsterdam"
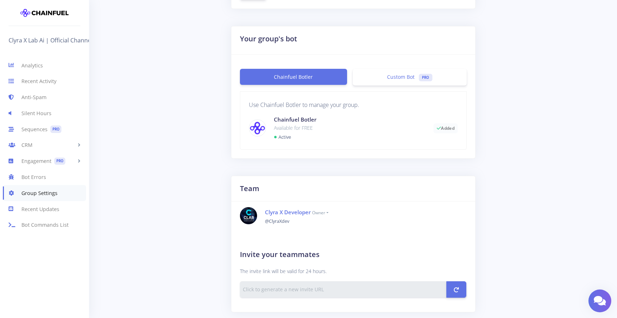
click at [295, 134] on div "Chainfuel Botler Available for FREE ● Active" at bounding box center [348, 128] width 160 height 25
click at [284, 138] on small "Active" at bounding box center [284, 137] width 12 height 6
click at [39, 101] on link "Anti-Spam" at bounding box center [44, 98] width 89 height 16
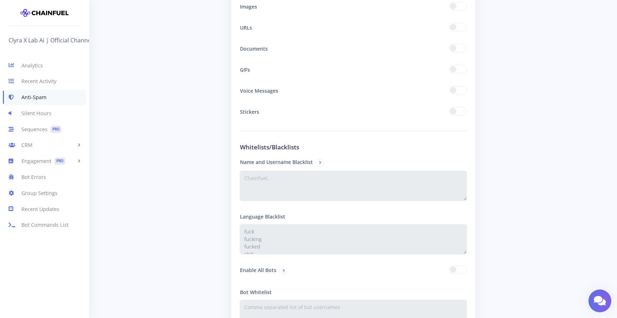
scroll to position [1232, 0]
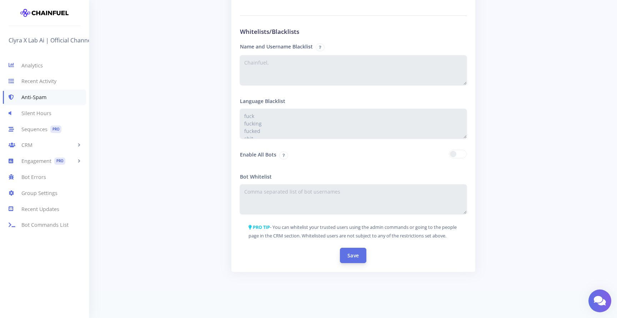
click at [358, 260] on button "Save" at bounding box center [353, 255] width 26 height 15
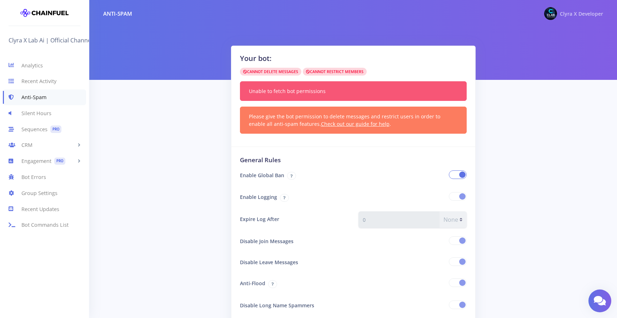
click at [579, 15] on span "Clyra X Developer" at bounding box center [581, 13] width 43 height 7
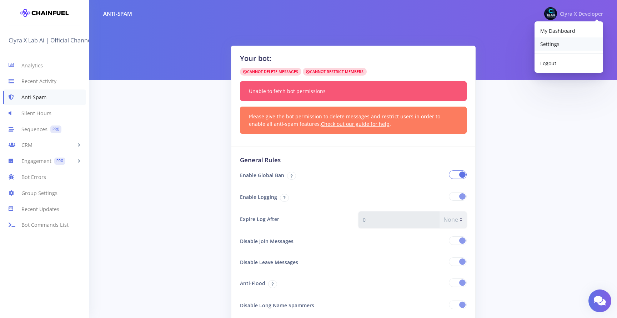
click at [561, 42] on link "Settings" at bounding box center [568, 43] width 69 height 13
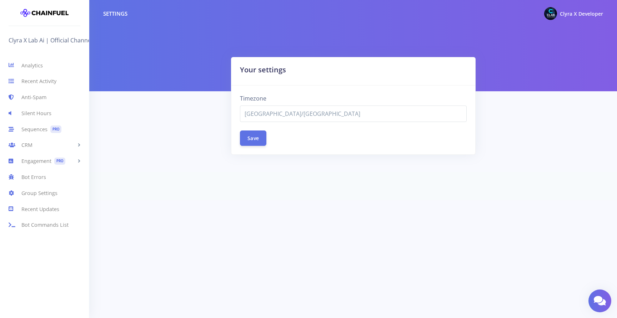
select select "[GEOGRAPHIC_DATA]/[GEOGRAPHIC_DATA]"
click at [39, 69] on link "Analytics" at bounding box center [44, 65] width 89 height 16
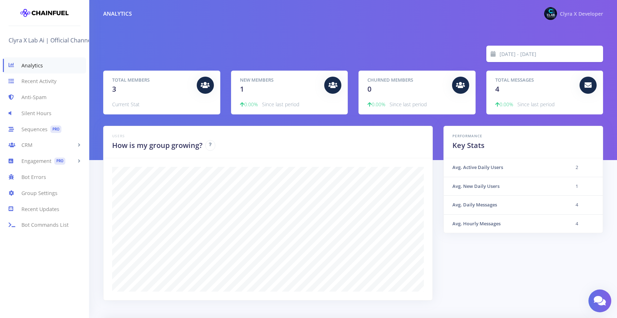
click at [573, 19] on div "Clyra X Developer" at bounding box center [573, 13] width 59 height 13
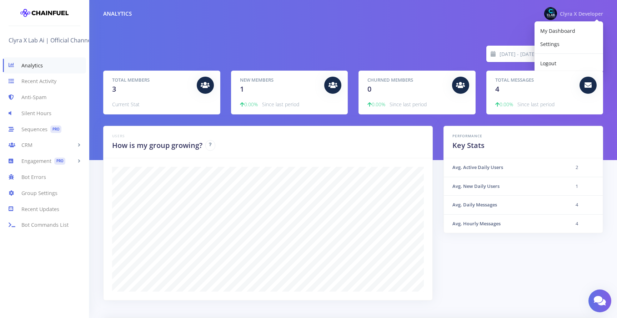
click at [293, 40] on div "[DATE] - [DATE] Total Members 3 Current Stat New Members 1 0.00% Since last per…" at bounding box center [353, 80] width 528 height 160
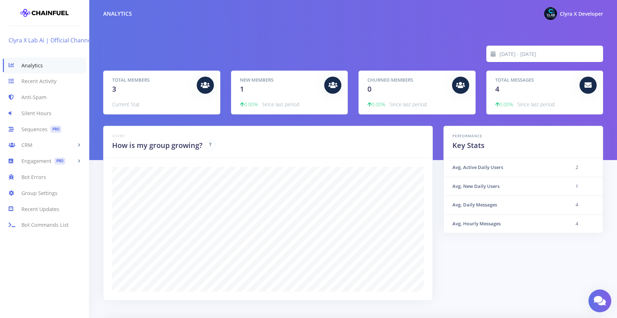
click at [50, 38] on link "Clyra X Lab Ai | Official Channel" at bounding box center [53, 40] width 88 height 11
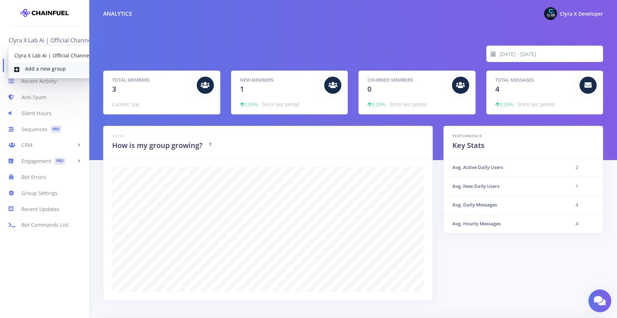
click at [53, 71] on link "Add a new group" at bounding box center [53, 68] width 88 height 13
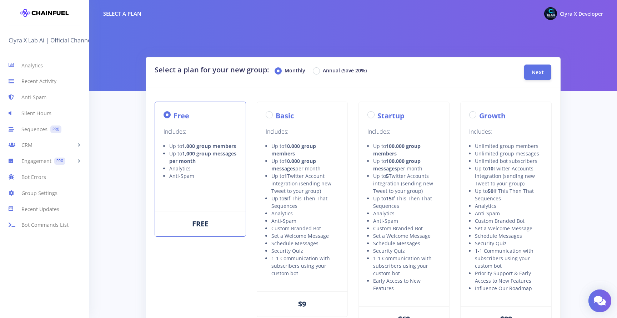
click at [276, 117] on label "Basic" at bounding box center [285, 116] width 18 height 11
click at [276, 115] on input "Basic" at bounding box center [278, 113] width 5 height 5
radio input "true"
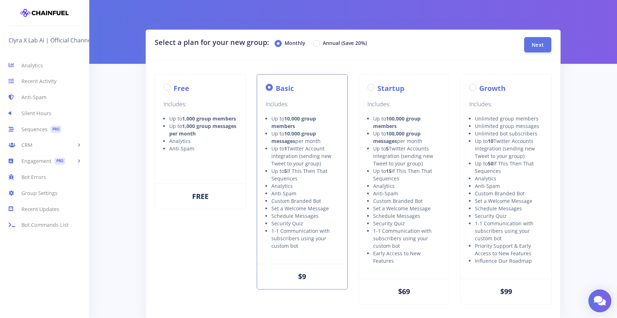
scroll to position [16, 0]
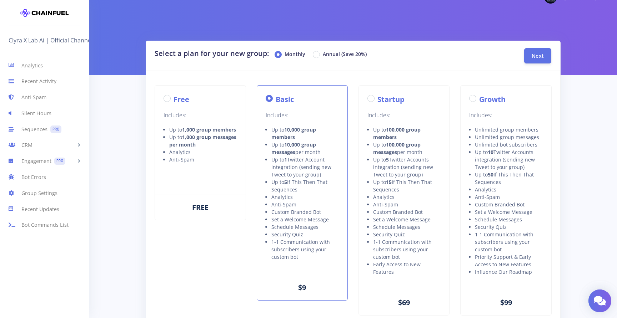
click at [323, 56] on label "Annual (Save 20%)" at bounding box center [345, 54] width 44 height 9
click at [323, 55] on input "Annual (Save 20%)" at bounding box center [325, 52] width 5 height 5
radio input "true"
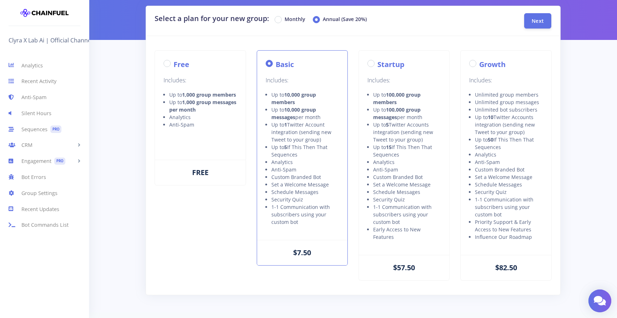
scroll to position [0, 0]
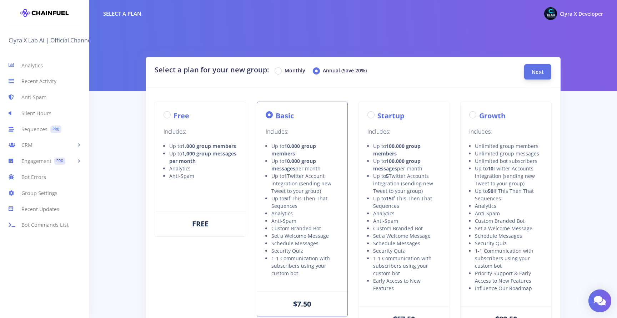
click at [535, 78] on button "Next" at bounding box center [537, 71] width 27 height 15
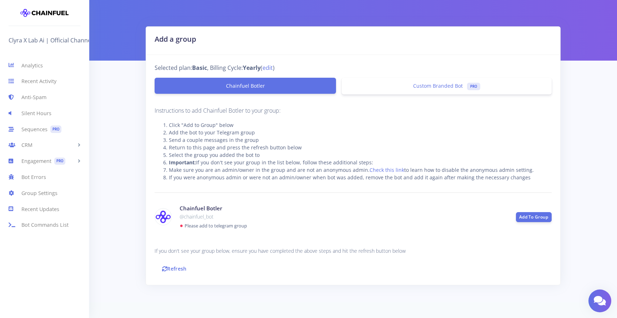
scroll to position [43, 0]
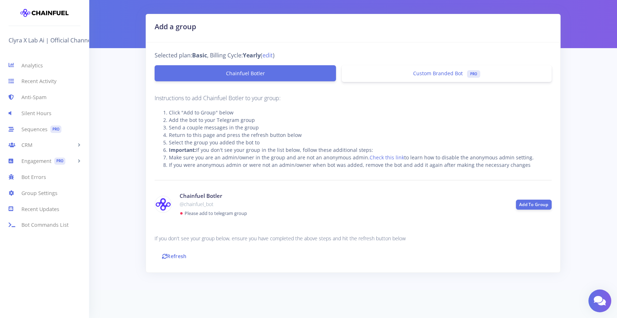
click at [429, 75] on span "Custom Branded Bot" at bounding box center [438, 73] width 50 height 7
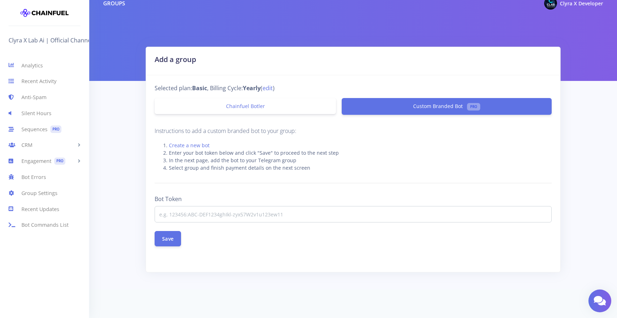
scroll to position [10, 0]
click at [331, 216] on input at bounding box center [353, 214] width 397 height 16
paste input "8464293189:AAHC6b4ZMqUXx5SMTPj95esSSqqJNaBFdoc"
type input "8464293189:AAHC6b4ZMqUXx5SMTPj95esSSqqJNaBFdoc"
click at [175, 240] on button "Save" at bounding box center [168, 238] width 26 height 15
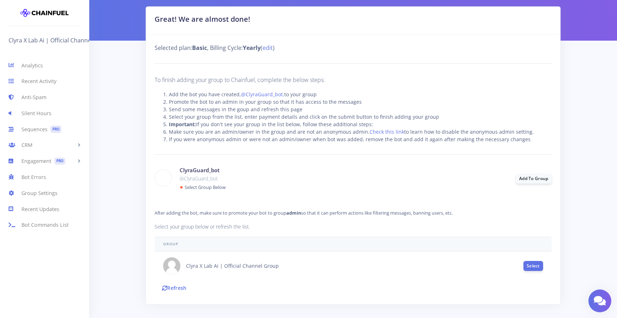
scroll to position [54, 0]
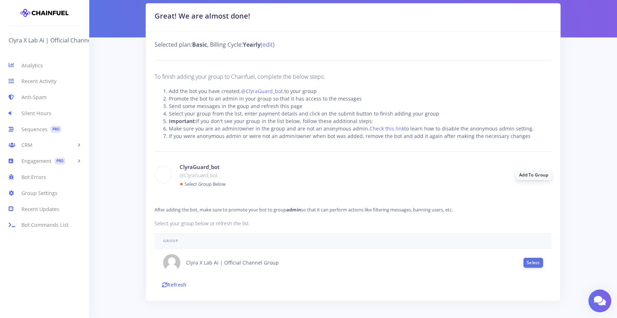
click at [524, 173] on link "Add To Group" at bounding box center [534, 175] width 36 height 10
click at [531, 260] on button "Select" at bounding box center [533, 263] width 20 height 10
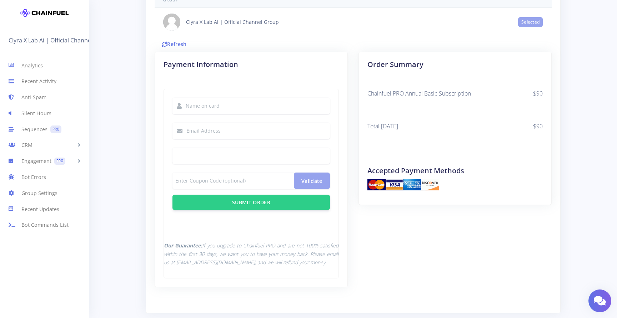
scroll to position [336, 0]
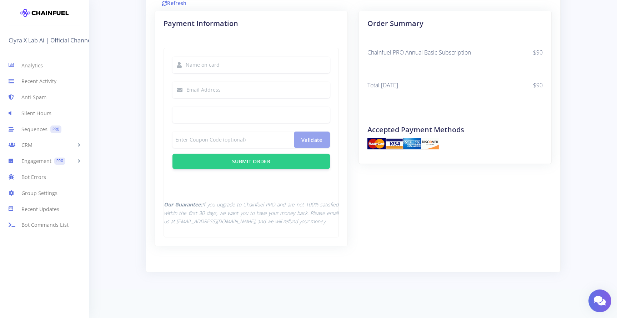
click at [226, 70] on input "text" at bounding box center [258, 65] width 144 height 16
type input "oskar"
click at [212, 87] on input "text" at bounding box center [258, 90] width 144 height 16
type input "dev@clyrax.ai"
click at [250, 162] on span "Submit Order" at bounding box center [251, 161] width 38 height 7
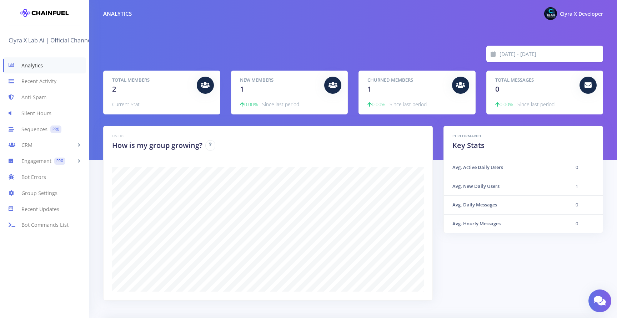
scroll to position [125, 312]
click at [51, 95] on link "Anti-Spam" at bounding box center [44, 98] width 89 height 16
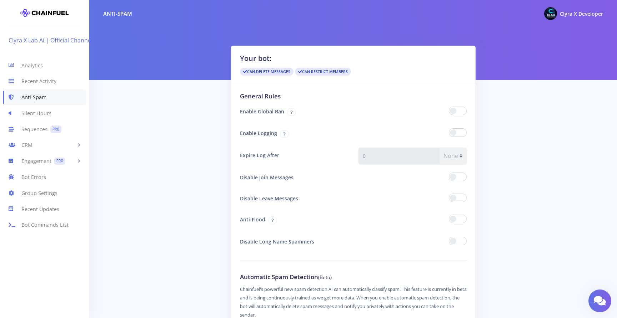
click at [51, 43] on link "Clyra X Lab Ai | Official Channel Group" at bounding box center [62, 40] width 107 height 11
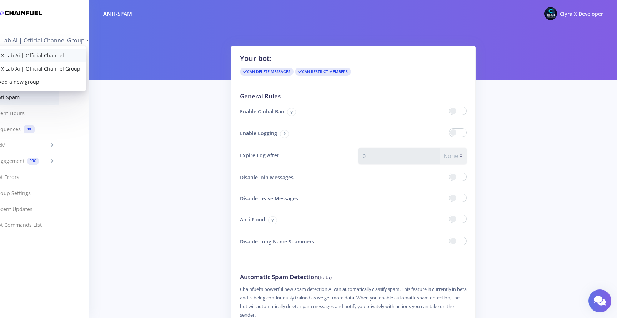
scroll to position [0, 28]
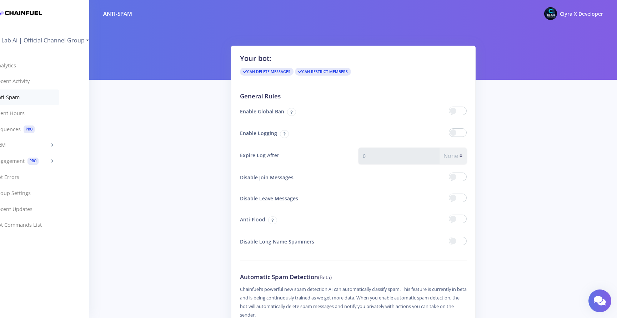
click at [461, 106] on div at bounding box center [412, 112] width 119 height 16
click at [461, 109] on span at bounding box center [458, 111] width 18 height 9
click at [0, 0] on input "checkbox" at bounding box center [0, 0] width 0 height 0
click at [462, 136] on span at bounding box center [458, 133] width 18 height 9
click at [0, 0] on input "checkbox" at bounding box center [0, 0] width 0 height 0
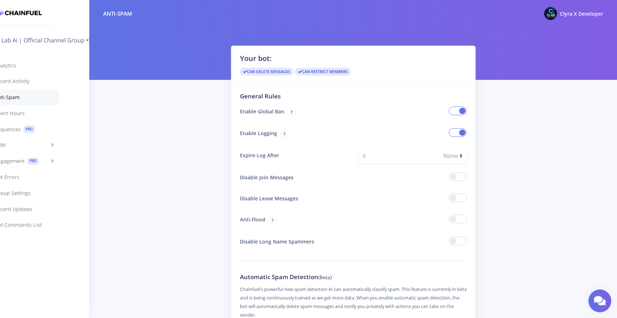
click at [463, 177] on span at bounding box center [458, 177] width 18 height 9
click at [0, 0] on input "checkbox" at bounding box center [0, 0] width 0 height 0
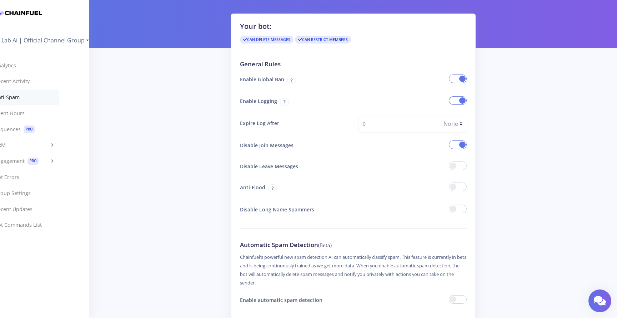
scroll to position [34, 0]
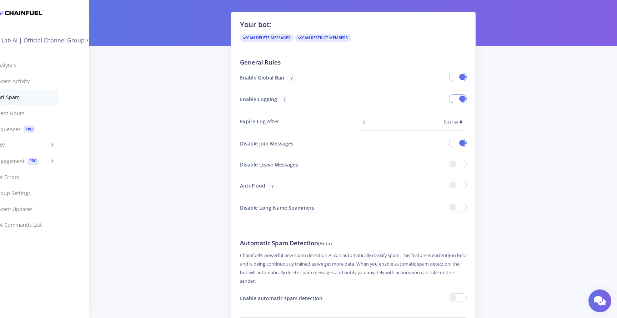
click at [463, 166] on span at bounding box center [458, 164] width 18 height 9
click at [0, 0] on input "checkbox" at bounding box center [0, 0] width 0 height 0
click at [463, 185] on span at bounding box center [458, 185] width 18 height 9
click at [0, 0] on input "checkbox" at bounding box center [0, 0] width 0 height 0
click at [460, 208] on span at bounding box center [458, 207] width 18 height 9
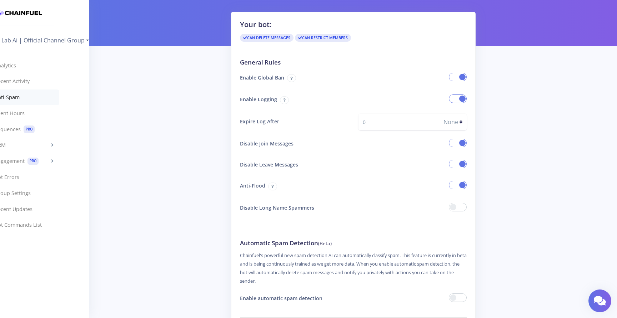
click at [0, 0] on input "checkbox" at bounding box center [0, 0] width 0 height 0
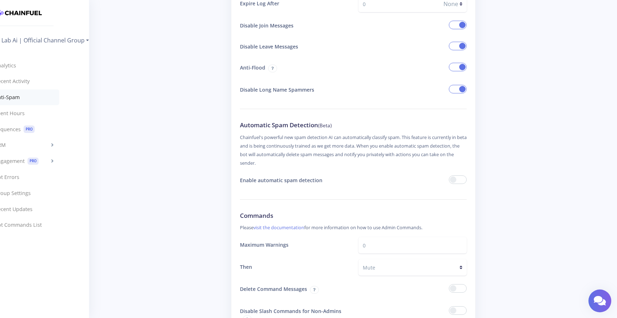
scroll to position [163, 0]
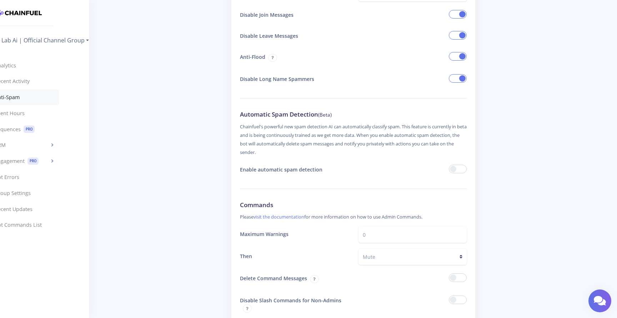
click at [461, 171] on span at bounding box center [458, 169] width 18 height 9
click at [0, 0] on input "checkbox" at bounding box center [0, 0] width 0 height 0
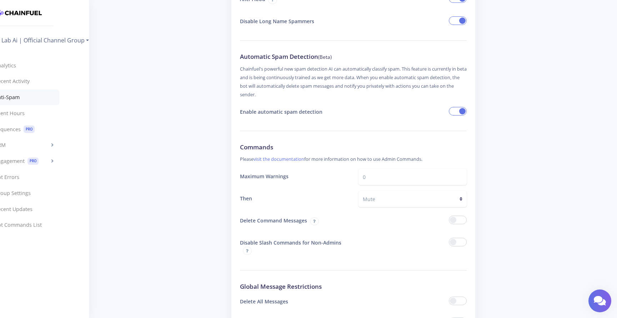
scroll to position [223, 0]
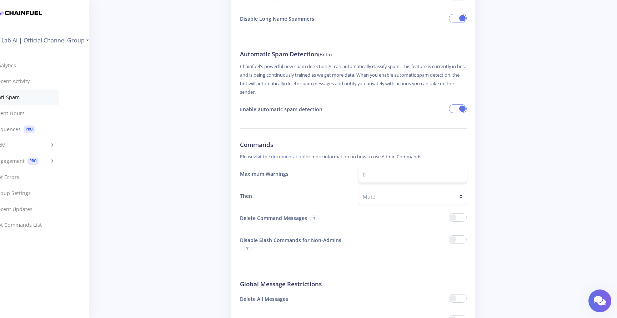
click at [418, 181] on input "0" at bounding box center [412, 174] width 108 height 16
type input "0"
type input "1"
click at [401, 224] on div at bounding box center [412, 219] width 119 height 16
click at [465, 218] on span at bounding box center [458, 218] width 18 height 9
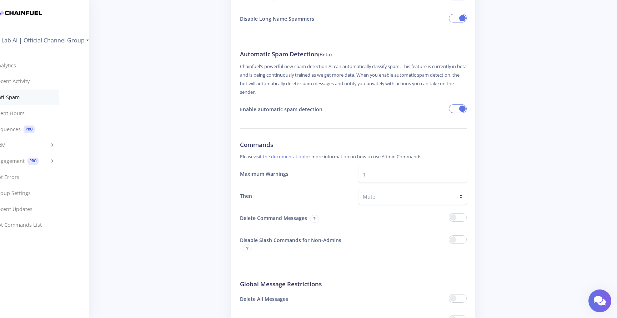
click at [0, 0] on input "checkbox" at bounding box center [0, 0] width 0 height 0
click at [462, 241] on span at bounding box center [458, 240] width 18 height 9
click at [0, 0] on input "checkbox" at bounding box center [0, 0] width 0 height 0
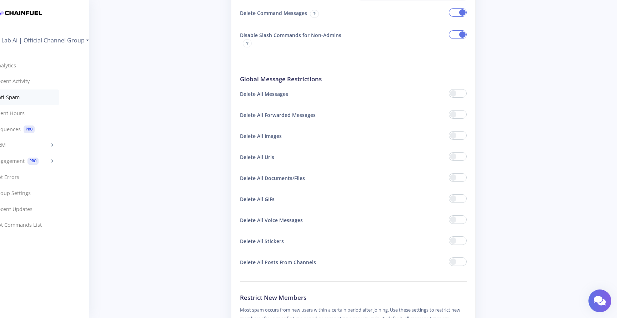
scroll to position [443, 0]
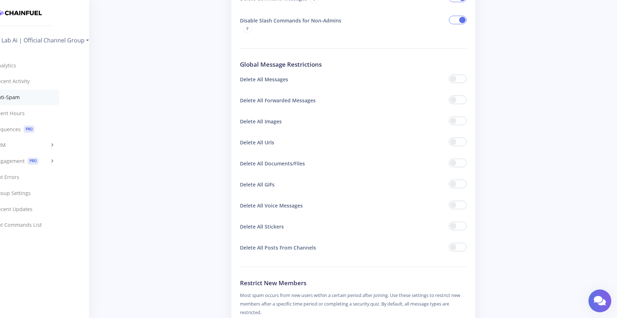
click at [462, 82] on span at bounding box center [458, 79] width 18 height 9
click at [0, 0] on input "checkbox" at bounding box center [0, 0] width 0 height 0
click at [460, 101] on span at bounding box center [458, 100] width 18 height 9
click at [0, 0] on input "checkbox" at bounding box center [0, 0] width 0 height 0
click at [462, 122] on span at bounding box center [458, 121] width 18 height 9
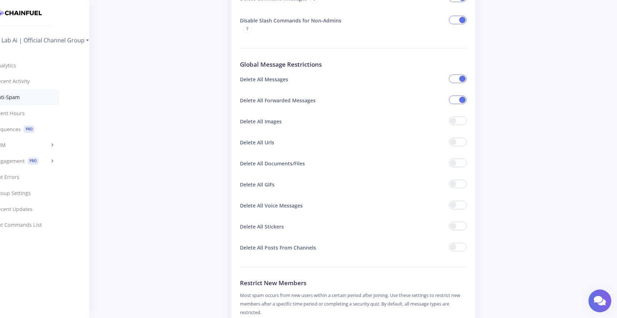
click at [0, 0] on input "checkbox" at bounding box center [0, 0] width 0 height 0
click at [460, 79] on span at bounding box center [458, 79] width 18 height 9
click at [0, 0] on input "checkbox" at bounding box center [0, 0] width 0 height 0
click at [462, 142] on span at bounding box center [458, 142] width 18 height 9
click at [0, 0] on input "checkbox" at bounding box center [0, 0] width 0 height 0
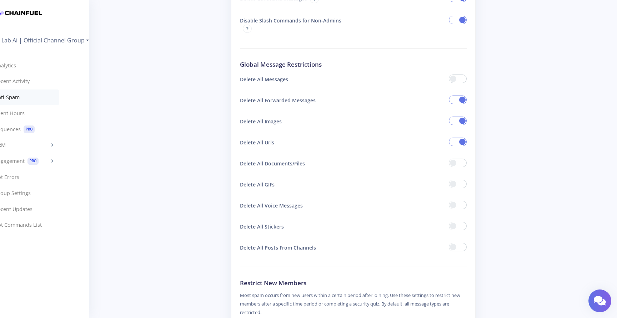
click at [461, 160] on span at bounding box center [458, 163] width 18 height 9
click at [0, 0] on input "checkbox" at bounding box center [0, 0] width 0 height 0
click at [462, 181] on span at bounding box center [458, 184] width 18 height 9
click at [0, 0] on input "checkbox" at bounding box center [0, 0] width 0 height 0
click at [462, 203] on span at bounding box center [458, 205] width 18 height 9
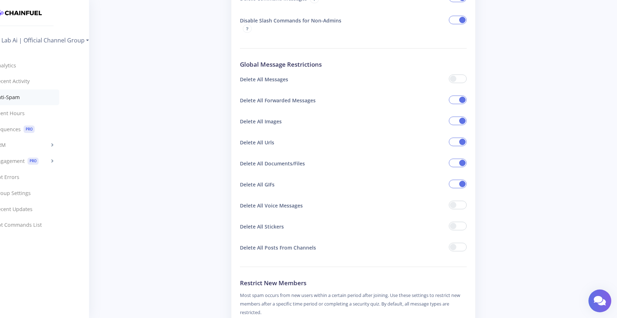
click at [0, 0] on input "checkbox" at bounding box center [0, 0] width 0 height 0
click at [461, 225] on span at bounding box center [458, 226] width 18 height 9
click at [0, 0] on input "checkbox" at bounding box center [0, 0] width 0 height 0
click at [461, 225] on span at bounding box center [458, 226] width 18 height 9
click at [0, 0] on input "checkbox" at bounding box center [0, 0] width 0 height 0
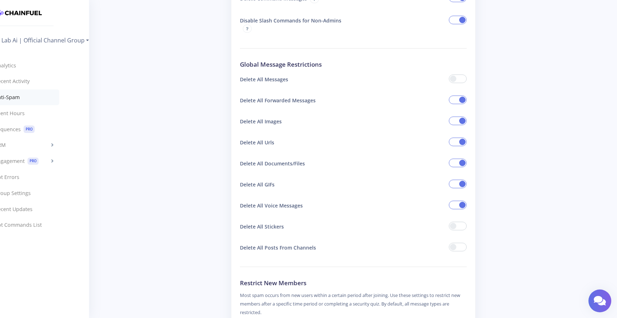
click at [462, 246] on span at bounding box center [458, 247] width 18 height 9
click at [0, 0] on input "checkbox" at bounding box center [0, 0] width 0 height 0
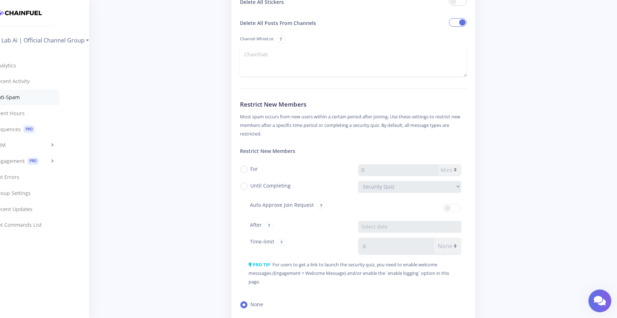
scroll to position [671, 0]
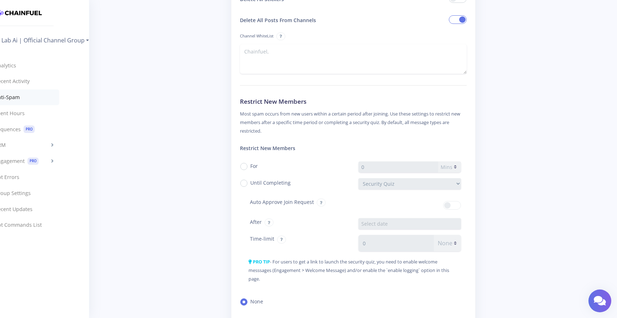
click at [250, 181] on label "Until Completing" at bounding box center [270, 182] width 40 height 7
click at [250, 181] on input "Until Completing" at bounding box center [252, 181] width 5 height 5
radio input "true"
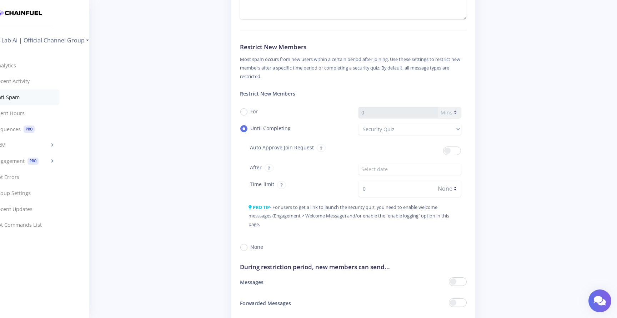
scroll to position [731, 0]
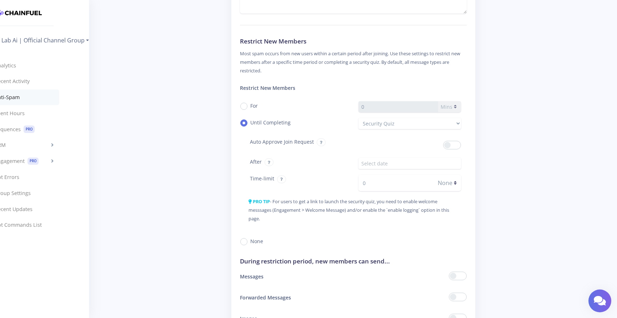
click at [459, 147] on span at bounding box center [452, 145] width 18 height 9
click at [0, 0] on input "checkbox" at bounding box center [0, 0] width 0 height 0
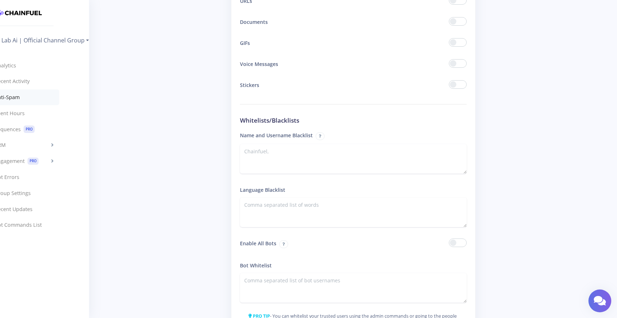
scroll to position [1077, 0]
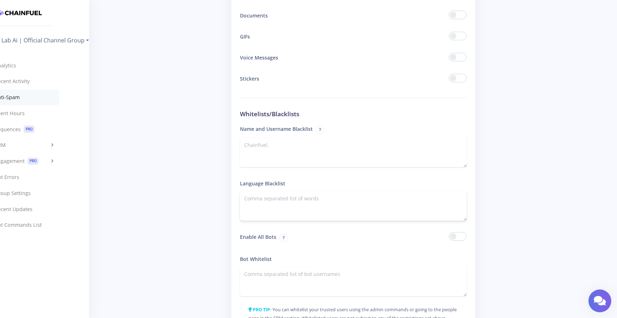
click at [332, 205] on textarea at bounding box center [353, 206] width 227 height 30
paste textarea "8464293189:AAHC6b4ZMqUXx5SMTPj95esSSqqJNaBFdoc"
type textarea "8464293189:AAHC6b4ZMqUXx5SMTPj95esSSqqJNaBFdoc"
click at [325, 204] on textarea "To enrich screen reader interactions, please activate Accessibility in Grammarl…" at bounding box center [353, 206] width 227 height 30
paste textarea "fuck fucking fucked shit bullshit asshole dick cock cunt pussy bitch motherfuck…"
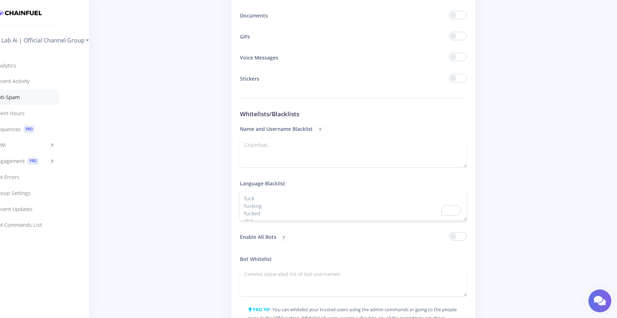
scroll to position [146, 0]
paste textarea "damn crap jerk moron idiot loser stupid dumbass prick twat wanker arse arsehole"
paste textarea "sex porn xxx boobs tits cum blowjob handjob dildo anal suck sucker fap"
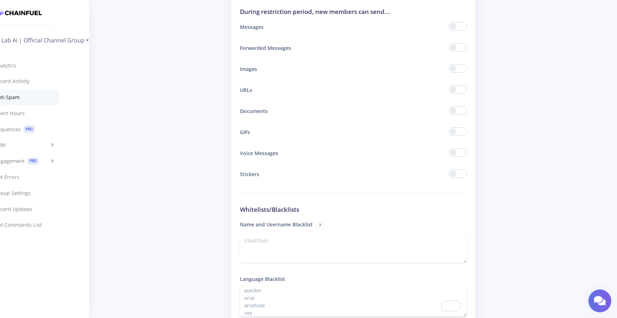
scroll to position [1168, 0]
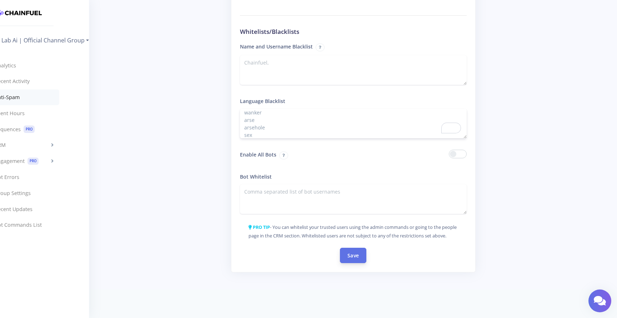
type textarea "fuck fucking fucked shit bullshit asshole dick cock cunt pussy bitch motherfuck…"
click at [352, 255] on button "Save" at bounding box center [353, 255] width 26 height 15
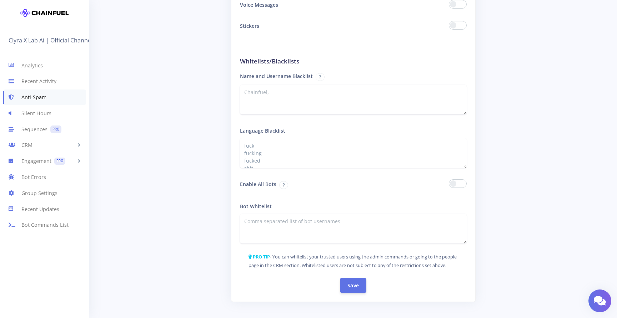
scroll to position [1193, 0]
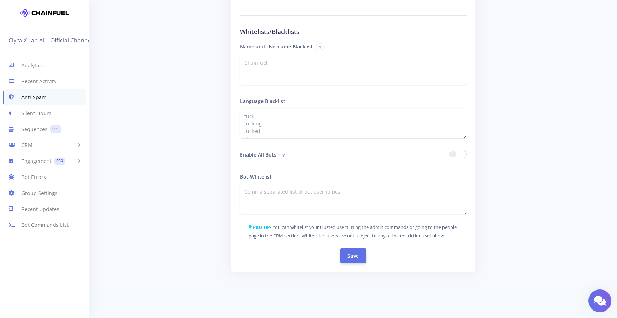
click at [35, 157] on link "Engagement PRO" at bounding box center [44, 162] width 89 height 16
click at [42, 181] on link "Welcome Message PRO" at bounding box center [44, 176] width 89 height 15
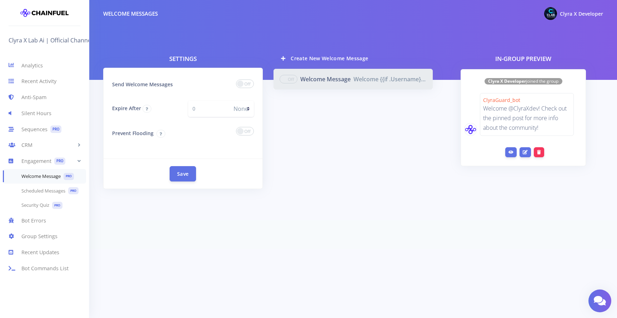
click at [325, 81] on link "Welcome Message Welcome {{if .Username}}@{{.Username}}{{else}}{{.FirstName}} {{…" at bounding box center [353, 79] width 160 height 21
click at [291, 81] on span at bounding box center [289, 79] width 18 height 9
click at [0, 0] on input "checkbox" at bounding box center [0, 0] width 0 height 0
click at [42, 191] on link "Scheduled Messages PRO" at bounding box center [44, 191] width 89 height 15
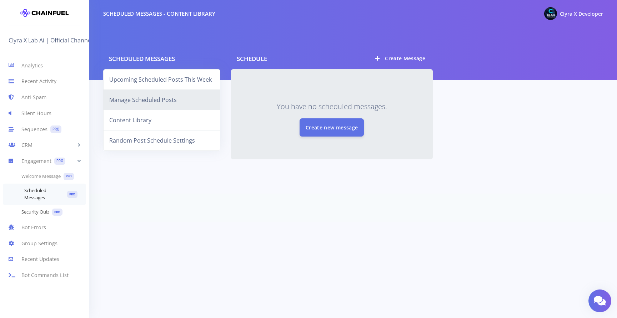
click at [35, 211] on link "Security Quiz PRO" at bounding box center [44, 212] width 89 height 15
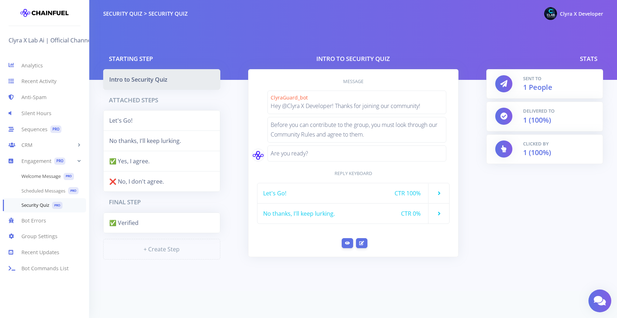
click at [36, 176] on link "Welcome Message PRO" at bounding box center [44, 176] width 89 height 15
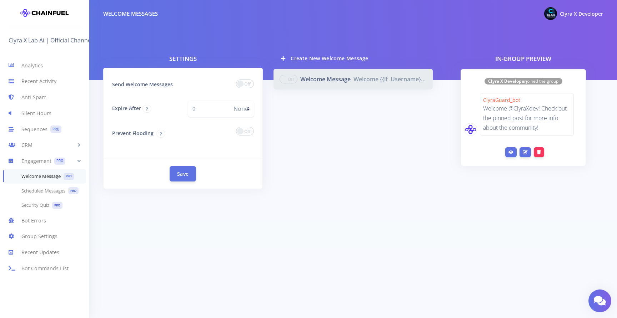
click at [248, 83] on span at bounding box center [245, 84] width 18 height 9
click at [0, 0] on input "checkbox" at bounding box center [0, 0] width 0 height 0
click at [249, 130] on span at bounding box center [245, 131] width 18 height 9
click at [0, 0] on input "checkbox" at bounding box center [0, 0] width 0 height 0
click at [219, 112] on input "0" at bounding box center [208, 109] width 41 height 16
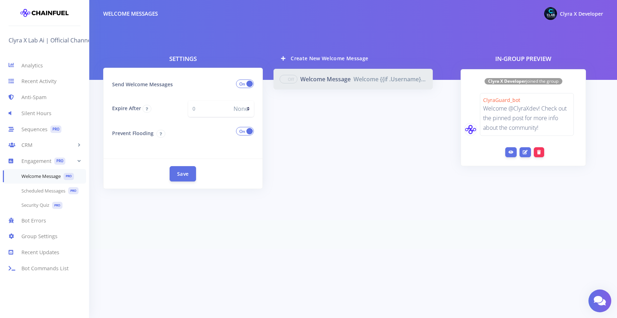
click at [248, 107] on select "None Secs Mins" at bounding box center [241, 109] width 25 height 16
select select "m"
click at [229, 101] on select "None Secs Mins" at bounding box center [241, 109] width 25 height 16
click at [246, 111] on select "None Secs Mins" at bounding box center [241, 109] width 25 height 16
select select "s"
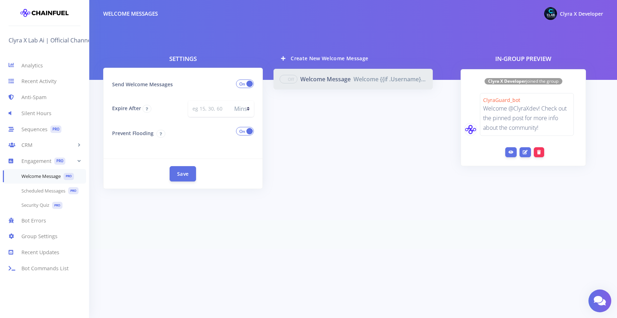
click at [229, 101] on select "None Secs Mins" at bounding box center [241, 109] width 25 height 16
click at [222, 108] on input "number" at bounding box center [208, 109] width 41 height 16
type input "30"
click at [247, 109] on select "None Secs Mins" at bounding box center [241, 109] width 25 height 16
select select "m"
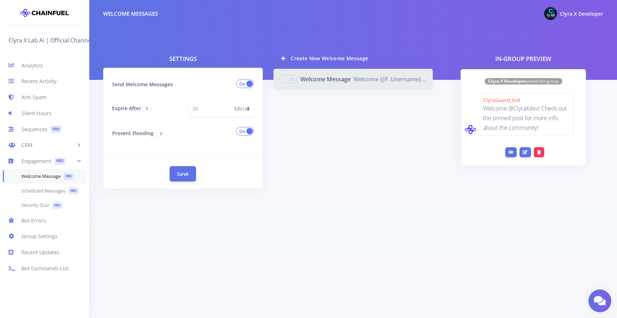
click at [229, 101] on select "None Secs Mins" at bounding box center [241, 109] width 25 height 16
click at [213, 111] on input "number" at bounding box center [208, 109] width 41 height 16
type input "1"
click at [295, 60] on span "Create New Welcome Message" at bounding box center [329, 58] width 77 height 7
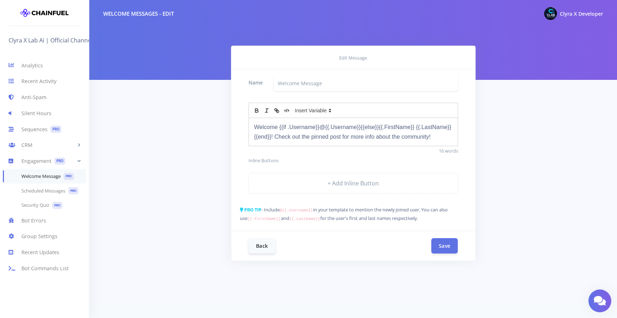
click at [435, 136] on p "Welcome {{if .Username}}@{{.Username}}{{else}}{{.FirstName}} {{.LastName}}{{end…" at bounding box center [353, 131] width 198 height 19
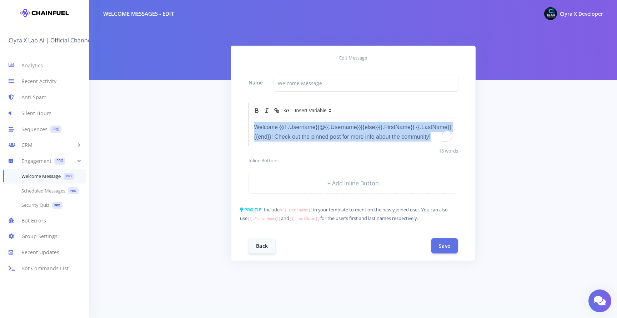
click at [435, 136] on p "Welcome {{if .Username}}@{{.Username}}{{else}}{{.FirstName}} {{.LastName}}{{end…" at bounding box center [353, 131] width 198 height 19
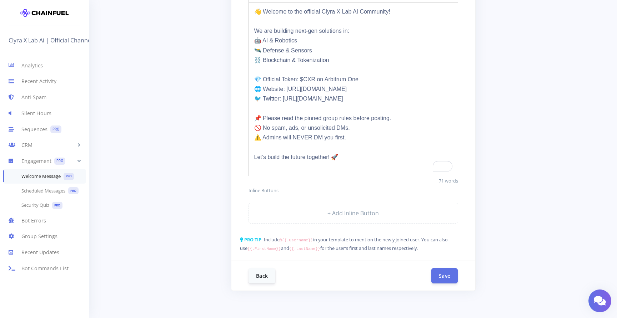
scroll to position [126, 0]
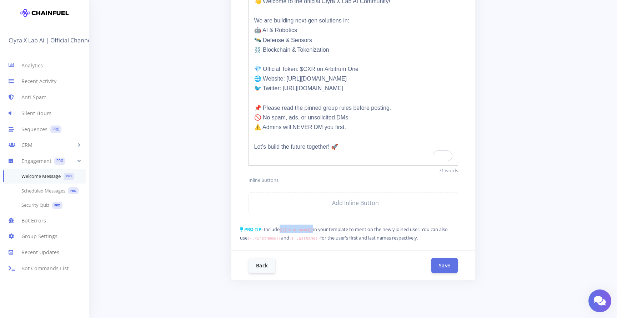
drag, startPoint x: 283, startPoint y: 230, endPoint x: 316, endPoint y: 232, distance: 32.9
click at [313, 232] on code "@{{.Username}}" at bounding box center [297, 230] width 34 height 4
copy code "@{{.Username}}"
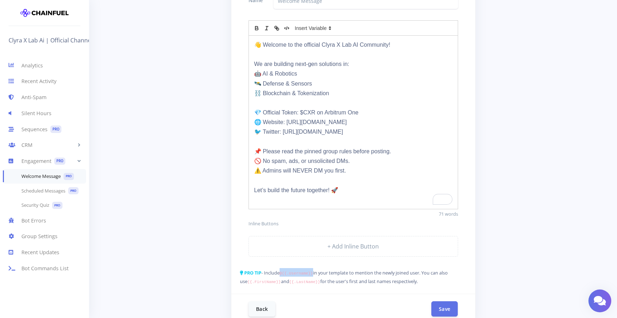
scroll to position [82, 0]
click at [286, 46] on p "👋 Welcome to the official Clyra X Lab AI Community!" at bounding box center [353, 45] width 198 height 10
click at [441, 302] on div "Back Save" at bounding box center [353, 310] width 244 height 30
click at [440, 310] on button "Save" at bounding box center [444, 309] width 26 height 15
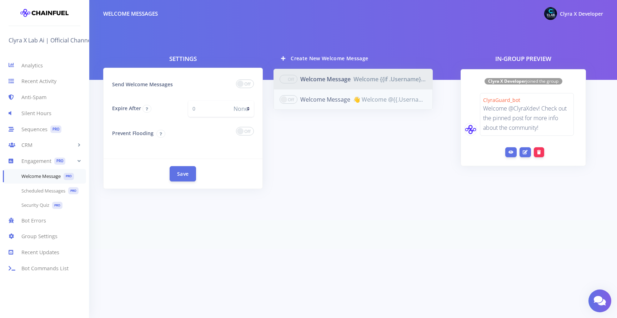
click at [290, 99] on span at bounding box center [289, 99] width 18 height 9
click at [0, 0] on input "checkbox" at bounding box center [0, 0] width 0 height 0
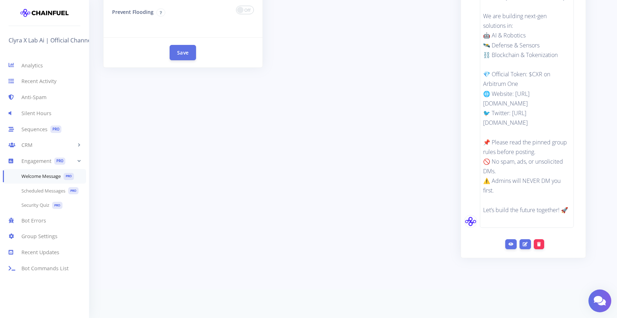
scroll to position [131, 0]
click at [40, 238] on link "Group Settings" at bounding box center [44, 237] width 89 height 16
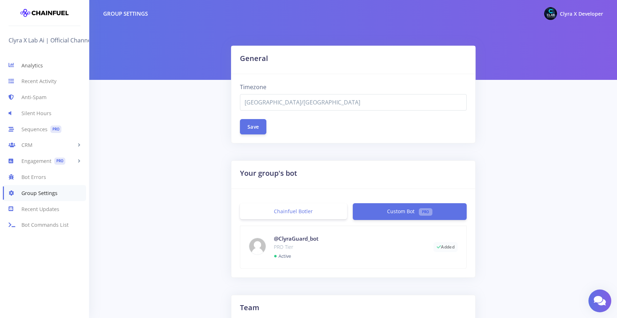
click at [38, 65] on link "Analytics" at bounding box center [44, 65] width 89 height 16
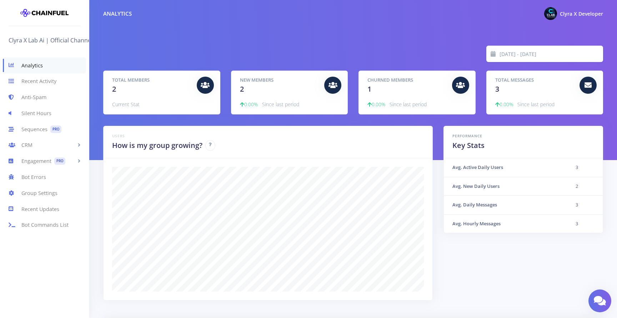
scroll to position [125, 482]
